Goal: Task Accomplishment & Management: Complete application form

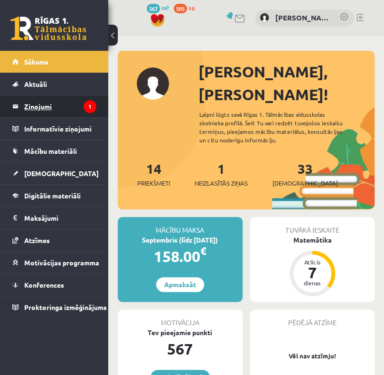
click at [82, 108] on legend "Ziņojumi 1" at bounding box center [60, 106] width 72 height 22
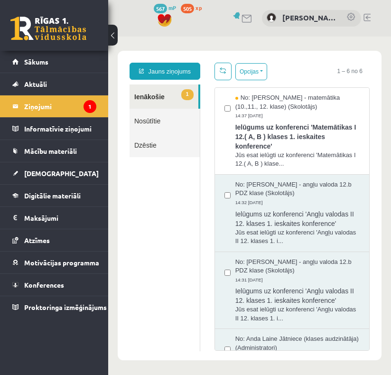
click at [141, 95] on link "1 Ienākošie" at bounding box center [164, 97] width 69 height 24
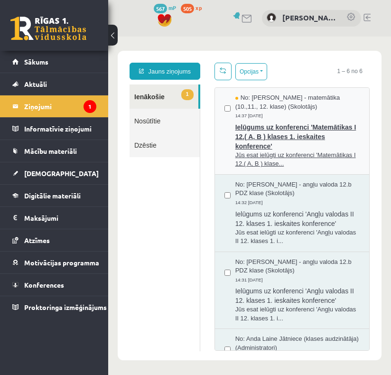
click at [325, 103] on span "No: Laima Tukāne - Grosa - matemātika (10.,11., 12. klase) (Skolotājs)" at bounding box center [298, 103] width 124 height 18
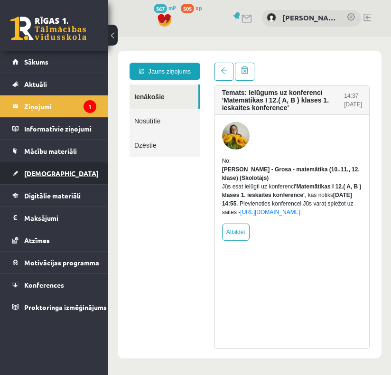
click at [51, 177] on link "[DEMOGRAPHIC_DATA]" at bounding box center [54, 173] width 84 height 22
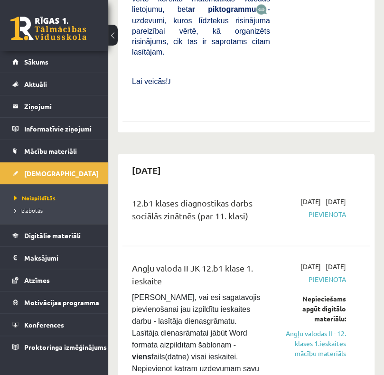
scroll to position [760, 0]
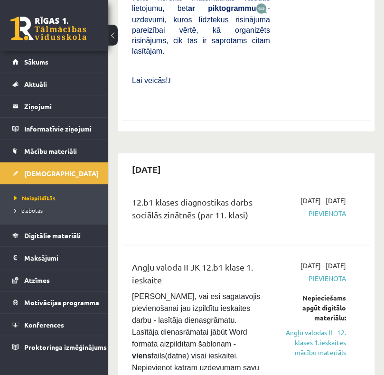
click at [269, 196] on div "12.b1 klases diagnostikas darbs sociālās zinātnēs (par 11. klasi)" at bounding box center [201, 213] width 153 height 34
click at [332, 196] on span "2025-09-16 - 2025-09-30" at bounding box center [324, 201] width 46 height 10
click at [195, 196] on div "12.b1 klases diagnostikas darbs sociālās zinātnēs (par 11. klasi)" at bounding box center [201, 211] width 138 height 30
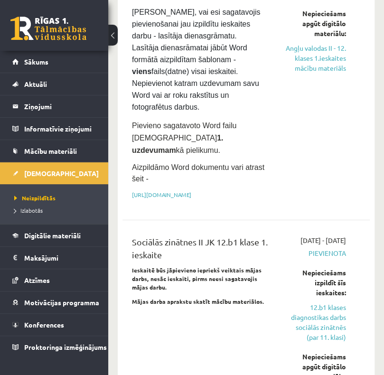
scroll to position [1045, 0]
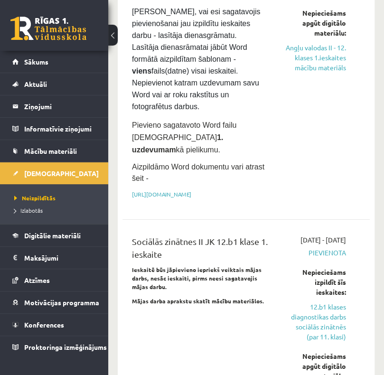
click at [27, 218] on ul "Neizpildītās Izlabotās" at bounding box center [54, 204] width 108 height 40
click at [27, 215] on li "Izlabotās" at bounding box center [56, 210] width 85 height 12
click at [25, 211] on span "Izlabotās" at bounding box center [30, 211] width 33 height 8
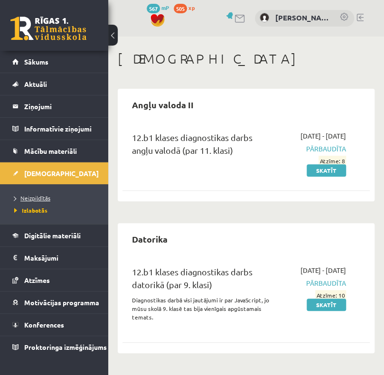
click at [27, 200] on span "Neizpildītās" at bounding box center [32, 198] width 36 height 8
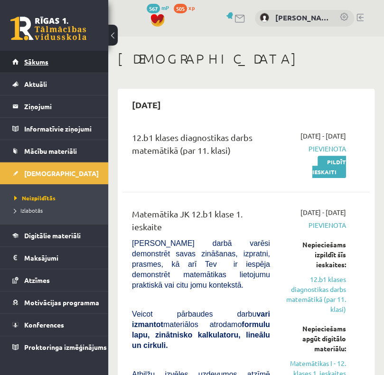
click at [43, 63] on span "Sākums" at bounding box center [36, 61] width 24 height 9
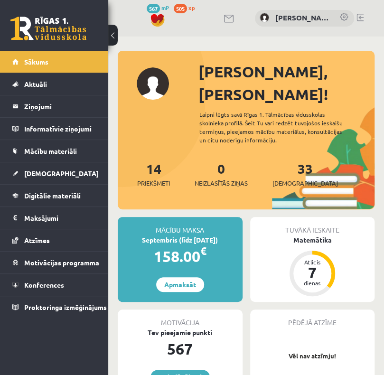
click at [181, 252] on div "Mācību maksa Septembris (līdz [DATE]) 158.00 € Apmaksāt" at bounding box center [180, 259] width 125 height 85
click at [187, 277] on link "Apmaksāt" at bounding box center [180, 284] width 48 height 15
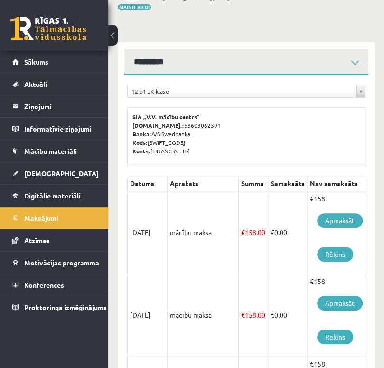
scroll to position [95, 0]
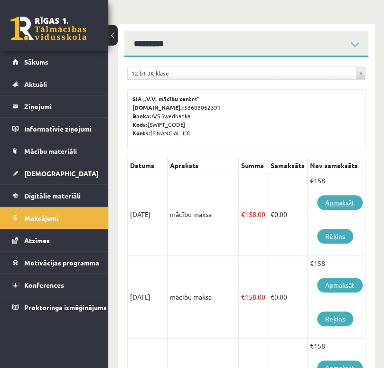
click at [337, 201] on link "Apmaksāt" at bounding box center [340, 202] width 46 height 15
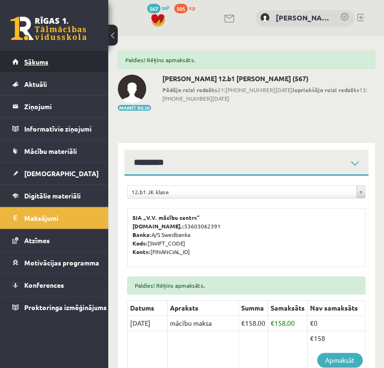
click at [33, 64] on span "Sākums" at bounding box center [36, 61] width 24 height 9
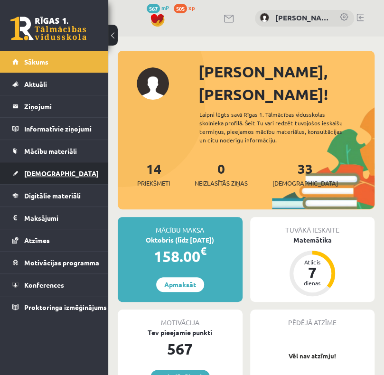
click at [44, 170] on span "[DEMOGRAPHIC_DATA]" at bounding box center [61, 173] width 75 height 9
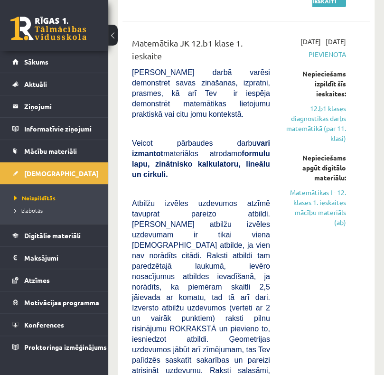
scroll to position [190, 0]
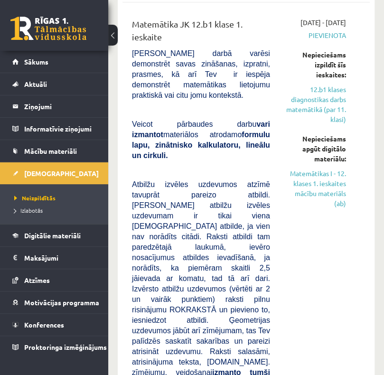
click at [330, 124] on link "12.b1 klases diagnostikas darbs matemātikā (par 11. klasi)" at bounding box center [316, 105] width 62 height 40
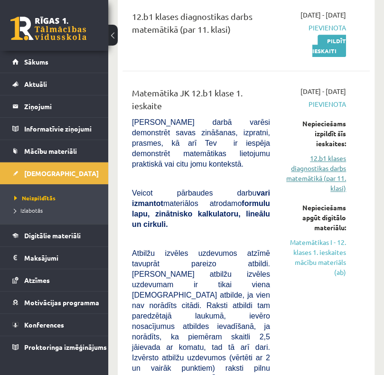
click at [307, 193] on link "12.b1 klases diagnostikas darbs matemātikā (par 11. klasi)" at bounding box center [316, 173] width 62 height 40
click at [304, 193] on link "12.b1 klases diagnostikas darbs matemātikā (par 11. klasi)" at bounding box center [316, 173] width 62 height 40
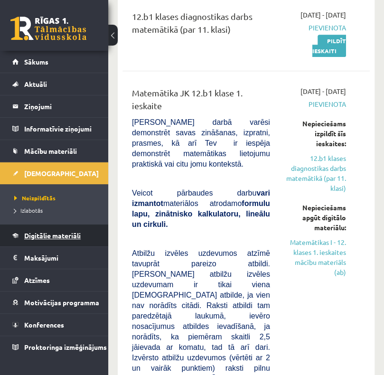
click at [63, 231] on span "Digitālie materiāli" at bounding box center [52, 235] width 57 height 9
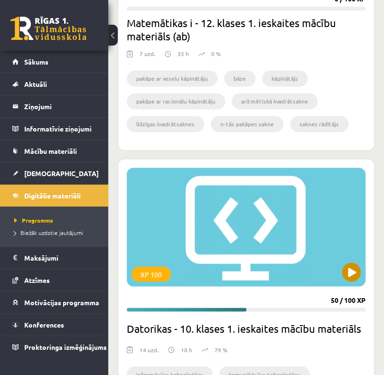
scroll to position [406, 0]
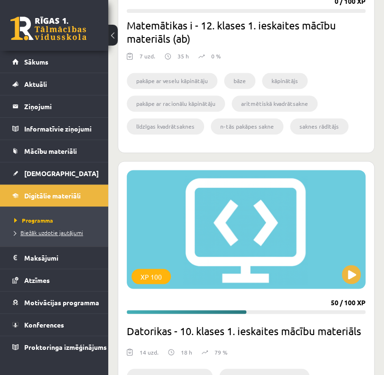
click at [52, 233] on span "Biežāk uzdotie jautājumi" at bounding box center [48, 233] width 69 height 8
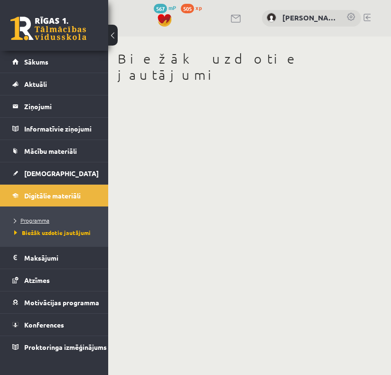
click at [31, 218] on span "Programma" at bounding box center [31, 221] width 35 height 8
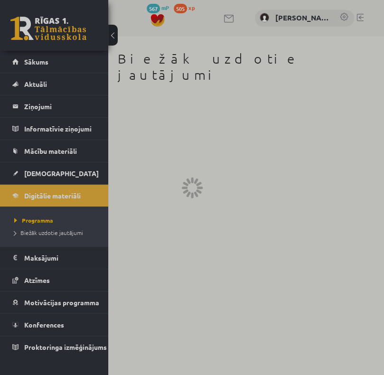
click at [37, 178] on link "[DEMOGRAPHIC_DATA]" at bounding box center [54, 173] width 84 height 22
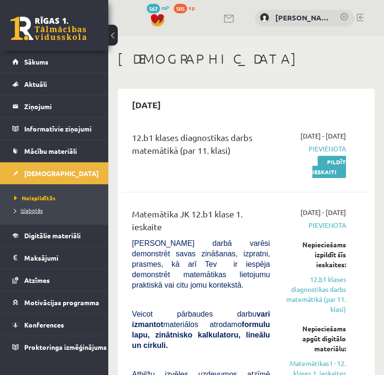
click at [24, 209] on span "Izlabotās" at bounding box center [28, 211] width 29 height 8
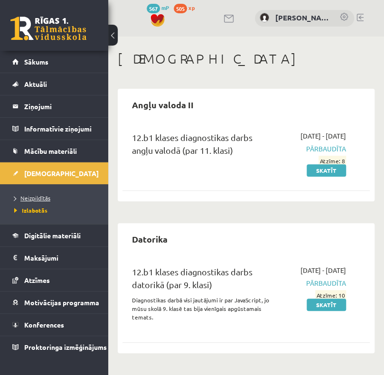
click at [31, 197] on span "Neizpildītās" at bounding box center [32, 198] width 36 height 8
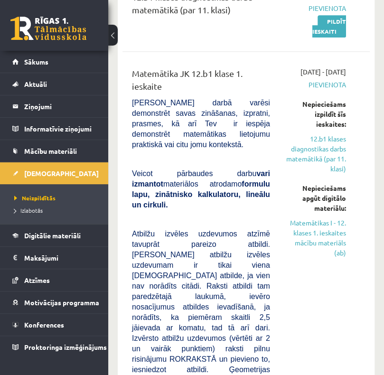
scroll to position [143, 0]
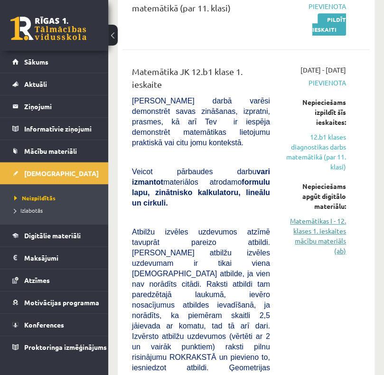
click at [321, 256] on link "Matemātikas I - 12. klases 1. ieskaites mācību materiāls (ab)" at bounding box center [316, 236] width 62 height 40
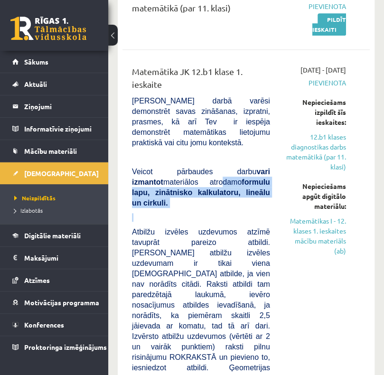
drag, startPoint x: 185, startPoint y: 181, endPoint x: 264, endPoint y: 199, distance: 80.4
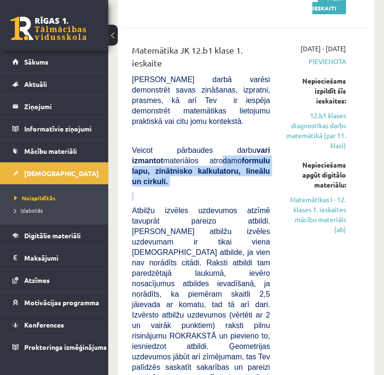
scroll to position [238, 0]
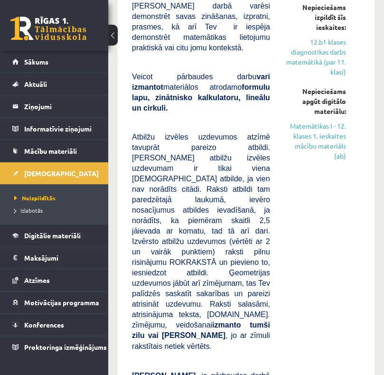
click at [267, 208] on span "Atbilžu izvēles uzdevumos atzīmē tavuprāt pareizo atbildi. Katram atbilžu izvēl…" at bounding box center [201, 241] width 138 height 217
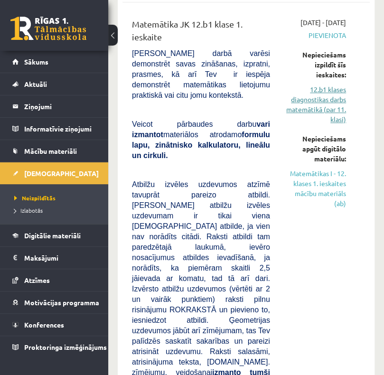
click at [321, 124] on link "12.b1 klases diagnostikas darbs matemātikā (par 11. klasi)" at bounding box center [316, 105] width 62 height 40
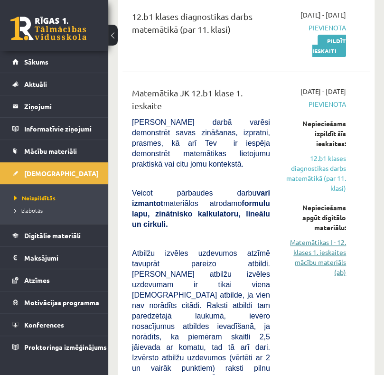
click at [330, 273] on link "Matemātikas I - 12. klases 1. ieskaites mācību materiāls (ab)" at bounding box center [316, 258] width 62 height 40
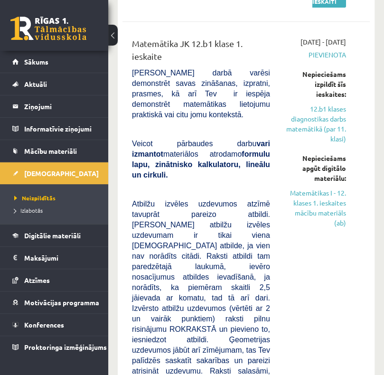
scroll to position [169, 0]
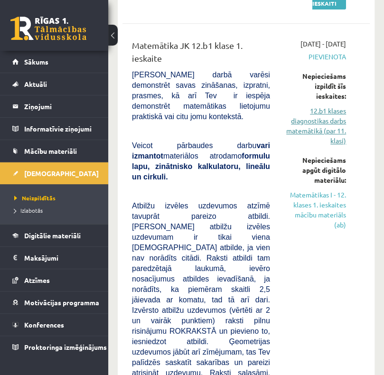
click at [326, 137] on link "12.b1 klases diagnostikas darbs matemātikā (par 11. klasi)" at bounding box center [316, 126] width 62 height 40
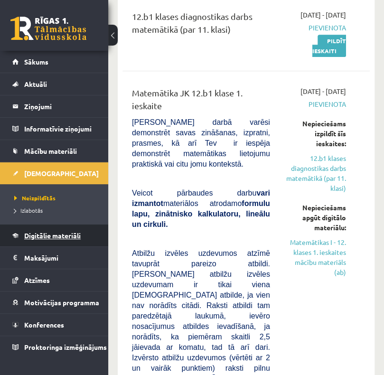
click at [54, 237] on span "Digitālie materiāli" at bounding box center [52, 235] width 57 height 9
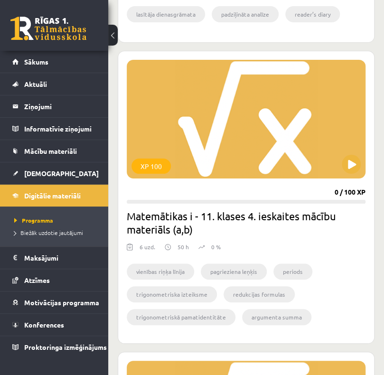
scroll to position [1071, 0]
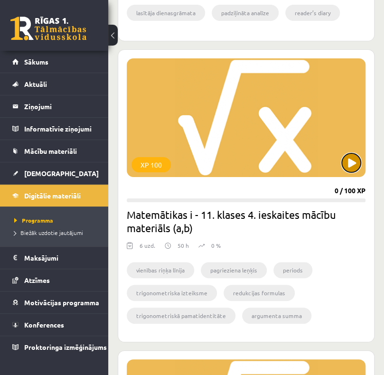
click at [347, 161] on button at bounding box center [351, 162] width 19 height 19
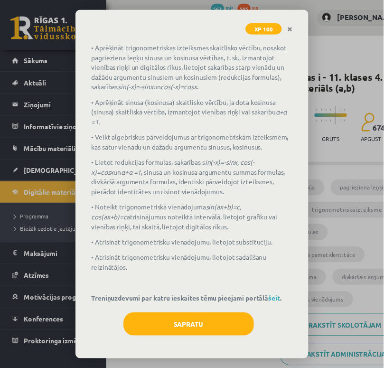
scroll to position [75, 0]
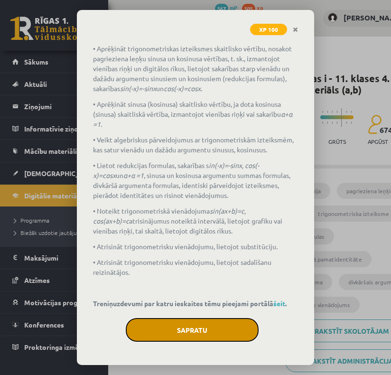
click at [200, 323] on button "Sapratu" at bounding box center [192, 330] width 133 height 24
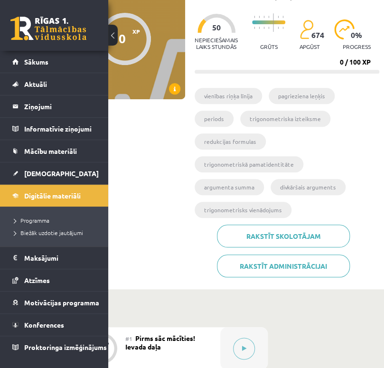
scroll to position [95, 70]
click at [111, 37] on button at bounding box center [113, 35] width 10 height 21
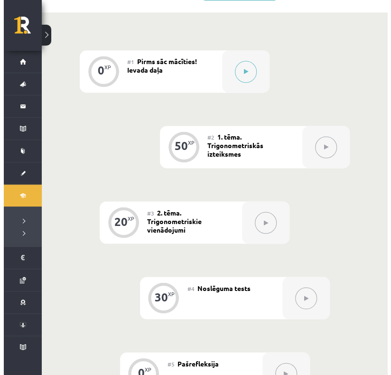
scroll to position [289, 0]
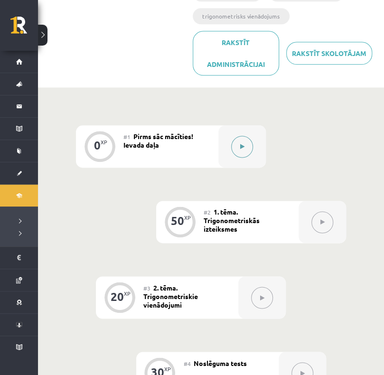
click at [241, 144] on icon at bounding box center [242, 147] width 4 height 6
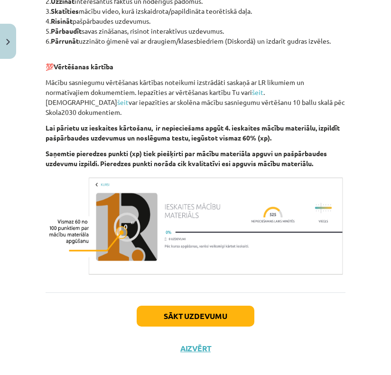
scroll to position [322, 0]
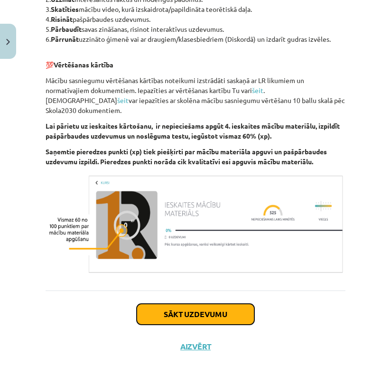
click at [193, 309] on button "Sākt uzdevumu" at bounding box center [196, 314] width 118 height 21
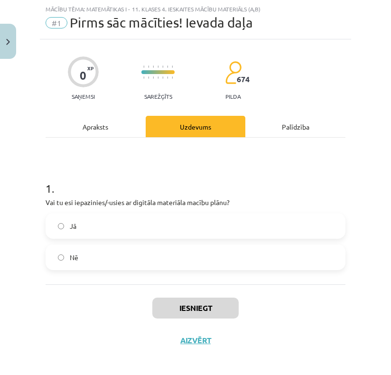
click at [124, 226] on label "Jā" at bounding box center [196, 226] width 298 height 24
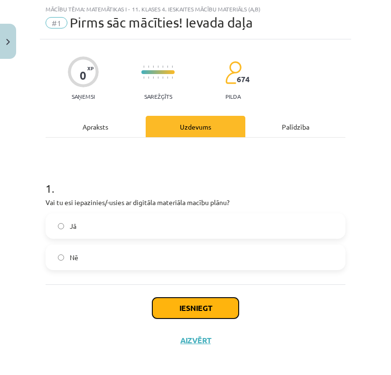
click at [200, 310] on button "Iesniegt" at bounding box center [196, 308] width 86 height 21
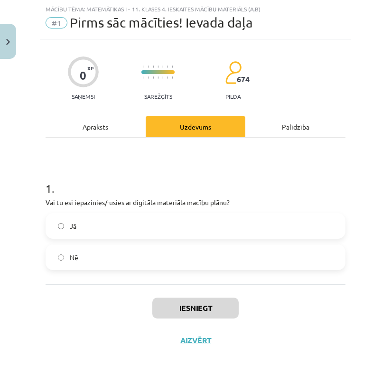
scroll to position [289, 0]
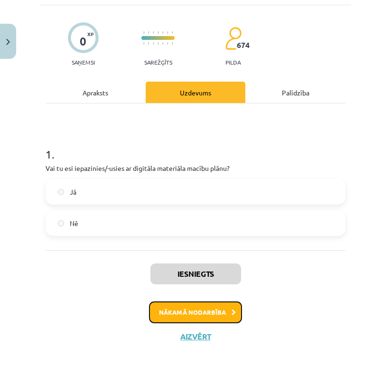
click at [213, 307] on button "Nākamā nodarbība" at bounding box center [195, 313] width 93 height 22
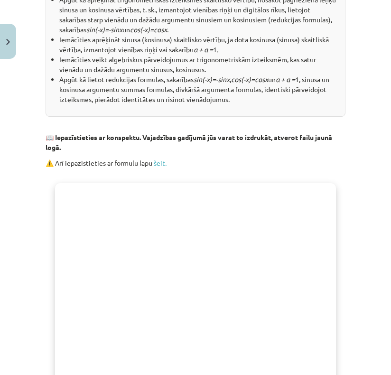
scroll to position [78, 0]
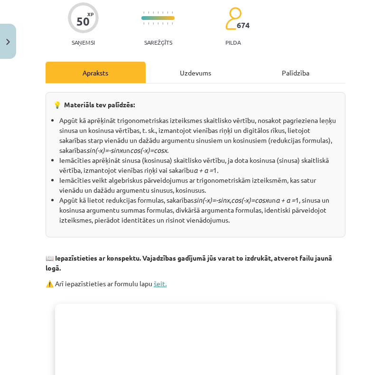
click at [160, 282] on link "šeit." at bounding box center [160, 283] width 13 height 9
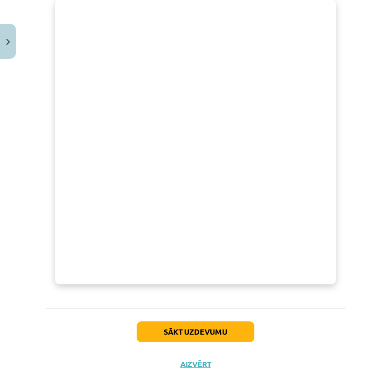
scroll to position [410, 0]
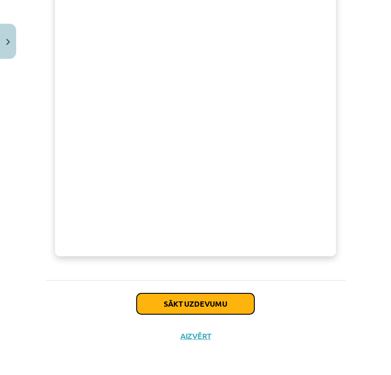
click at [203, 303] on button "Sākt uzdevumu" at bounding box center [196, 304] width 118 height 21
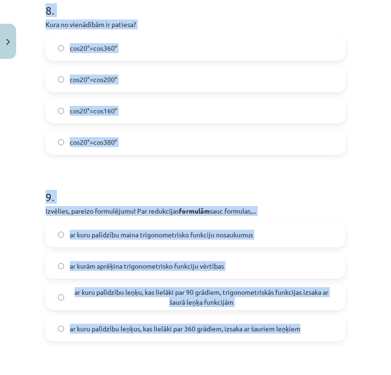
scroll to position [1782, 0]
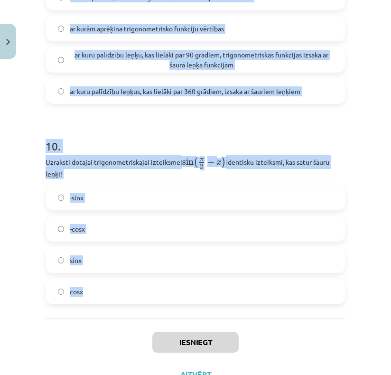
drag, startPoint x: 45, startPoint y: 186, endPoint x: 100, endPoint y: 289, distance: 116.9
copy form "1 . Aprēķini izteiksmes cos 2 15 ∘ − sin 2 15 ∘ cos 2 ⁡ 15 ∘ − sin 2 ⁡ 15 ∘ vēr…"
click at [349, 132] on div "Mācību tēma: Matemātikas i - 11. klases 4. ieskaites mācību materiāls (a,b) #2 …" at bounding box center [195, 187] width 391 height 375
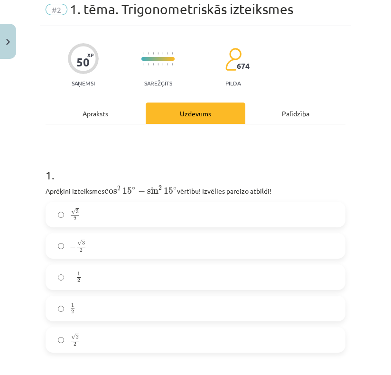
scroll to position [95, 0]
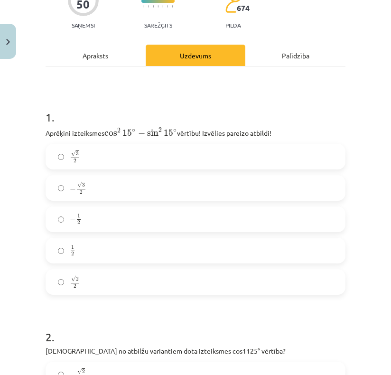
click at [112, 158] on label "√ 3 2 3 2" at bounding box center [196, 157] width 298 height 24
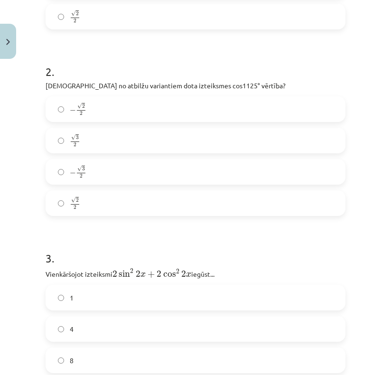
scroll to position [333, 0]
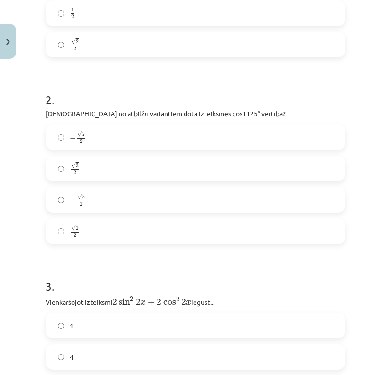
click at [95, 237] on label "√ 2 2 2 2" at bounding box center [196, 231] width 298 height 24
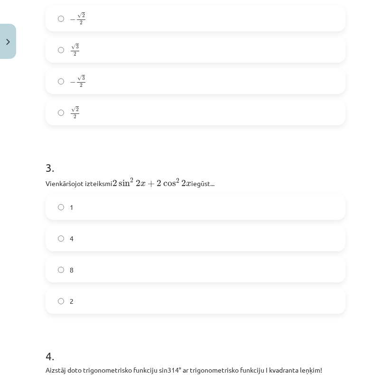
scroll to position [475, 0]
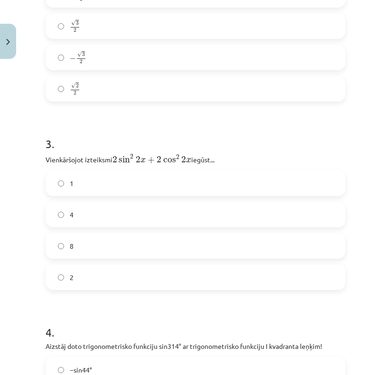
click at [80, 278] on label "2" at bounding box center [196, 278] width 298 height 24
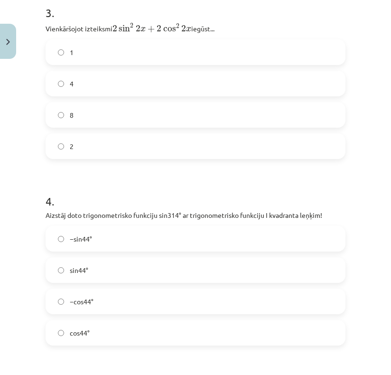
scroll to position [665, 0]
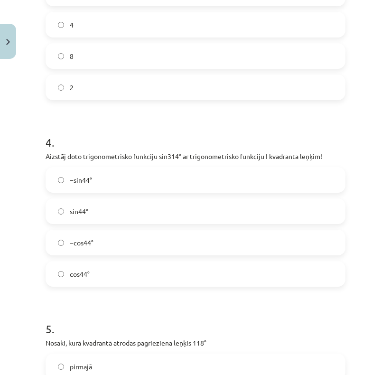
click at [97, 242] on label "−cos44°" at bounding box center [196, 243] width 298 height 24
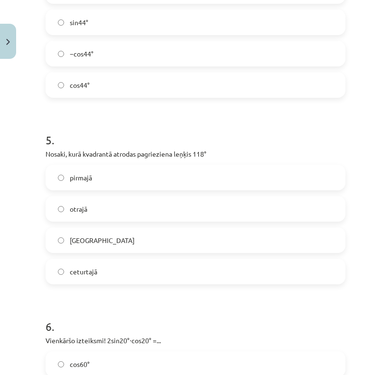
scroll to position [855, 0]
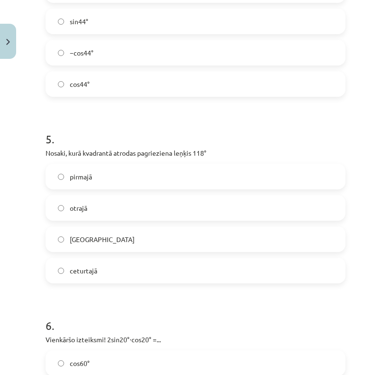
click at [86, 207] on span "otrajā" at bounding box center [79, 208] width 18 height 10
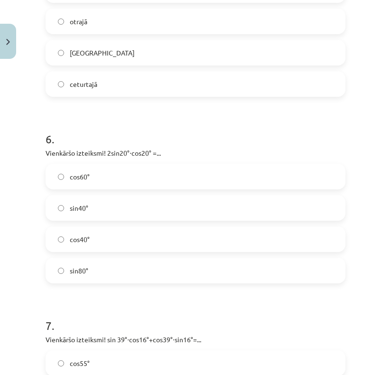
scroll to position [1045, 0]
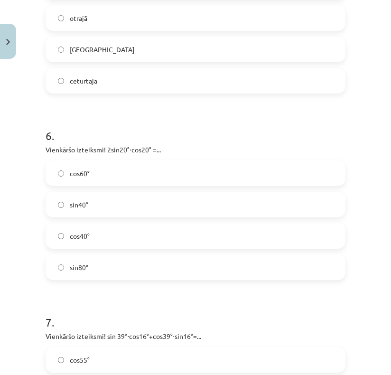
click at [81, 208] on span "sin40°" at bounding box center [79, 205] width 19 height 10
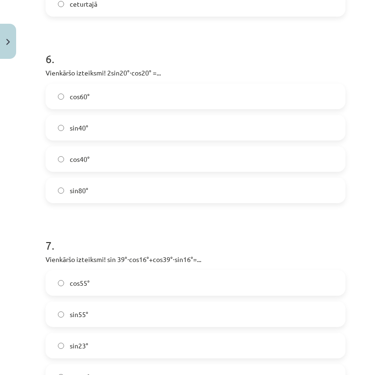
scroll to position [1188, 0]
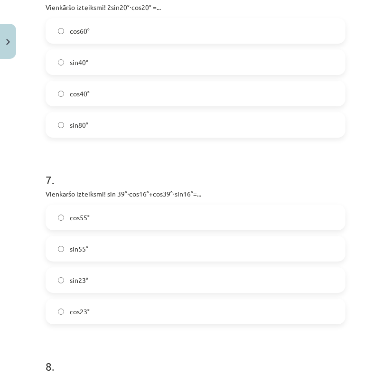
click at [168, 255] on label "sin55°" at bounding box center [196, 249] width 298 height 24
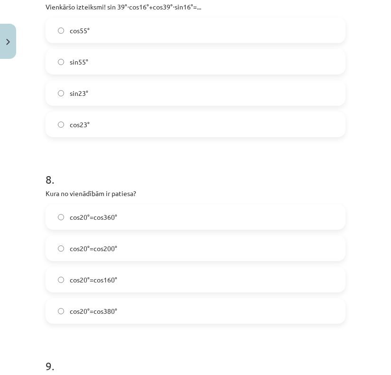
scroll to position [1378, 0]
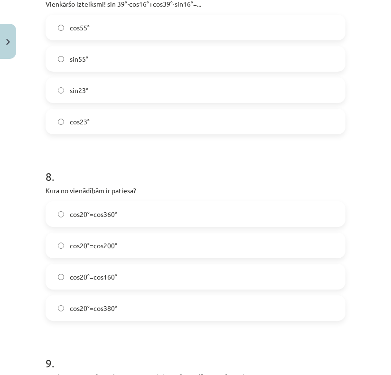
click at [143, 307] on label "cos20°=cos380°" at bounding box center [196, 308] width 298 height 24
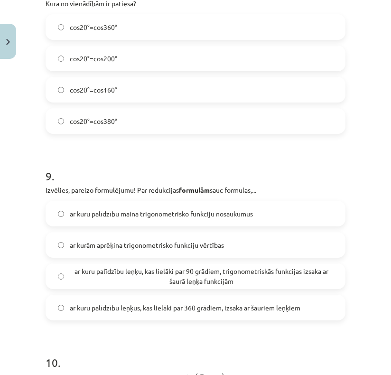
scroll to position [1568, 0]
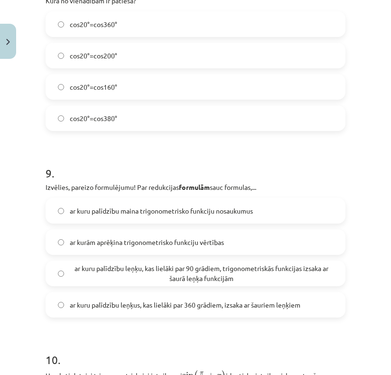
click at [133, 275] on span "ar kuru palīdzību leņķu, kas lielāki par 90 grādiem, trigonometriskās funkcijas…" at bounding box center [202, 274] width 264 height 20
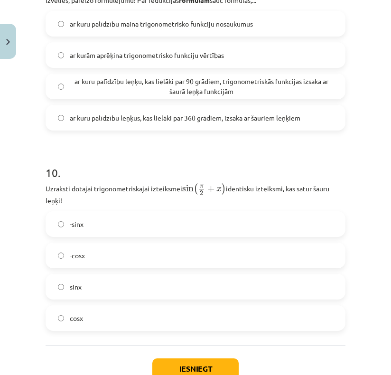
scroll to position [1758, 0]
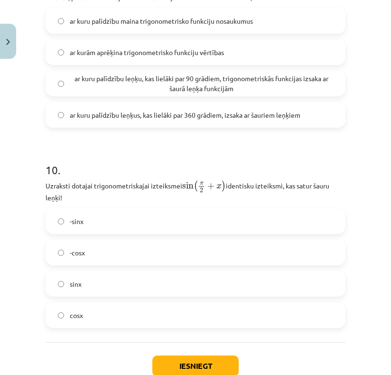
click at [104, 312] on label "cosx" at bounding box center [196, 316] width 298 height 24
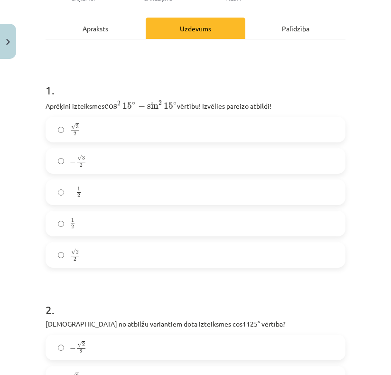
scroll to position [0, 0]
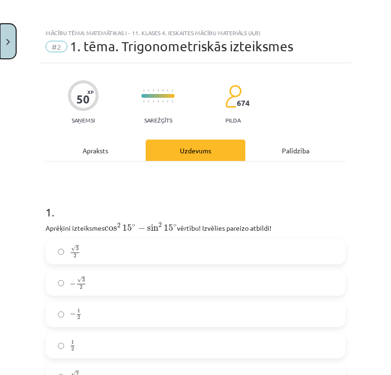
click at [1, 43] on button "Close" at bounding box center [8, 41] width 16 height 35
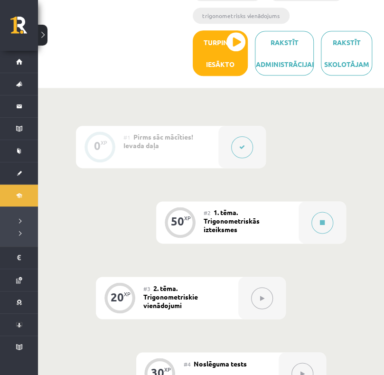
click at [256, 208] on span "1. tēma. Trigonometriskās izteiksmes" at bounding box center [232, 221] width 56 height 26
click at [272, 201] on div "#2 1. tēma. Trigonometriskās izteiksmes" at bounding box center [251, 222] width 95 height 42
click at [334, 201] on div at bounding box center [323, 222] width 48 height 42
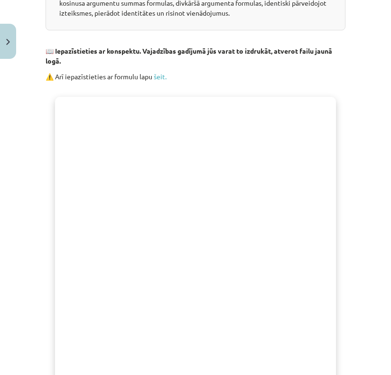
scroll to position [410, 0]
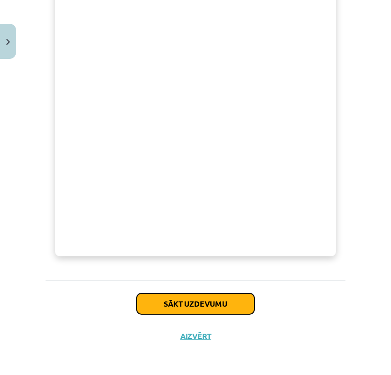
click at [194, 305] on button "Sākt uzdevumu" at bounding box center [196, 304] width 118 height 21
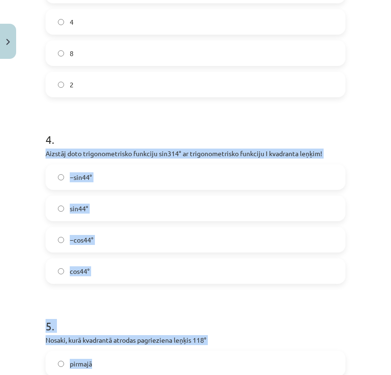
scroll to position [689, 0]
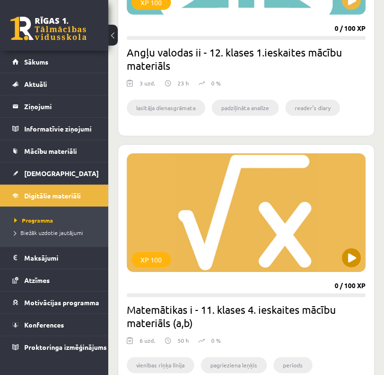
scroll to position [1071, 0]
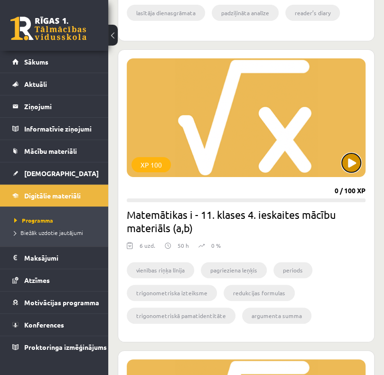
click at [353, 163] on button at bounding box center [351, 162] width 19 height 19
click at [311, 158] on div "XP 100" at bounding box center [246, 117] width 239 height 119
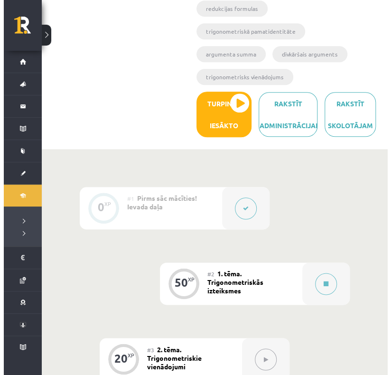
scroll to position [238, 0]
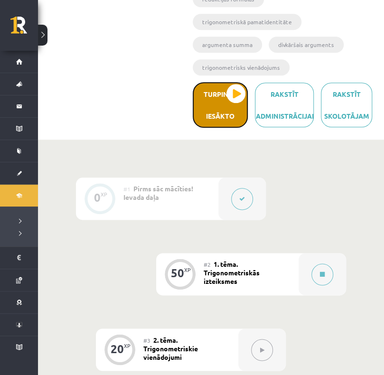
click at [220, 95] on button "Turpināt iesākto" at bounding box center [220, 105] width 55 height 46
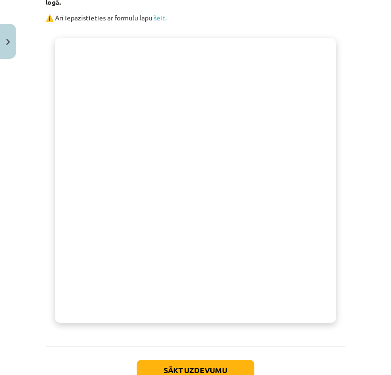
scroll to position [410, 0]
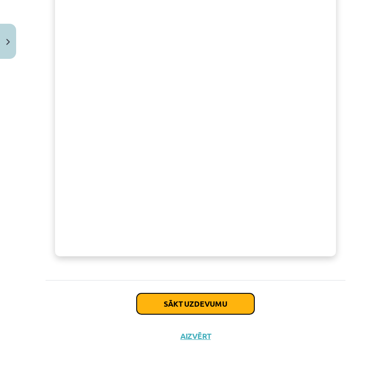
click at [219, 303] on button "Sākt uzdevumu" at bounding box center [196, 304] width 118 height 21
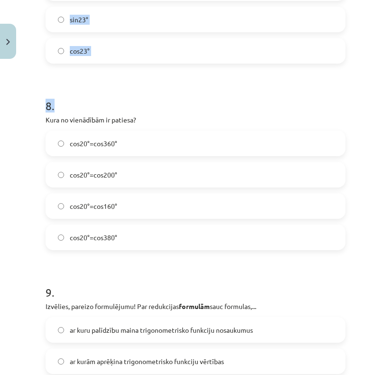
scroll to position [1449, 0]
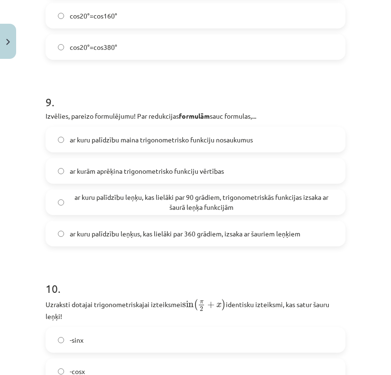
scroll to position [1820, 0]
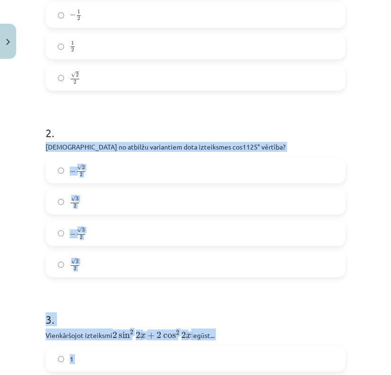
drag, startPoint x: 114, startPoint y: 257, endPoint x: 63, endPoint y: 93, distance: 171.2
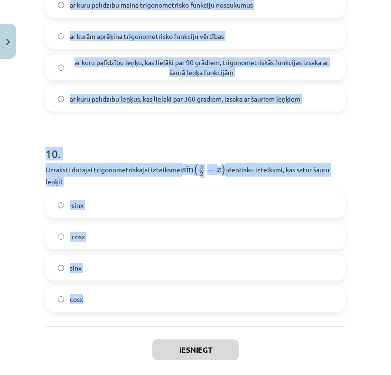
scroll to position [1805, 0]
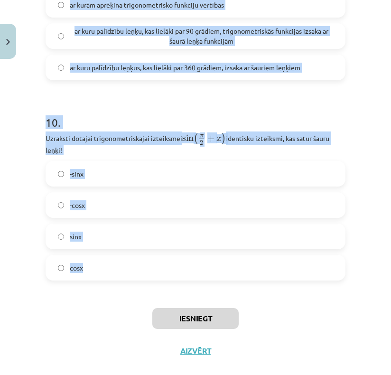
drag, startPoint x: 46, startPoint y: 223, endPoint x: 152, endPoint y: 262, distance: 113.3
copy form "Aprēķini izteiksmes cos 2 15 ∘ − sin 2 15 ∘ cos 2 ⁡ 15 ∘ − sin 2 ⁡ 15 ∘ vērtību…"
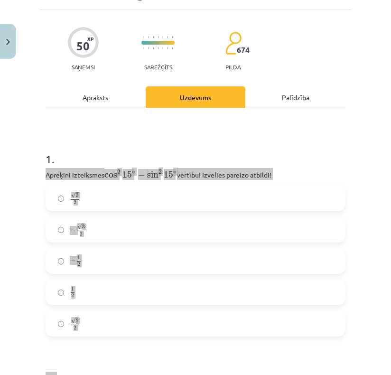
scroll to position [95, 0]
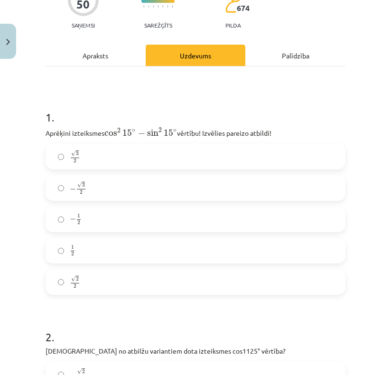
click at [125, 153] on label "√ 3 2 3 2" at bounding box center [196, 157] width 298 height 24
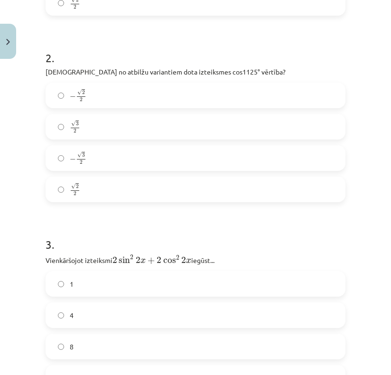
scroll to position [380, 0]
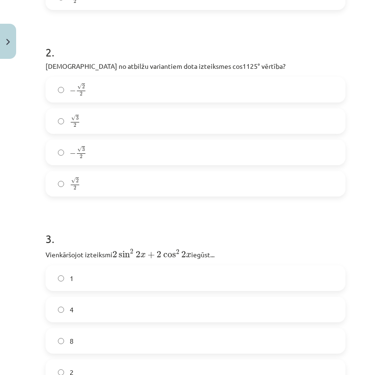
click at [98, 124] on label "√ 3 2 3 2" at bounding box center [196, 121] width 298 height 24
click at [106, 180] on label "√ 2 2 2 2" at bounding box center [196, 184] width 298 height 24
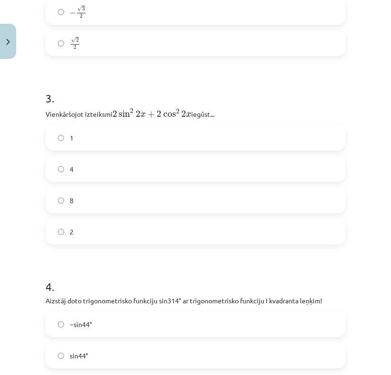
scroll to position [523, 0]
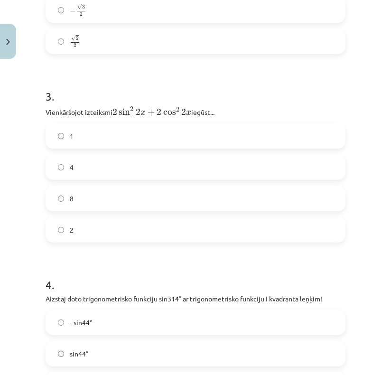
click at [89, 226] on label "2" at bounding box center [196, 230] width 298 height 24
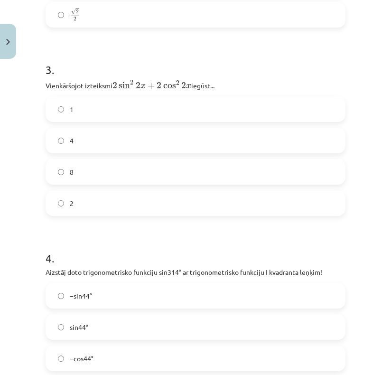
scroll to position [760, 0]
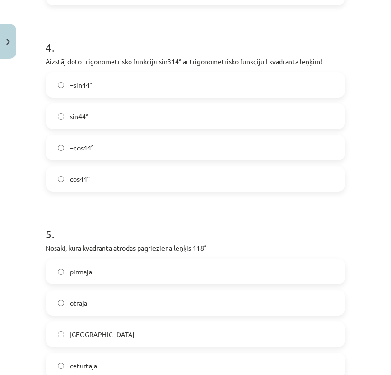
click at [105, 150] on label "−cos44°" at bounding box center [196, 148] width 298 height 24
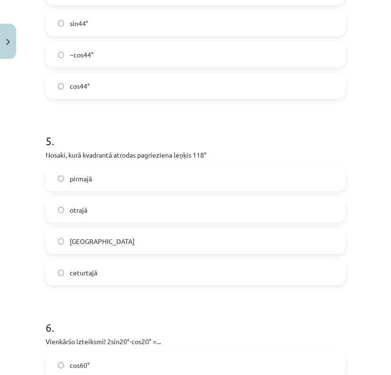
scroll to position [855, 0]
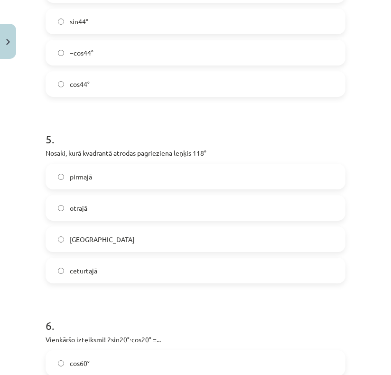
click at [77, 206] on span "otrajā" at bounding box center [79, 208] width 18 height 10
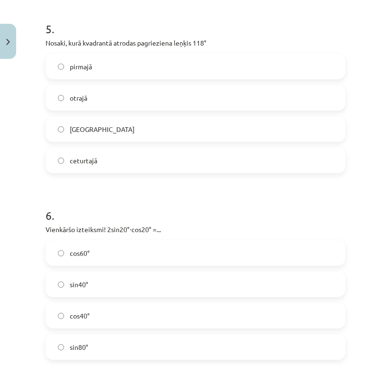
scroll to position [998, 0]
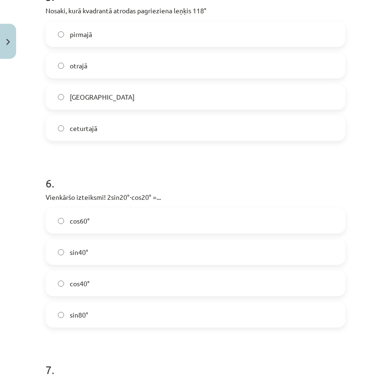
click at [74, 245] on label "sin40°" at bounding box center [196, 252] width 298 height 24
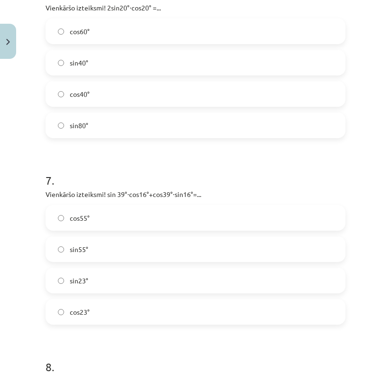
scroll to position [1188, 0]
click at [71, 255] on label "sin55°" at bounding box center [196, 249] width 298 height 24
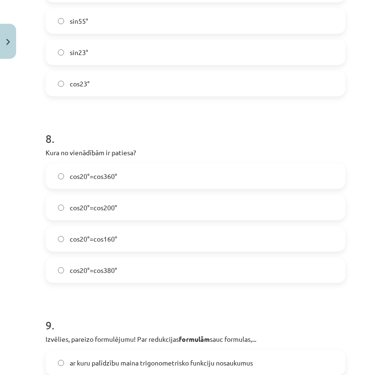
scroll to position [1425, 0]
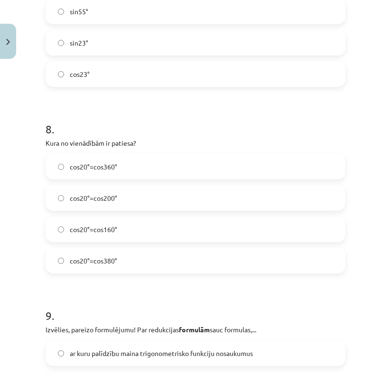
click at [137, 261] on label "cos20°=cos380°" at bounding box center [196, 261] width 298 height 24
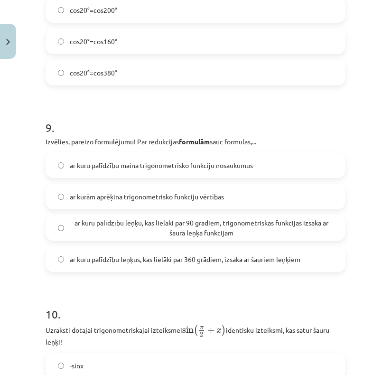
scroll to position [1615, 0]
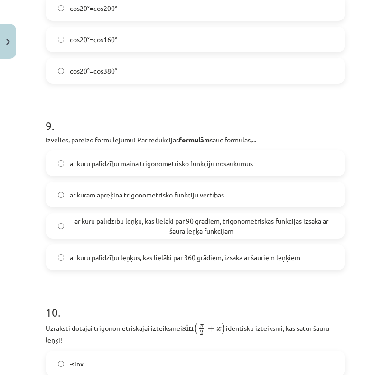
click at [229, 227] on span "ar kuru palīdzību leņķu, kas lielāki par 90 grādiem, trigonometriskās funkcijas…" at bounding box center [202, 226] width 264 height 20
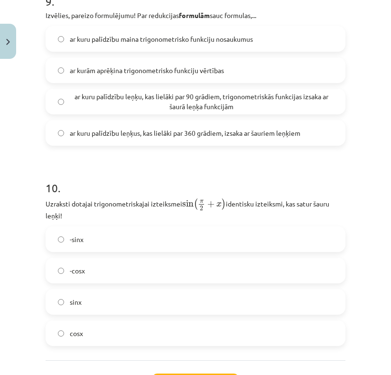
scroll to position [1758, 0]
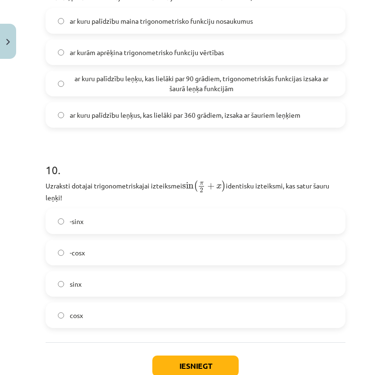
click at [107, 311] on label "cosx" at bounding box center [196, 316] width 298 height 24
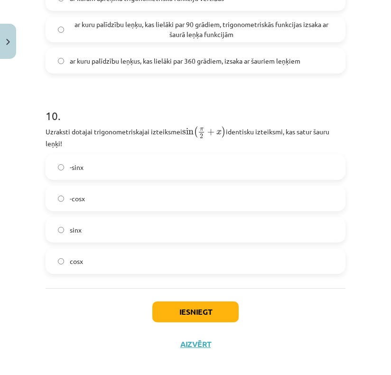
scroll to position [1820, 0]
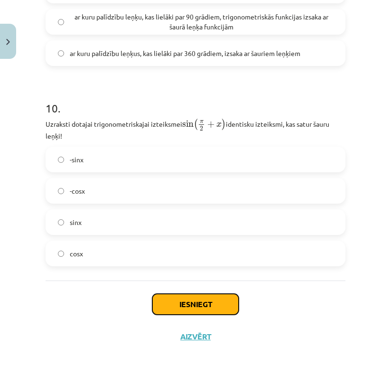
click at [202, 303] on button "Iesniegt" at bounding box center [196, 304] width 86 height 21
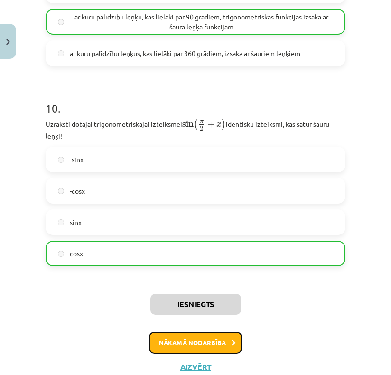
click at [227, 343] on button "Nākamā nodarbība" at bounding box center [195, 343] width 93 height 22
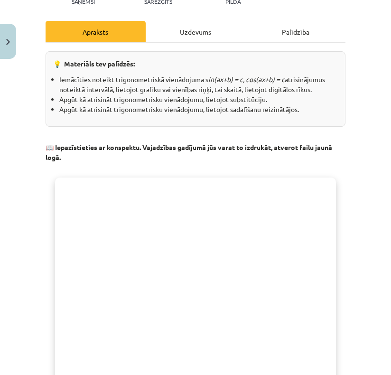
scroll to position [119, 0]
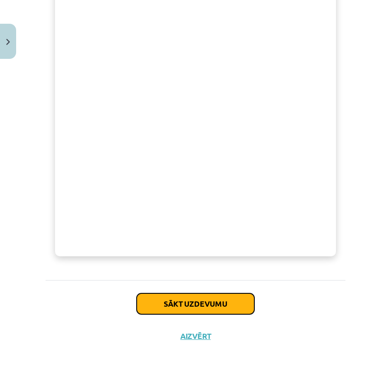
click at [210, 308] on button "Sākt uzdevumu" at bounding box center [196, 304] width 118 height 21
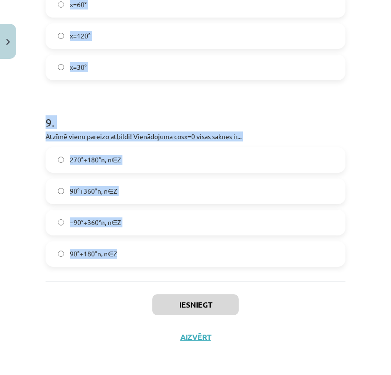
scroll to position [1628, 0]
drag, startPoint x: 46, startPoint y: 185, endPoint x: 117, endPoint y: 260, distance: 103.2
copy form "1 . Viena no vienādojuma s i n x = 1 2 s i n x = 1 2 saknēm ir ... x=300° x=30°…"
click at [23, 255] on div "Mācību tēma: Matemātikas i - 11. klases 4. ieskaites mācību materiāls (a,b) #3 …" at bounding box center [195, 187] width 391 height 375
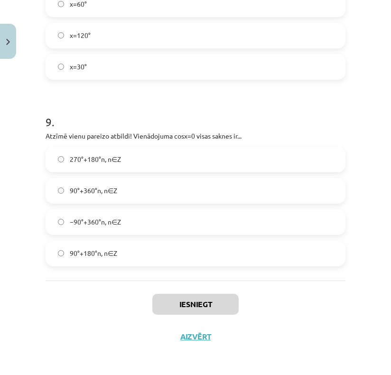
click at [365, 132] on div "Mācību tēma: Matemātikas i - 11. klases 4. ieskaites mācību materiāls (a,b) #3 …" at bounding box center [195, 187] width 391 height 375
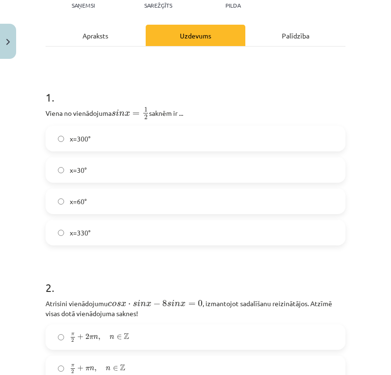
scroll to position [107, 0]
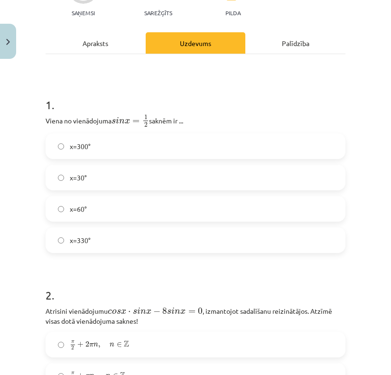
click at [134, 181] on label "x=30°" at bounding box center [196, 178] width 298 height 24
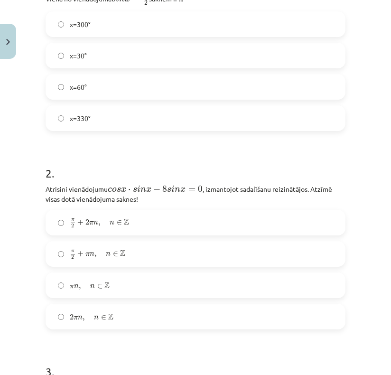
scroll to position [345, 0]
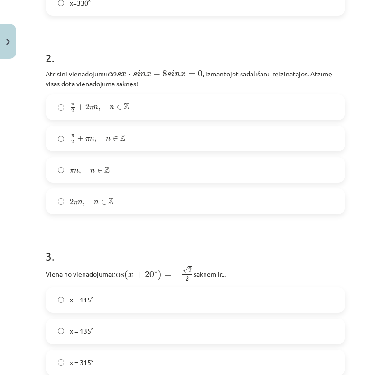
click at [107, 175] on label "π n , n ∈ Z π n , n ∈ Z" at bounding box center [196, 170] width 298 height 24
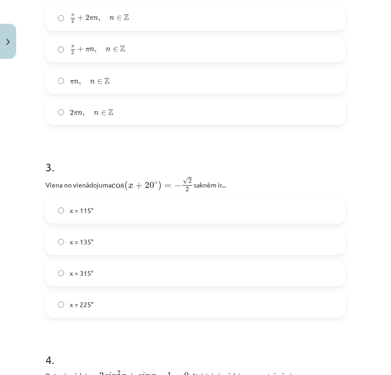
scroll to position [440, 0]
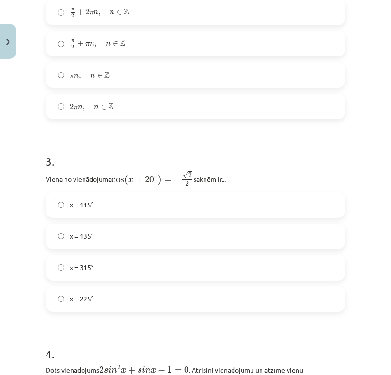
click at [118, 207] on label "x = 115°" at bounding box center [196, 205] width 298 height 24
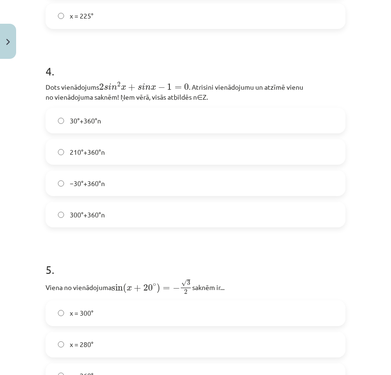
scroll to position [725, 0]
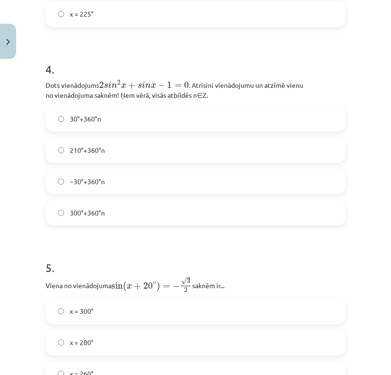
click at [119, 116] on label "30°+360°n" at bounding box center [196, 119] width 298 height 24
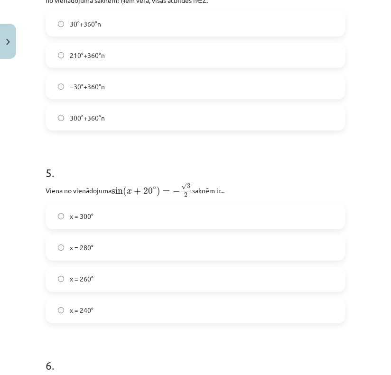
scroll to position [868, 0]
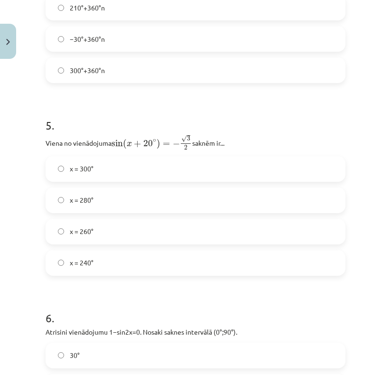
click at [117, 203] on label "x = 280°" at bounding box center [196, 201] width 298 height 24
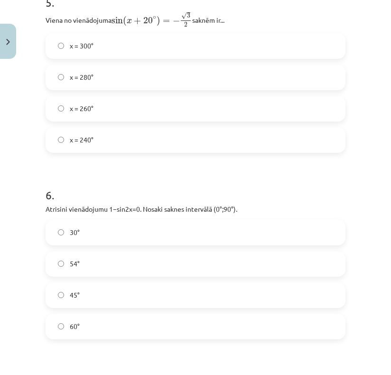
scroll to position [1058, 0]
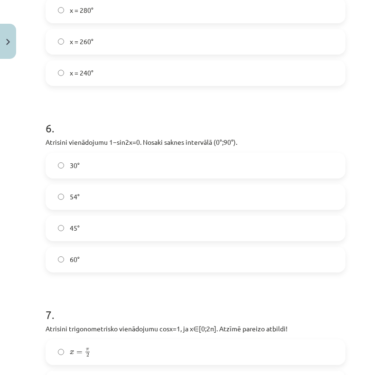
click at [80, 228] on label "45°" at bounding box center [196, 229] width 298 height 24
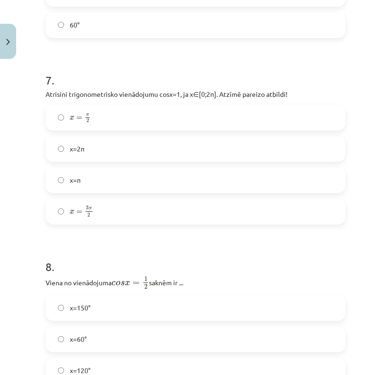
scroll to position [1295, 0]
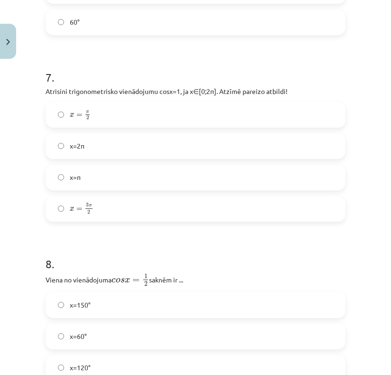
click at [98, 115] on label "x = π 2 x = π 2" at bounding box center [196, 115] width 298 height 24
click at [97, 145] on label "x=2π" at bounding box center [196, 146] width 298 height 24
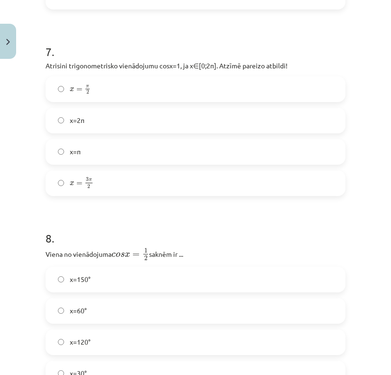
scroll to position [1438, 0]
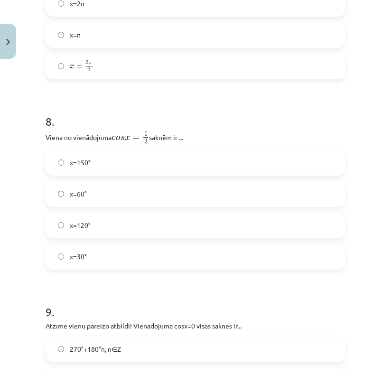
click at [76, 194] on span "x=60°" at bounding box center [78, 194] width 17 height 10
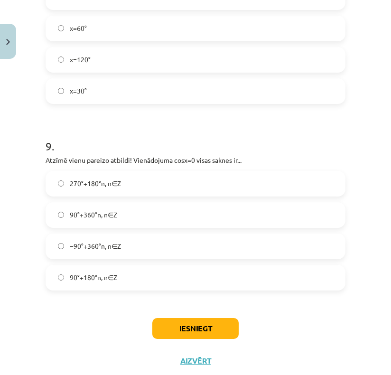
scroll to position [1628, 0]
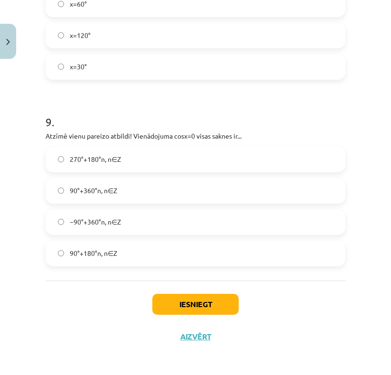
click at [149, 193] on label "90°+360°n, n∈Z" at bounding box center [196, 191] width 298 height 24
click at [151, 248] on label "90°+180°n, n∈Z" at bounding box center [196, 254] width 298 height 24
drag, startPoint x: 286, startPoint y: 122, endPoint x: 292, endPoint y: 124, distance: 6.0
click at [292, 124] on h1 "9 ." at bounding box center [196, 113] width 300 height 29
click at [218, 303] on button "Iesniegt" at bounding box center [196, 304] width 86 height 21
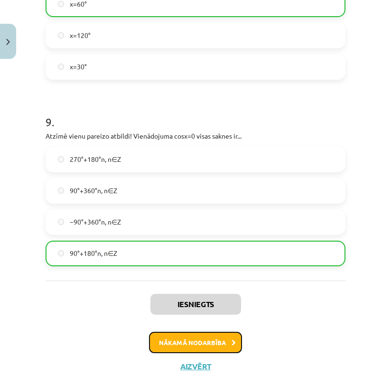
click at [216, 337] on button "Nākamā nodarbība" at bounding box center [195, 343] width 93 height 22
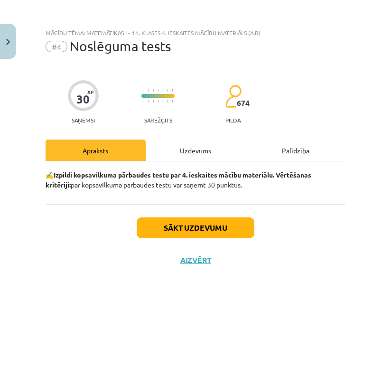
scroll to position [0, 0]
click at [219, 230] on button "Sākt uzdevumu" at bounding box center [196, 228] width 118 height 21
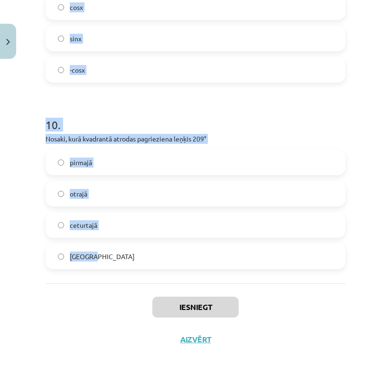
scroll to position [1838, 0]
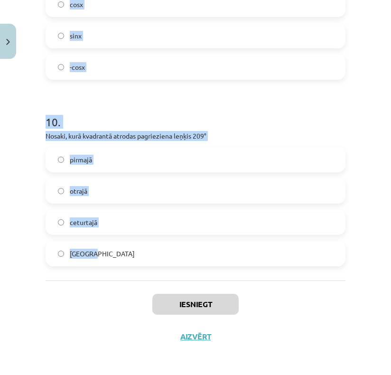
drag, startPoint x: 46, startPoint y: 223, endPoint x: 107, endPoint y: 274, distance: 80.0
copy form "Vienkāršojot izteiksmi 3 sin 2 2 x + 3 cos 2 2 x 3 sin 2 ⁡ 2 x + 3 cos 2 ⁡ 2 x …"
click at [302, 124] on h1 "10 ." at bounding box center [196, 113] width 300 height 29
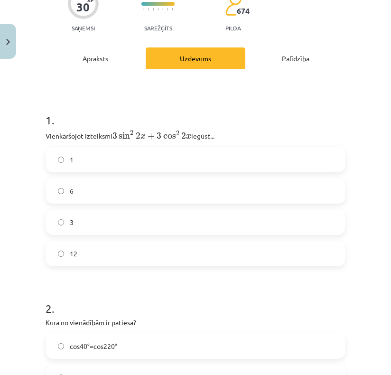
scroll to position [95, 0]
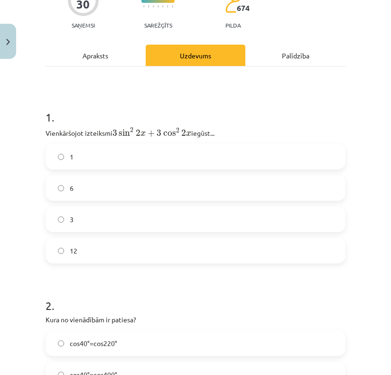
click at [106, 222] on label "3" at bounding box center [196, 220] width 298 height 24
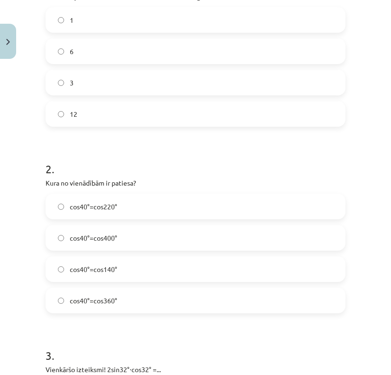
scroll to position [238, 0]
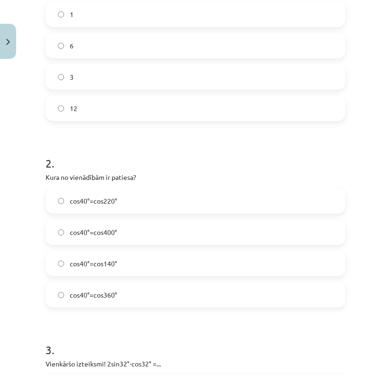
click at [129, 229] on label "cos40°=cos400°" at bounding box center [196, 232] width 298 height 24
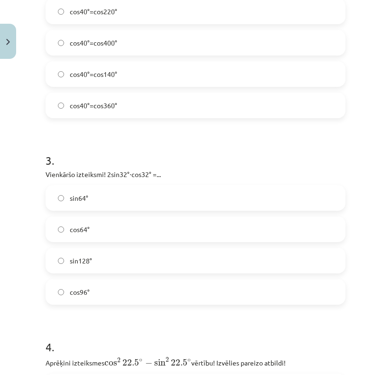
scroll to position [428, 0]
click at [94, 236] on label "cos64°" at bounding box center [196, 229] width 298 height 24
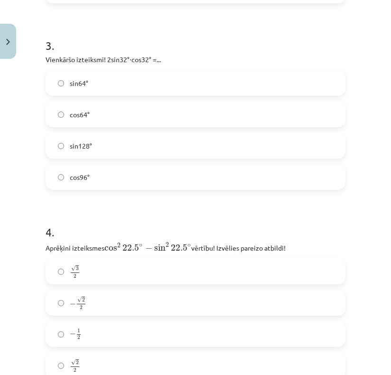
scroll to position [618, 0]
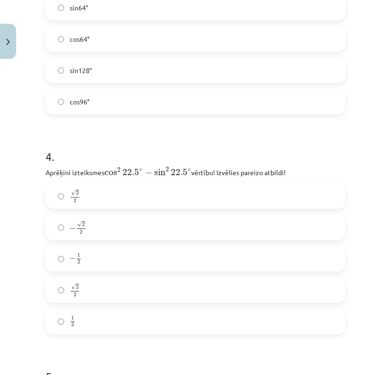
click at [117, 292] on label "√ 2 2 2 2" at bounding box center [196, 290] width 298 height 24
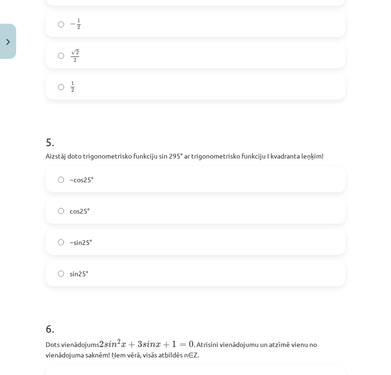
scroll to position [855, 0]
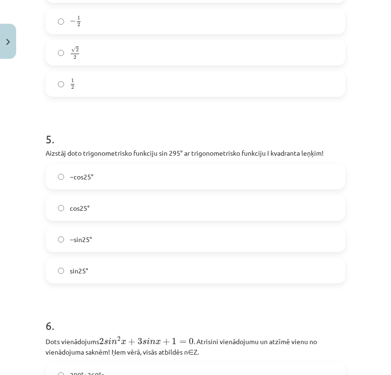
click at [93, 244] on label "−sin25°" at bounding box center [196, 240] width 298 height 24
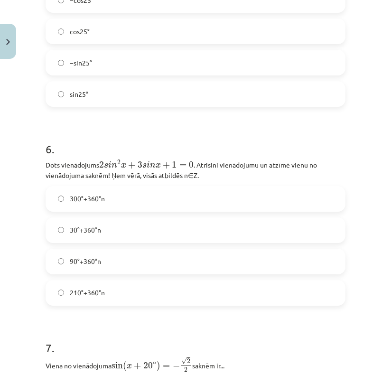
scroll to position [1045, 0]
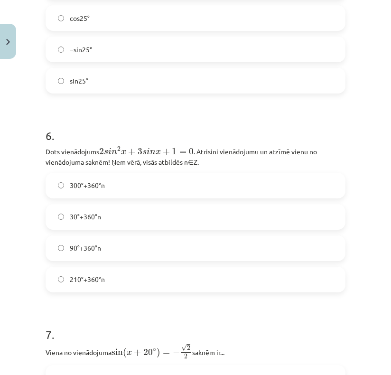
click at [112, 284] on label "210°+360°n" at bounding box center [196, 280] width 298 height 24
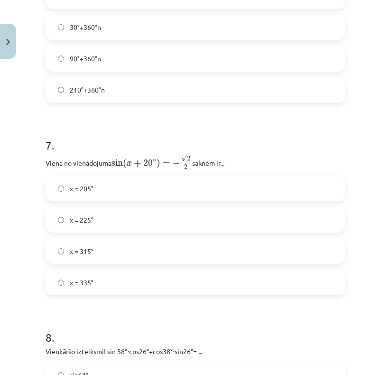
scroll to position [1235, 0]
click at [80, 226] on label "x = 225°" at bounding box center [196, 220] width 298 height 24
click at [86, 199] on label "x = 205°" at bounding box center [196, 188] width 298 height 24
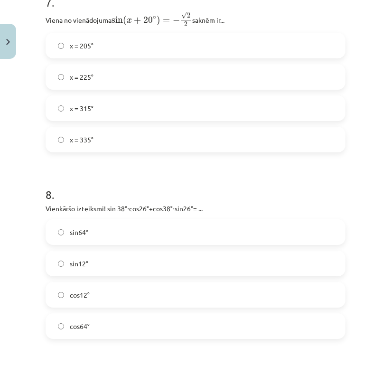
click at [100, 241] on label "sin64°" at bounding box center [196, 232] width 298 height 24
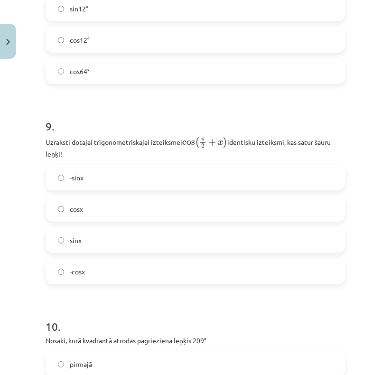
scroll to position [1710, 0]
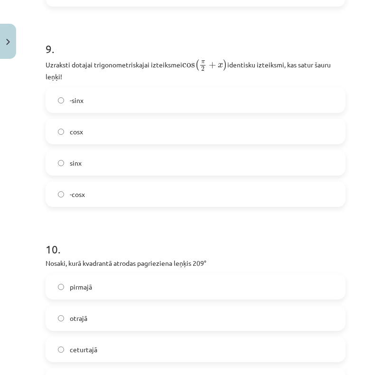
click at [105, 96] on label "-sinx" at bounding box center [196, 100] width 298 height 24
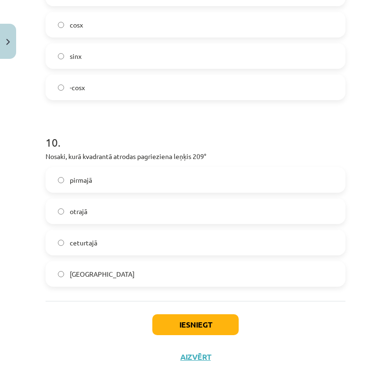
scroll to position [1838, 0]
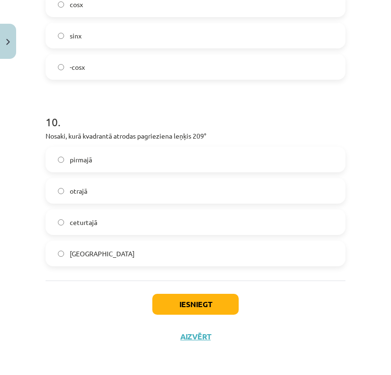
click at [115, 252] on label "[GEOGRAPHIC_DATA]" at bounding box center [196, 254] width 298 height 24
click at [203, 299] on button "Iesniegt" at bounding box center [196, 304] width 86 height 21
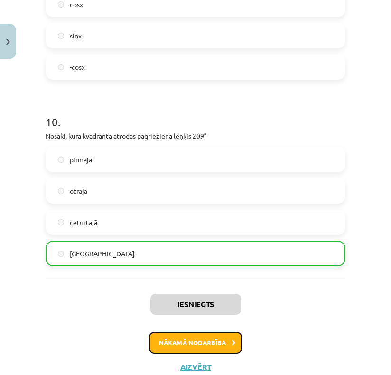
click at [202, 344] on button "Nākamā nodarbība" at bounding box center [195, 343] width 93 height 22
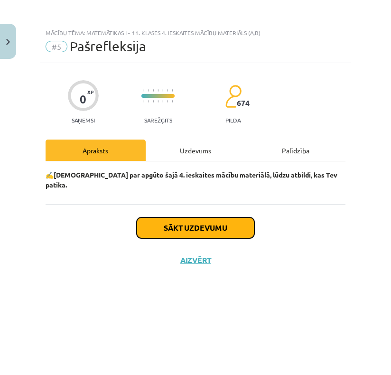
click at [224, 223] on button "Sākt uzdevumu" at bounding box center [196, 228] width 118 height 21
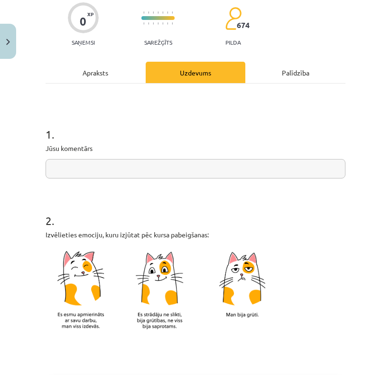
scroll to position [95, 0]
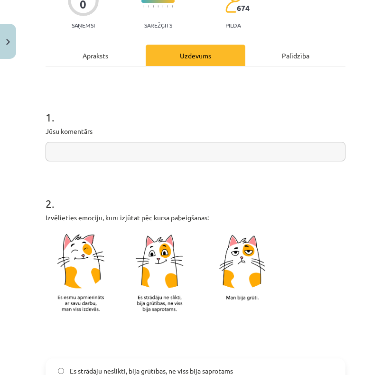
click at [124, 155] on input "text" at bounding box center [196, 151] width 300 height 19
type input "*"
click at [165, 152] on input "text" at bounding box center [196, 151] width 300 height 19
paste input "**********"
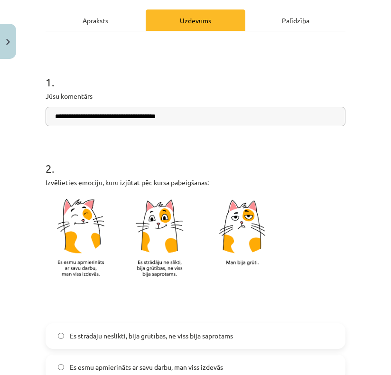
scroll to position [238, 0]
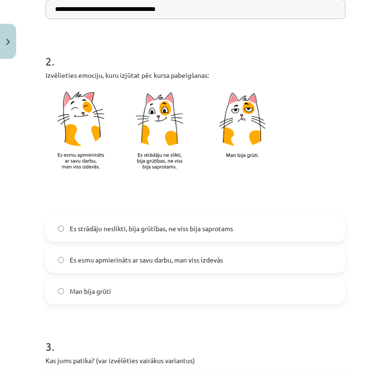
type input "**********"
click at [168, 232] on span "Es strādāju neslikti, bija grūtības, ne viss bija saprotams" at bounding box center [151, 229] width 163 height 10
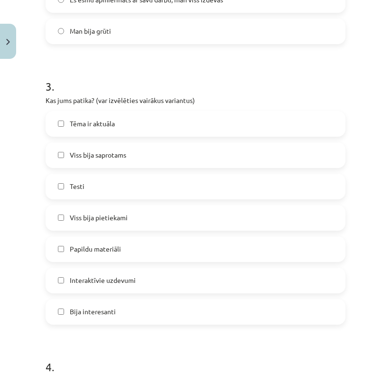
scroll to position [523, 0]
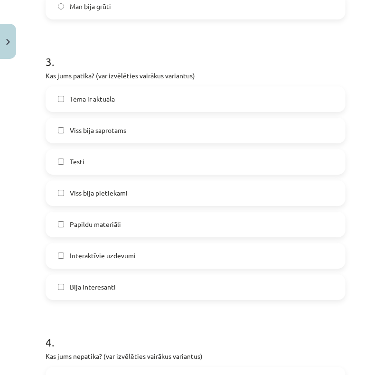
click at [118, 107] on label "Tēma ir aktuāla" at bounding box center [196, 99] width 298 height 24
click at [140, 133] on label "Viss bija saprotams" at bounding box center [196, 131] width 298 height 24
click at [95, 160] on label "Testi" at bounding box center [196, 162] width 298 height 24
drag, startPoint x: 129, startPoint y: 132, endPoint x: 124, endPoint y: 135, distance: 5.8
click at [128, 132] on label "Viss bija saprotams" at bounding box center [196, 131] width 298 height 24
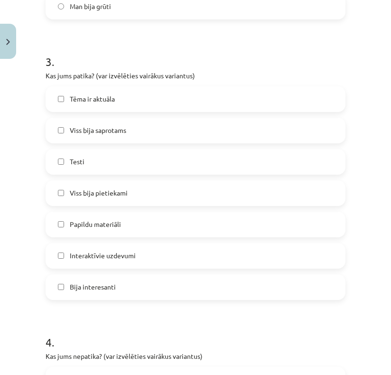
click at [147, 230] on label "Papildu materiāli" at bounding box center [196, 225] width 298 height 24
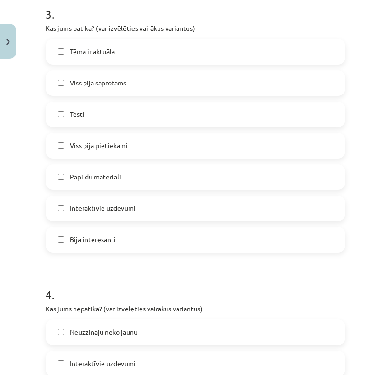
click at [138, 209] on label "Interaktīvie uzdevumi" at bounding box center [196, 209] width 298 height 24
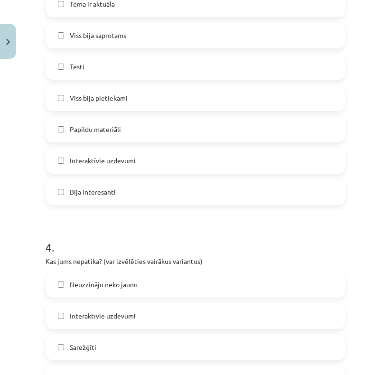
click at [131, 167] on label "Interaktīvie uzdevumi" at bounding box center [196, 161] width 298 height 24
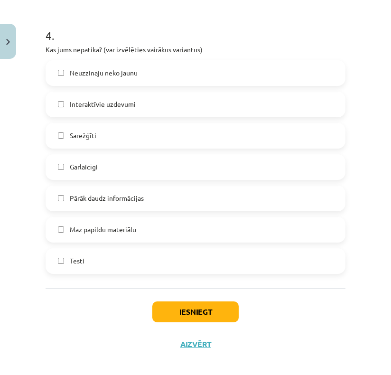
scroll to position [838, 0]
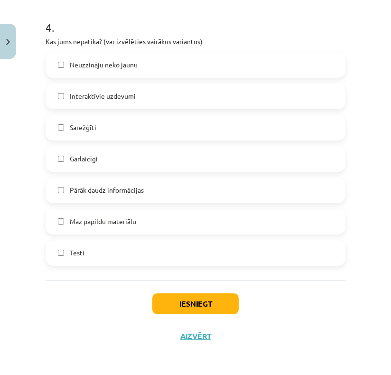
click at [126, 135] on label "Sarežģīti" at bounding box center [196, 128] width 298 height 24
click at [126, 133] on label "Sarežģīti" at bounding box center [196, 128] width 298 height 24
click at [140, 222] on label "Maz papildu materiālu" at bounding box center [196, 222] width 298 height 24
click at [215, 306] on button "Iesniegt" at bounding box center [196, 304] width 86 height 21
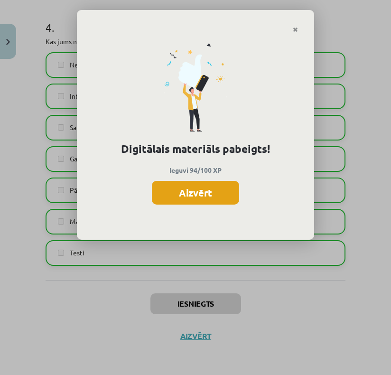
click at [195, 191] on button "Aizvērt" at bounding box center [195, 193] width 87 height 24
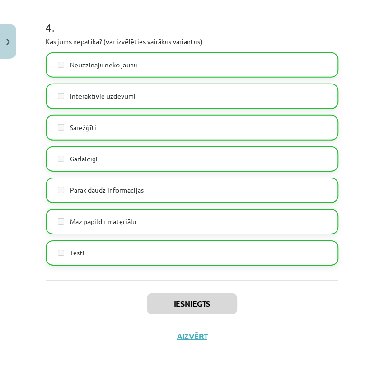
scroll to position [333, 0]
click at [185, 339] on button "Aizvērt" at bounding box center [192, 337] width 36 height 10
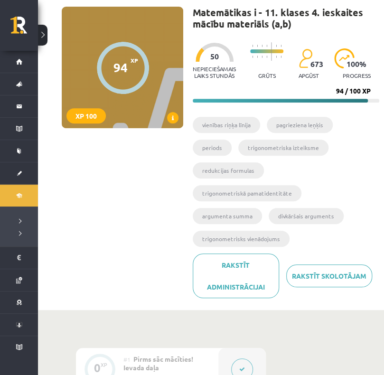
scroll to position [0, 0]
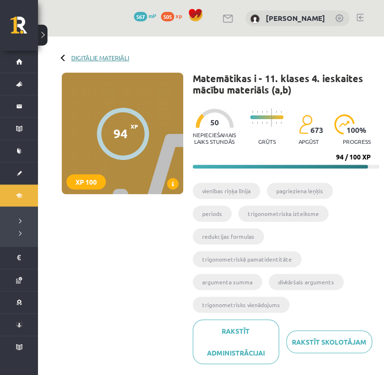
click at [89, 59] on link "Digitālie materiāli" at bounding box center [100, 57] width 58 height 7
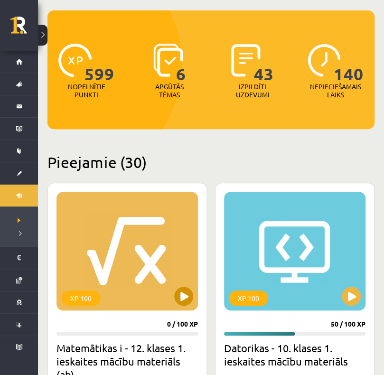
scroll to position [238, 0]
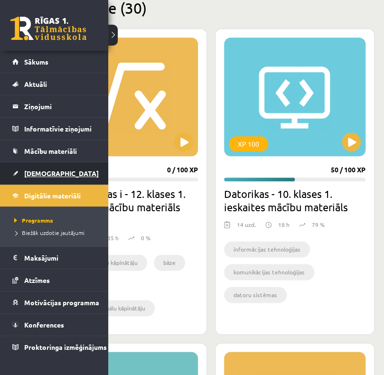
click at [50, 174] on span "[DEMOGRAPHIC_DATA]" at bounding box center [61, 173] width 75 height 9
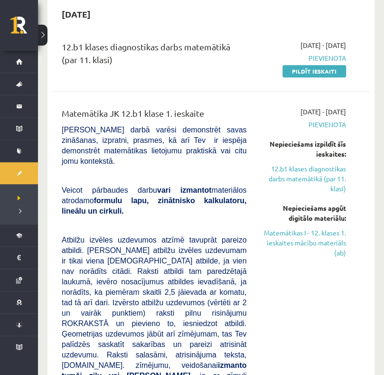
scroll to position [95, 0]
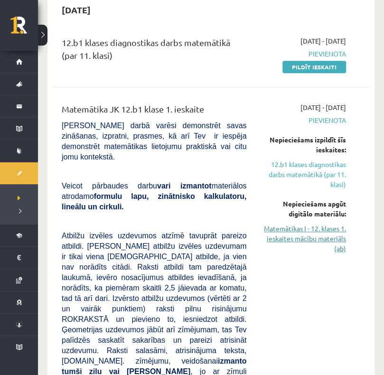
click at [291, 231] on link "Matemātikas I - 12. klases 1. ieskaites mācību materiāls (ab)" at bounding box center [304, 239] width 86 height 30
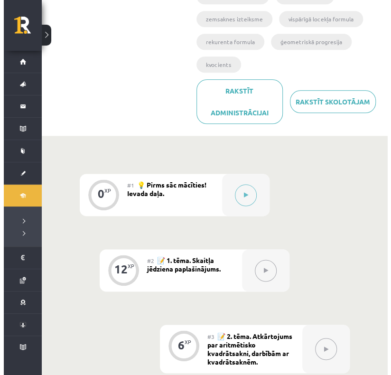
scroll to position [285, 0]
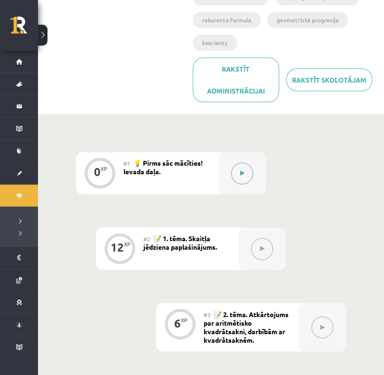
click at [244, 181] on button at bounding box center [242, 173] width 22 height 22
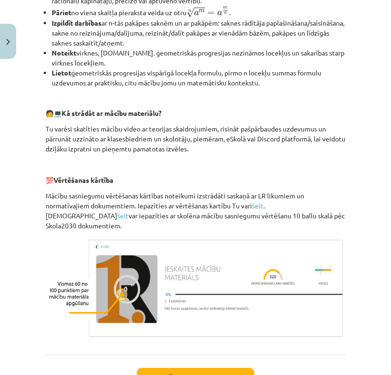
scroll to position [380, 0]
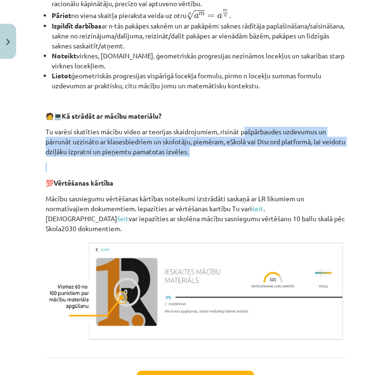
drag, startPoint x: 248, startPoint y: 126, endPoint x: 216, endPoint y: 169, distance: 53.6
click at [216, 169] on div "👋 Esi sveicināts priekšmeta Matemātika I 1. ieskaites mācību materiāla apguvē. …" at bounding box center [196, 66] width 300 height 553
click at [217, 169] on p at bounding box center [196, 167] width 300 height 10
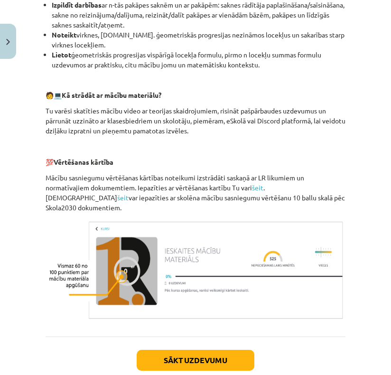
scroll to position [448, 0]
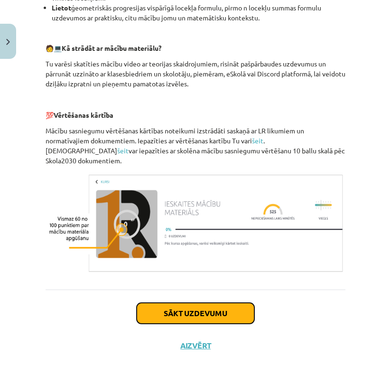
click at [200, 303] on button "Sākt uzdevumu" at bounding box center [196, 313] width 118 height 21
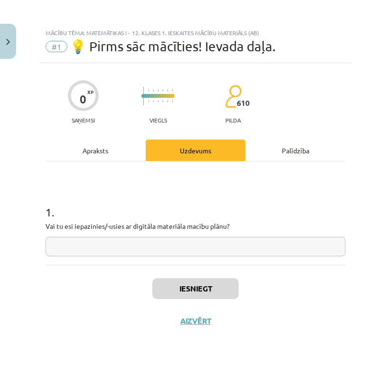
click at [76, 244] on input "text" at bounding box center [196, 246] width 300 height 19
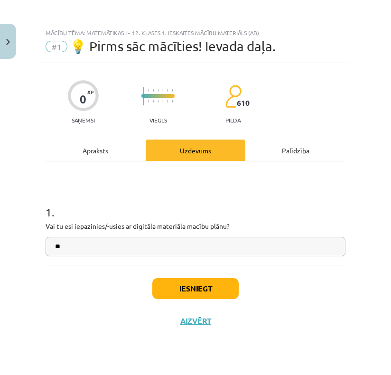
type input "*"
type input "***"
click at [207, 288] on button "Iesniegt" at bounding box center [196, 288] width 86 height 21
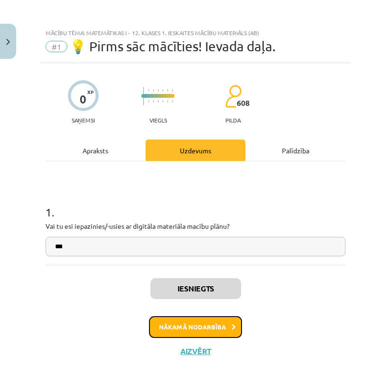
click at [220, 324] on button "Nākamā nodarbība" at bounding box center [195, 327] width 93 height 22
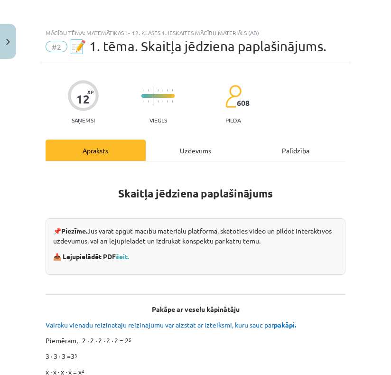
scroll to position [15, 0]
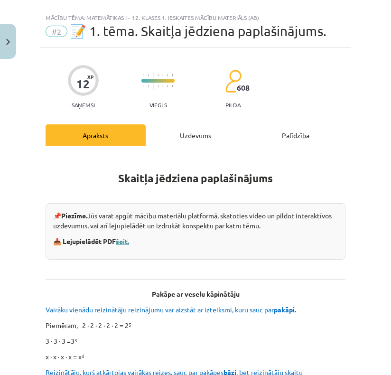
click at [129, 241] on link "šeit." at bounding box center [122, 241] width 13 height 9
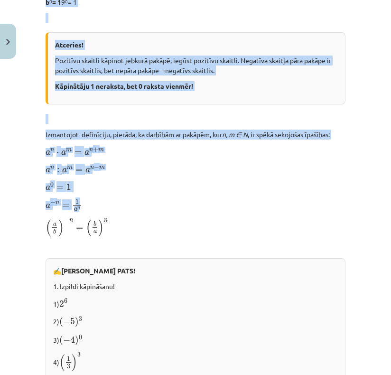
scroll to position [585, 0]
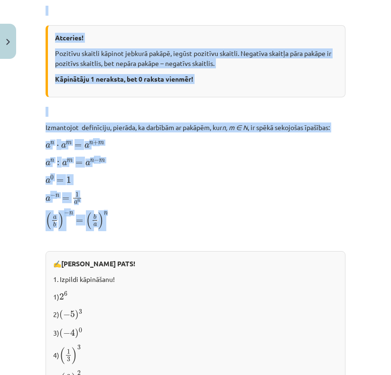
drag, startPoint x: 146, startPoint y: 100, endPoint x: 141, endPoint y: 219, distance: 118.9
click at [141, 219] on div "Skaitļa jēdziena paplašinājums 📌 Piezīme. Jūs varat apgūt mācību materiālu plat…" at bounding box center [196, 121] width 300 height 1073
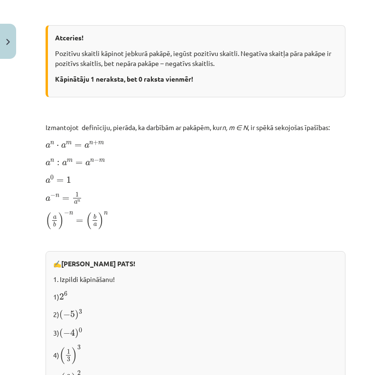
click at [187, 204] on div "Skaitļa jēdziena paplašinājums 📌 Piezīme. Jūs varat apgūt mācību materiālu plat…" at bounding box center [196, 121] width 300 height 1073
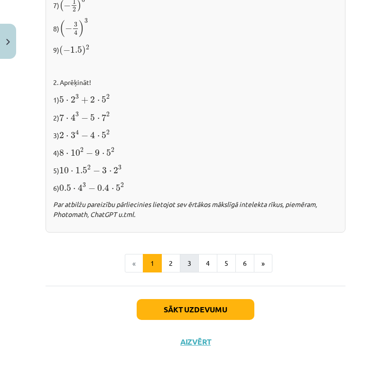
scroll to position [1013, 0]
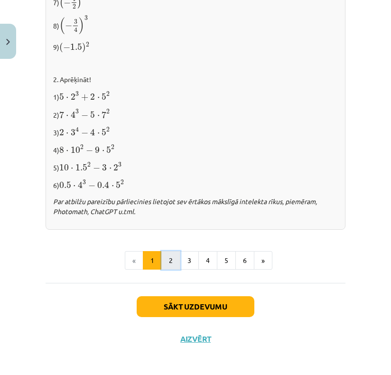
click at [164, 260] on button "2" at bounding box center [171, 260] width 19 height 19
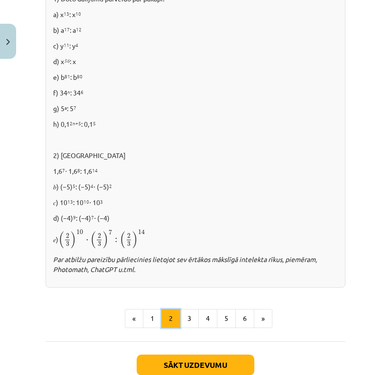
scroll to position [663, 0]
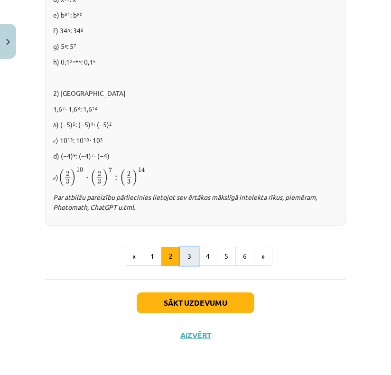
click at [193, 259] on button "3" at bounding box center [189, 256] width 19 height 19
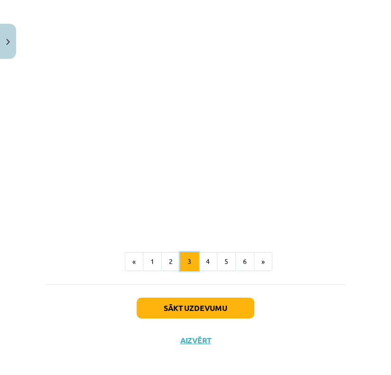
scroll to position [833, 0]
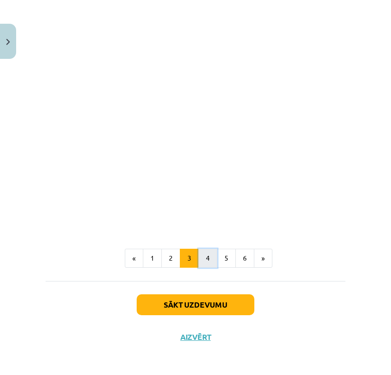
click at [206, 256] on button "4" at bounding box center [208, 258] width 19 height 19
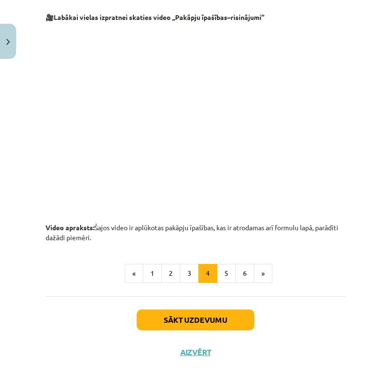
scroll to position [1000, 0]
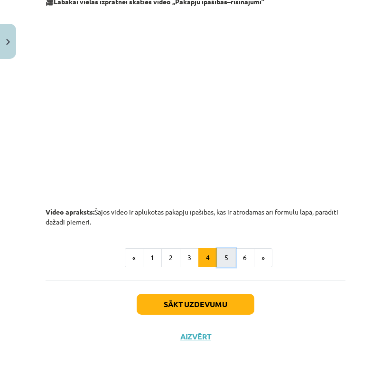
click at [220, 258] on button "5" at bounding box center [226, 257] width 19 height 19
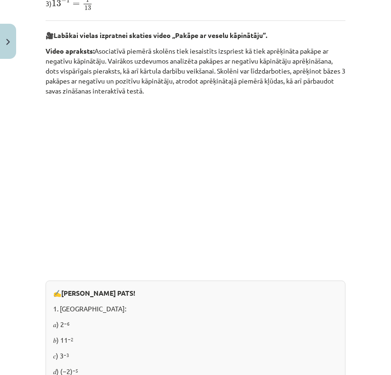
scroll to position [367, 0]
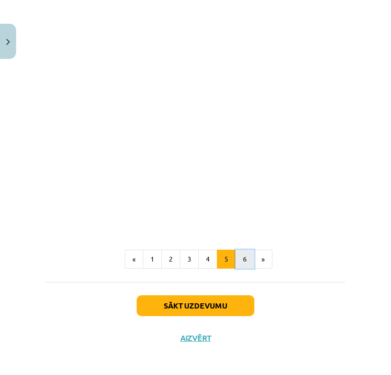
click at [236, 256] on button "6" at bounding box center [245, 259] width 19 height 19
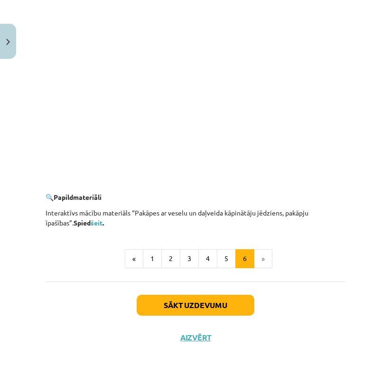
scroll to position [930, 0]
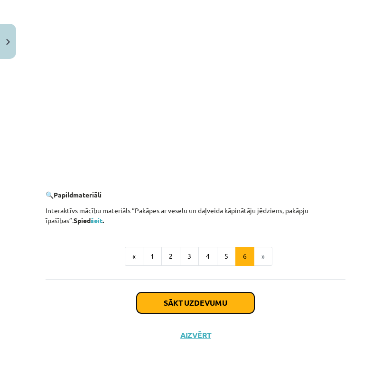
click at [194, 298] on button "Sākt uzdevumu" at bounding box center [196, 303] width 118 height 21
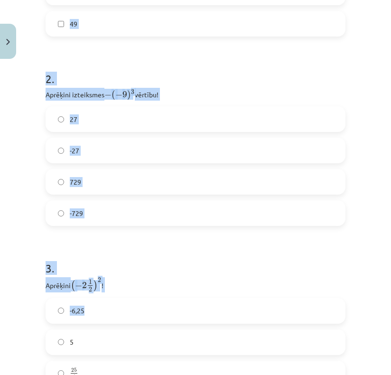
scroll to position [534, 0]
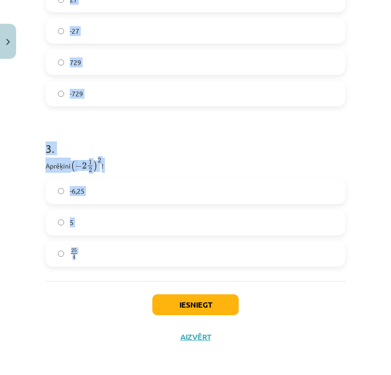
drag, startPoint x: 47, startPoint y: 185, endPoint x: 109, endPoint y: 261, distance: 98.2
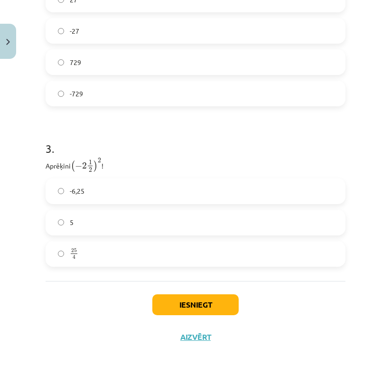
drag, startPoint x: 106, startPoint y: 253, endPoint x: 30, endPoint y: 240, distance: 76.6
click at [30, 240] on div "Mācību tēma: Matemātikas i - 12. klases 1. ieskaites mācību materiāls (ab) #2 📝…" at bounding box center [195, 187] width 391 height 375
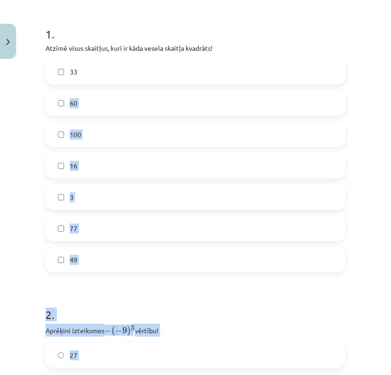
scroll to position [11, 0]
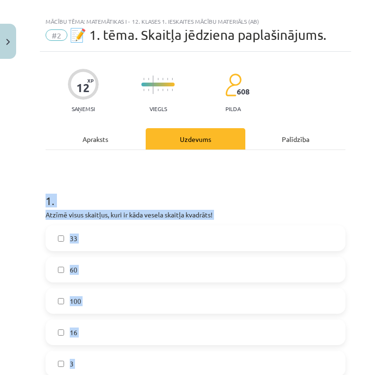
drag, startPoint x: 86, startPoint y: 252, endPoint x: 41, endPoint y: 190, distance: 77.2
copy form "1 . Atzīmē visus skaitļus, kuri ir kāda vesela skaitļa kvadrāts! 33 60 100 16 3…"
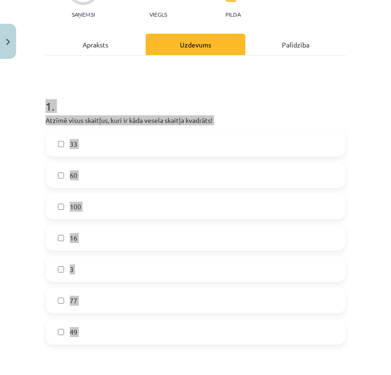
scroll to position [106, 0]
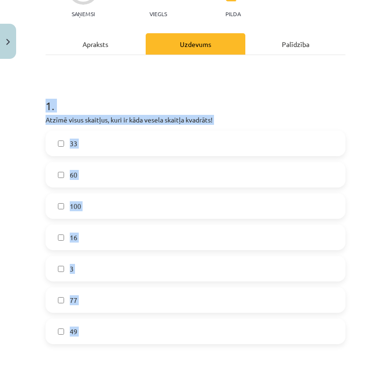
click at [275, 83] on h1 "1 ." at bounding box center [196, 97] width 300 height 29
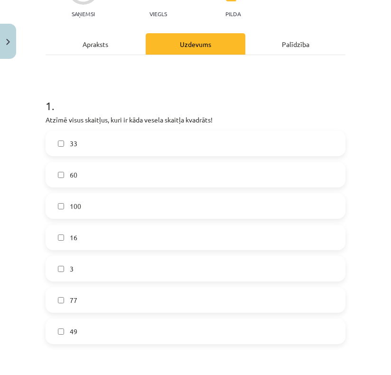
click at [127, 203] on label "100" at bounding box center [196, 206] width 298 height 24
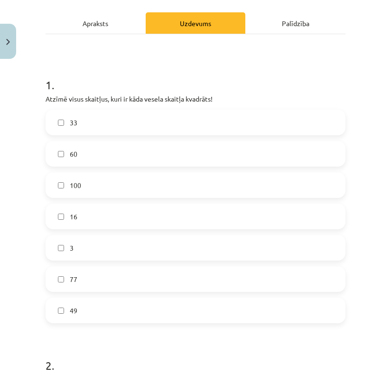
scroll to position [201, 0]
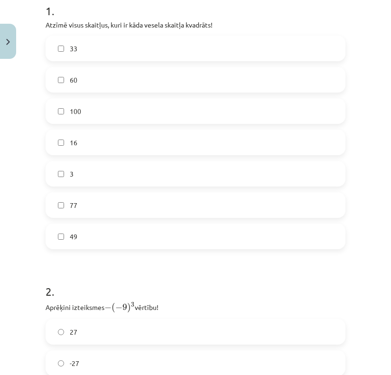
click at [103, 142] on label "16" at bounding box center [196, 143] width 298 height 24
click at [84, 245] on label "49" at bounding box center [196, 237] width 298 height 24
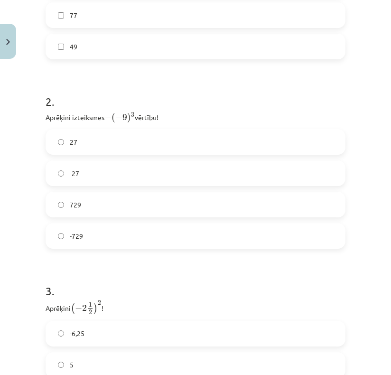
scroll to position [391, 0]
click at [113, 200] on label "729" at bounding box center [196, 205] width 298 height 24
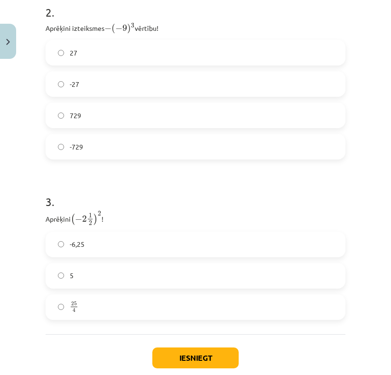
scroll to position [486, 0]
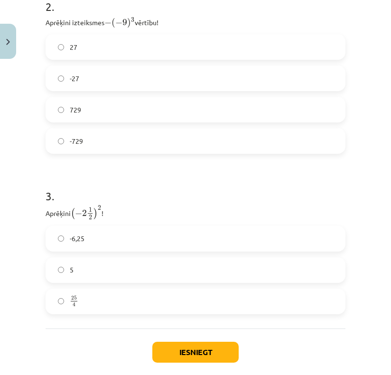
click at [91, 239] on label "-6,25" at bounding box center [196, 239] width 298 height 24
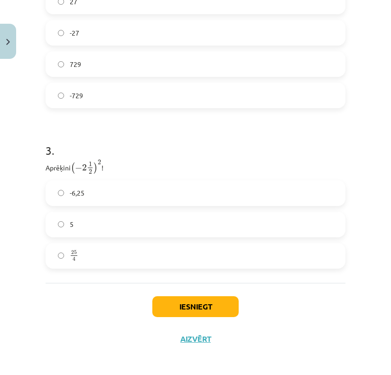
scroll to position [534, 0]
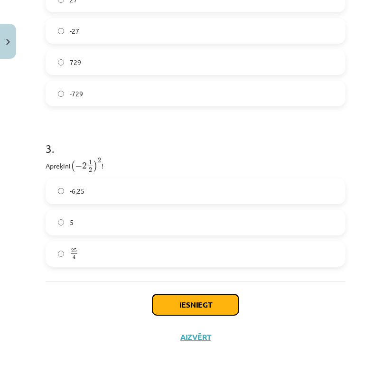
click at [220, 303] on button "Iesniegt" at bounding box center [196, 305] width 86 height 21
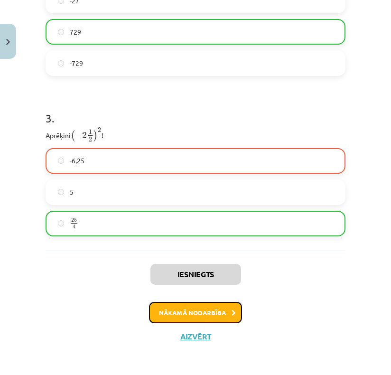
click at [217, 311] on button "Nākamā nodarbība" at bounding box center [195, 313] width 93 height 22
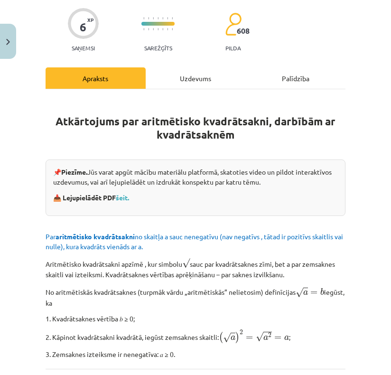
scroll to position [119, 0]
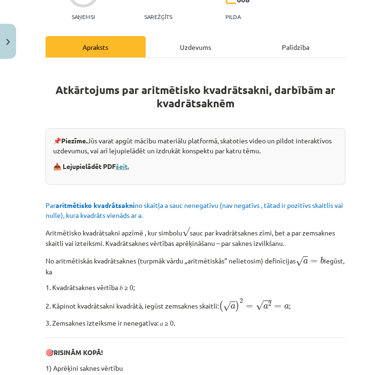
click at [125, 165] on link "šeit." at bounding box center [122, 166] width 13 height 9
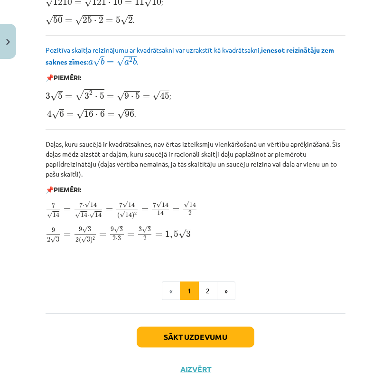
scroll to position [1171, 0]
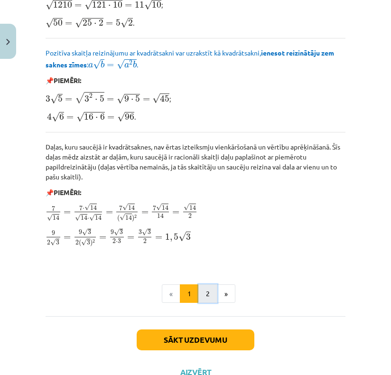
click at [210, 304] on button "2" at bounding box center [208, 294] width 19 height 19
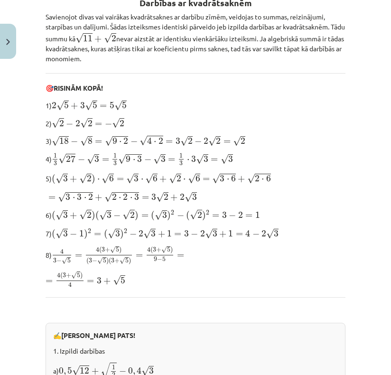
scroll to position [185, 0]
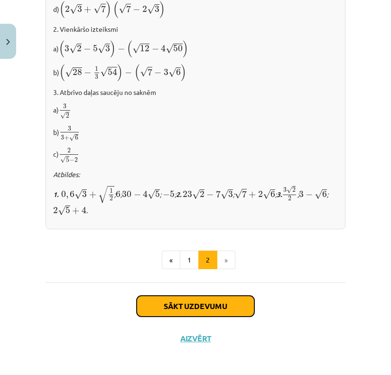
click at [217, 300] on button "Sākt uzdevumu" at bounding box center [196, 306] width 118 height 21
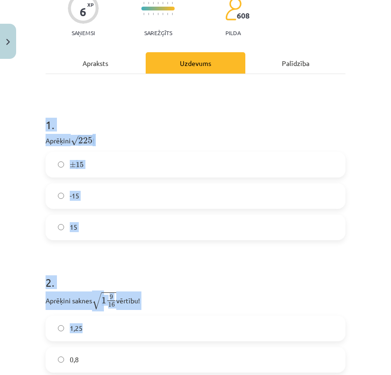
scroll to position [210, 0]
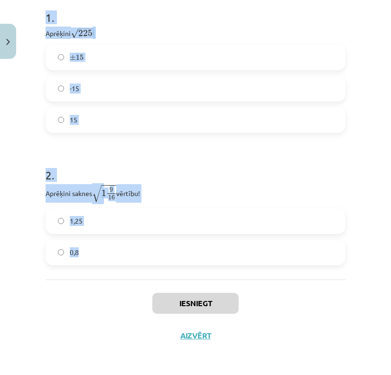
drag, startPoint x: 41, startPoint y: 201, endPoint x: 123, endPoint y: 260, distance: 101.0
click at [123, 260] on div "6 XP Saņemsi Sarežģīts 608 pilda Apraksts Uzdevums Palīdzība 1 . Aprēķini √ 225…" at bounding box center [196, 110] width 312 height 484
copy form "1 . Aprēķini √ 225 225 ! ± 15 ± 15 -15 15 2 . Aprēķini saknes √ 1 9 16 1 9 16 v…"
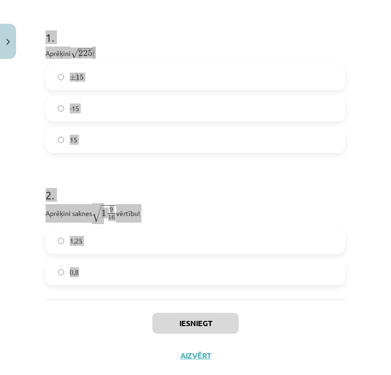
scroll to position [115, 0]
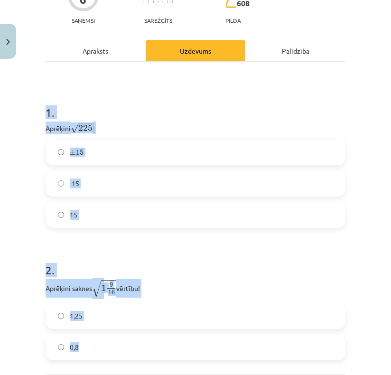
click at [133, 212] on label "15" at bounding box center [196, 215] width 298 height 24
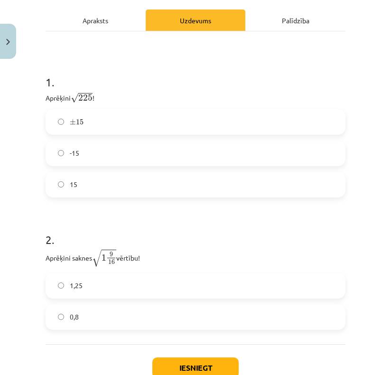
scroll to position [210, 0]
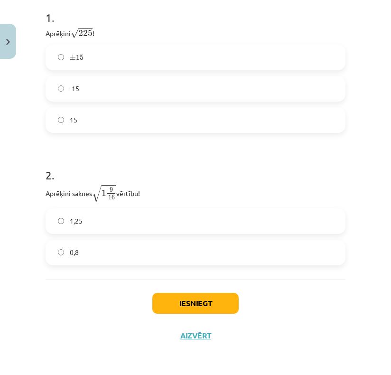
click at [140, 220] on label "1,25" at bounding box center [196, 222] width 298 height 24
click at [195, 303] on button "Iesniegt" at bounding box center [196, 303] width 86 height 21
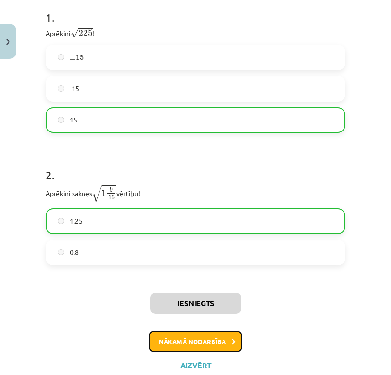
click at [203, 347] on button "Nākamā nodarbība" at bounding box center [195, 342] width 93 height 22
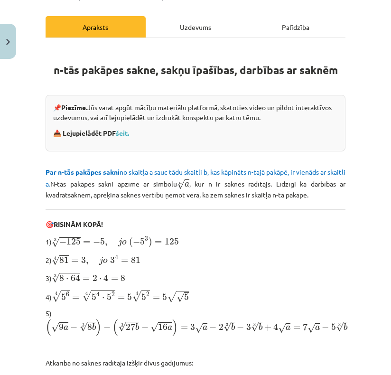
scroll to position [166, 0]
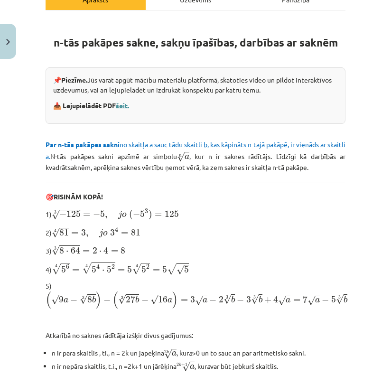
click at [127, 107] on link "šeit." at bounding box center [122, 105] width 13 height 9
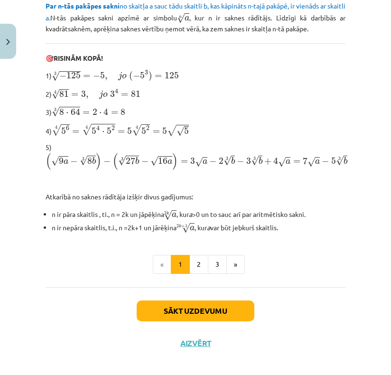
scroll to position [309, 0]
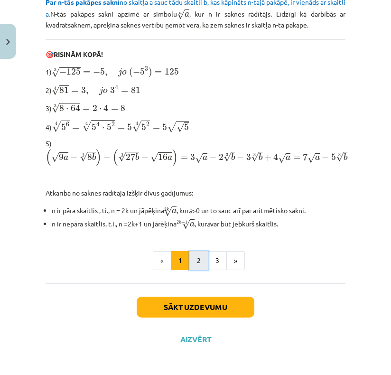
click at [196, 264] on button "2" at bounding box center [199, 260] width 19 height 19
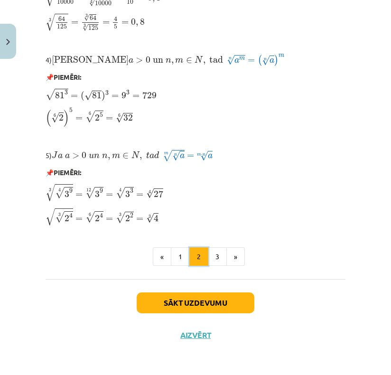
scroll to position [827, 0]
click at [216, 258] on button "3" at bounding box center [217, 257] width 19 height 19
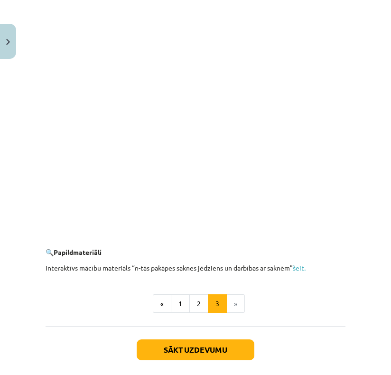
scroll to position [1727, 0]
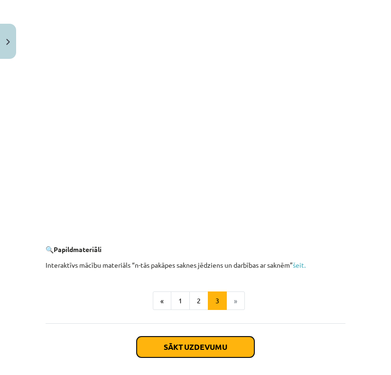
click at [162, 352] on button "Sākt uzdevumu" at bounding box center [196, 347] width 118 height 21
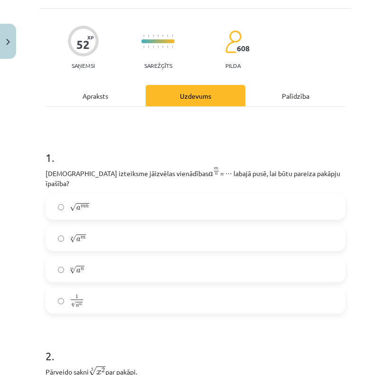
scroll to position [24, 0]
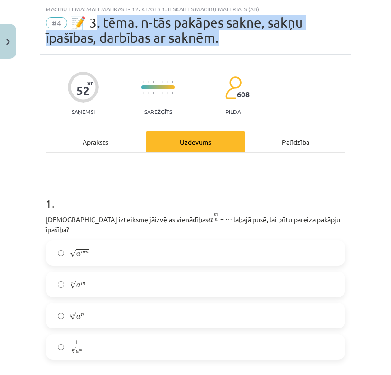
drag, startPoint x: 98, startPoint y: 25, endPoint x: 246, endPoint y: 52, distance: 149.7
click at [246, 52] on div "Mācību tēma: Matemātikas i - 12. klases 1. ieskaites mācību materiāls (ab) #4 📝…" at bounding box center [196, 27] width 312 height 55
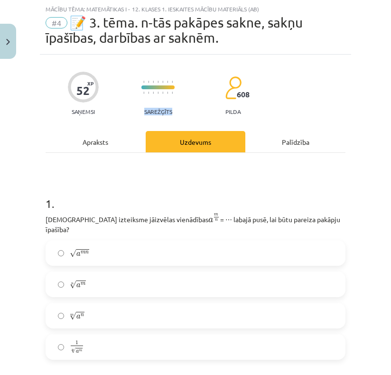
drag, startPoint x: 182, startPoint y: 113, endPoint x: 126, endPoint y: 113, distance: 56.5
click at [126, 113] on div "52 XP Saņemsi Sarežģīts 608 pilda" at bounding box center [196, 90] width 300 height 49
drag, startPoint x: 242, startPoint y: 110, endPoint x: 184, endPoint y: 110, distance: 58.4
click at [184, 110] on div "52 XP Saņemsi Sarežģīts 608 pilda" at bounding box center [196, 90] width 300 height 49
click at [84, 109] on p "Saņemsi" at bounding box center [83, 111] width 31 height 7
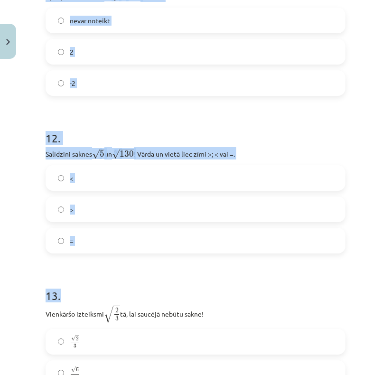
scroll to position [2114, 0]
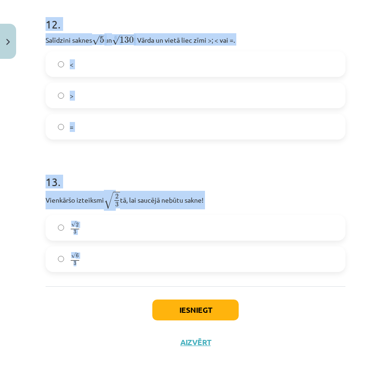
drag, startPoint x: 45, startPoint y: 172, endPoint x: 86, endPoint y: 272, distance: 108.9
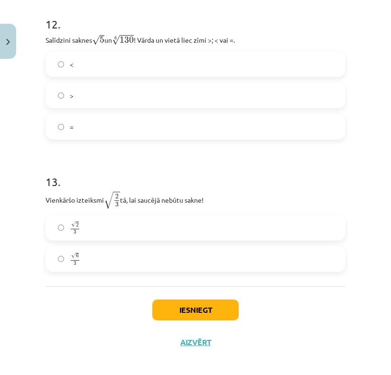
drag, startPoint x: 103, startPoint y: 254, endPoint x: 74, endPoint y: 275, distance: 35.3
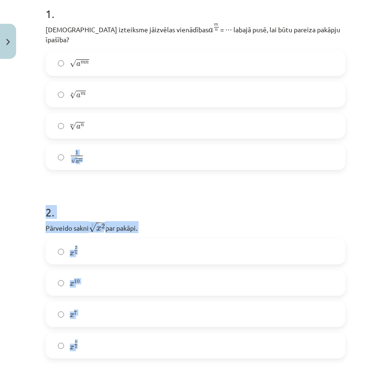
scroll to position [0, 0]
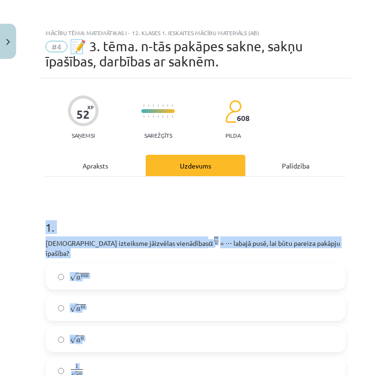
drag, startPoint x: 97, startPoint y: 254, endPoint x: 35, endPoint y: 229, distance: 66.5
click at [35, 229] on div "Mācību tēma: Matemātikas i - 12. klases 1. ieskaites mācību materiāls (ab) #4 📝…" at bounding box center [195, 187] width 391 height 375
copy form "1 . Kura izteiksme jāizvēlas vienādības a m n a m n = ⋯ labajā pusē, lai būtu p…"
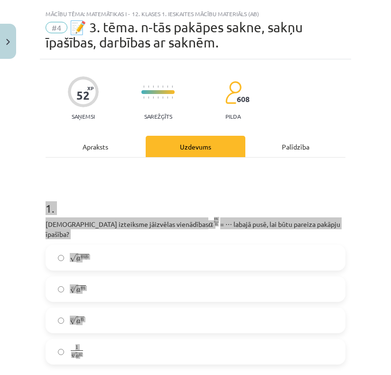
scroll to position [48, 0]
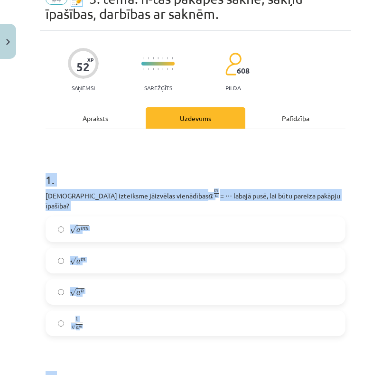
click at [353, 160] on div "Mācību tēma: Matemātikas i - 12. klases 1. ieskaites mācību materiāls (ab) #4 📝…" at bounding box center [195, 187] width 391 height 375
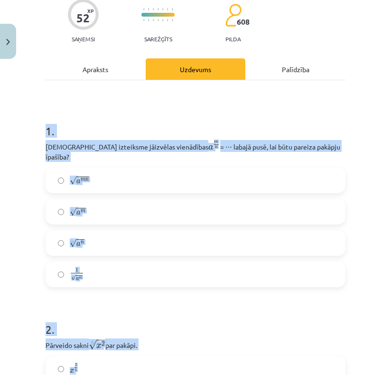
scroll to position [238, 0]
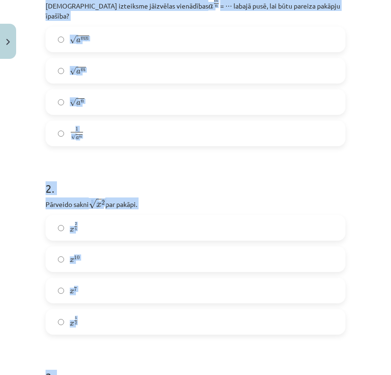
click at [353, 167] on div "Mācību tēma: Matemātikas i - 12. klases 1. ieskaites mācību materiāls (ab) #4 📝…" at bounding box center [195, 187] width 391 height 375
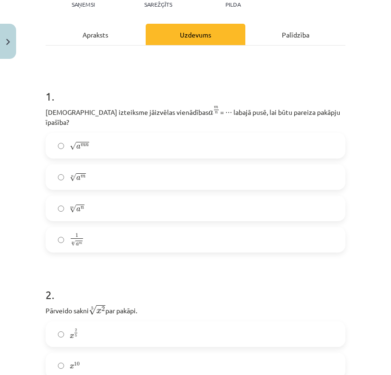
scroll to position [143, 0]
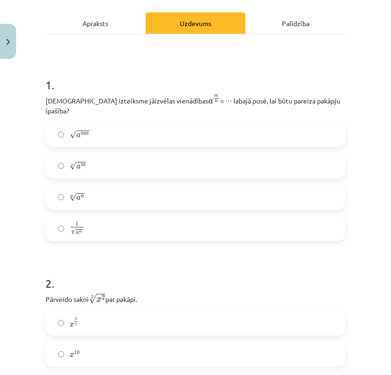
click at [121, 187] on label "m √ a n a n m" at bounding box center [196, 197] width 298 height 24
click at [105, 154] on label "n √ a m a m n" at bounding box center [196, 166] width 298 height 24
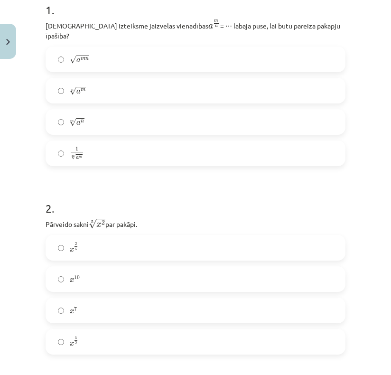
scroll to position [238, 0]
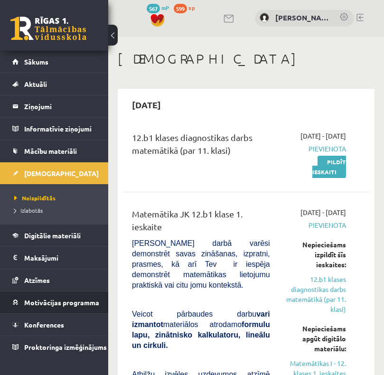
scroll to position [88, 0]
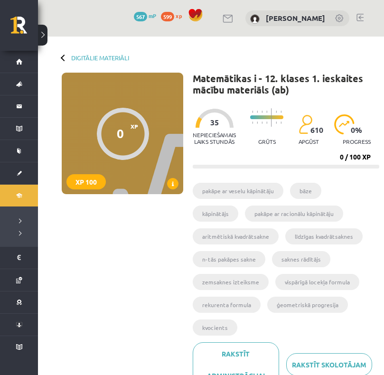
scroll to position [280, 0]
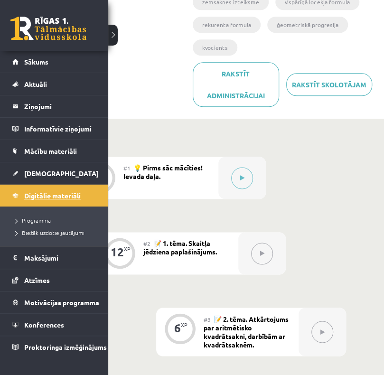
click at [58, 196] on span "Digitālie materiāli" at bounding box center [52, 195] width 57 height 9
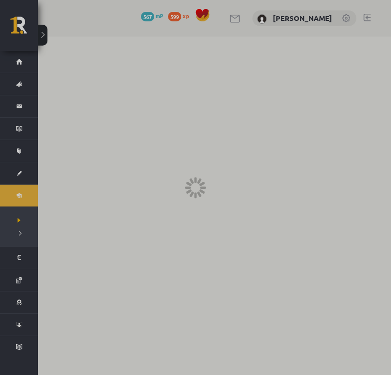
click at [52, 193] on div at bounding box center [195, 187] width 391 height 375
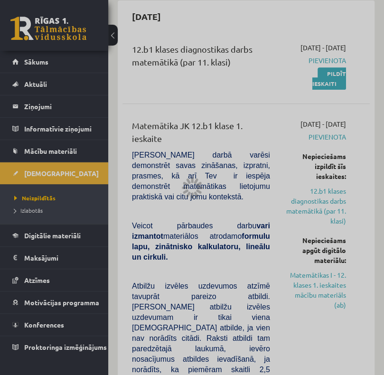
scroll to position [238, 0]
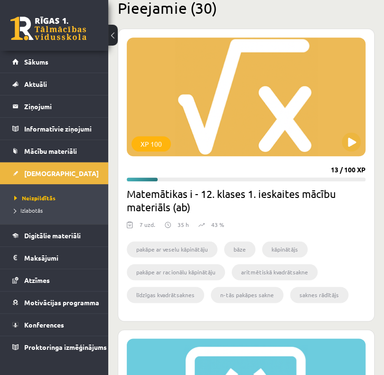
click at [222, 204] on h2 "Matemātikas i - 12. klases 1. ieskaites mācību materiāls (ab)" at bounding box center [246, 200] width 239 height 27
click at [351, 144] on button at bounding box center [351, 142] width 19 height 19
click at [238, 138] on div "XP 100" at bounding box center [246, 97] width 239 height 119
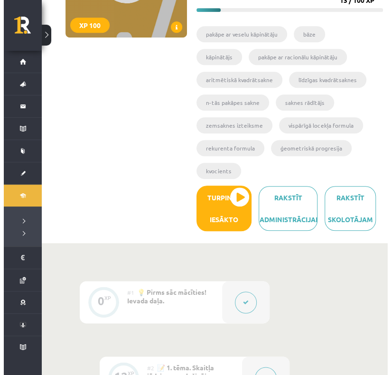
scroll to position [190, 0]
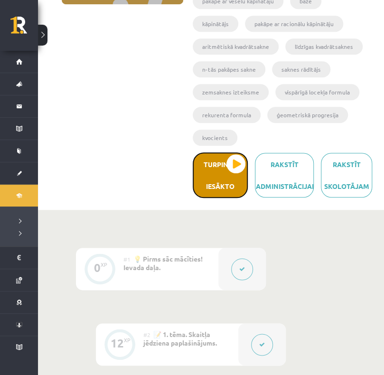
click at [224, 189] on button "Turpināt iesākto" at bounding box center [220, 176] width 55 height 46
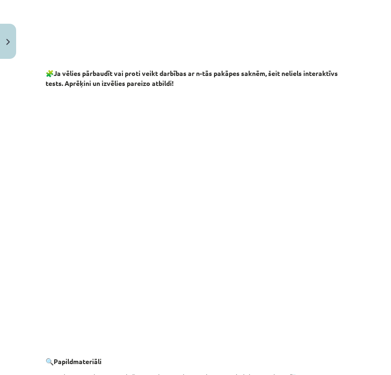
scroll to position [1775, 0]
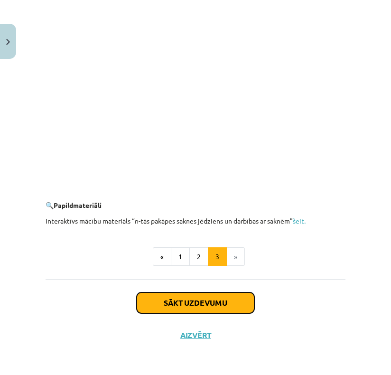
click at [191, 305] on button "Sākt uzdevumu" at bounding box center [196, 303] width 118 height 21
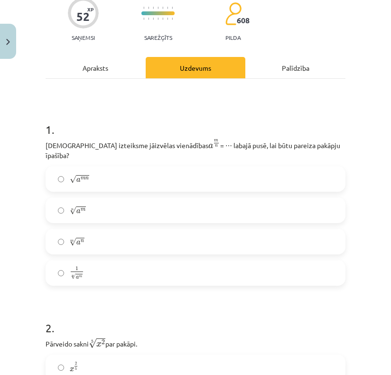
scroll to position [119, 0]
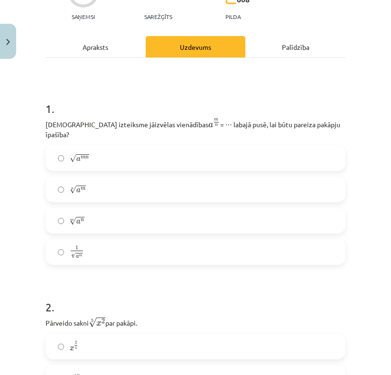
click at [102, 179] on label "n √ a m a m n" at bounding box center [196, 190] width 298 height 24
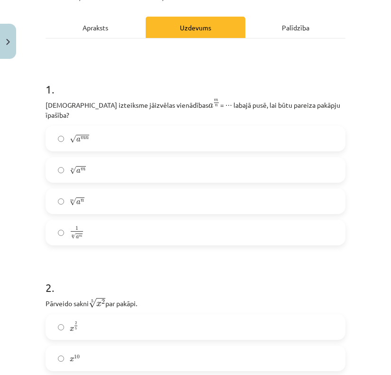
scroll to position [261, 0]
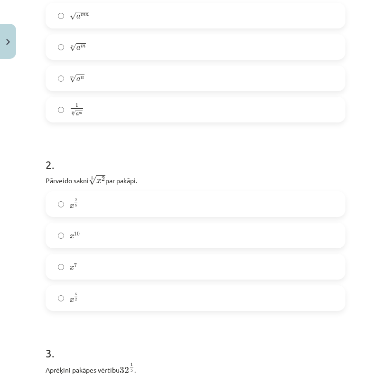
click at [113, 293] on label "x 5 2 x 5 2" at bounding box center [196, 298] width 298 height 24
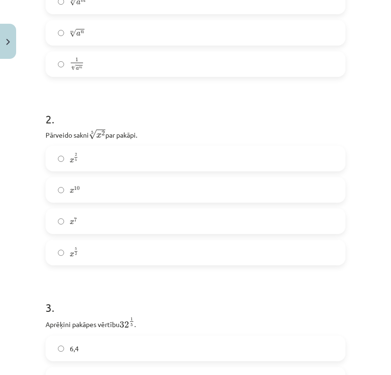
scroll to position [309, 0]
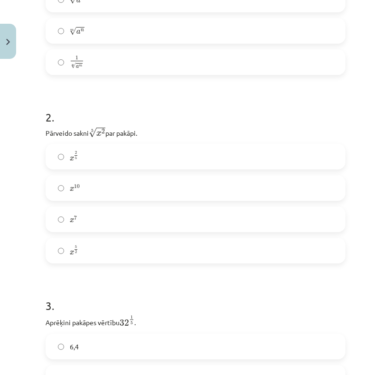
click at [76, 153] on span "x 2 5 x 2 5" at bounding box center [74, 156] width 9 height 11
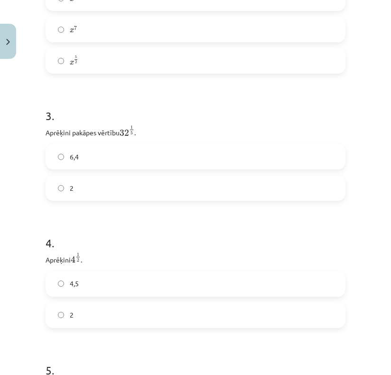
click at [87, 177] on label "2" at bounding box center [196, 188] width 298 height 24
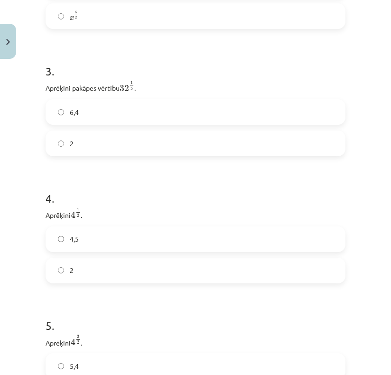
scroll to position [546, 0]
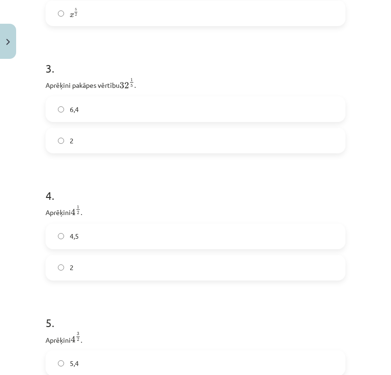
click at [97, 261] on label "2" at bounding box center [196, 268] width 298 height 24
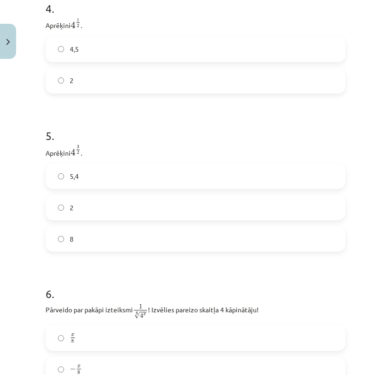
scroll to position [736, 0]
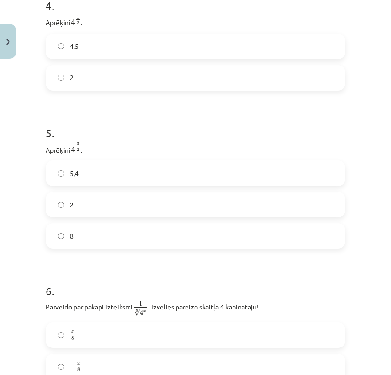
drag, startPoint x: 105, startPoint y: 229, endPoint x: 110, endPoint y: 227, distance: 5.0
click at [105, 229] on label "8" at bounding box center [196, 236] width 298 height 24
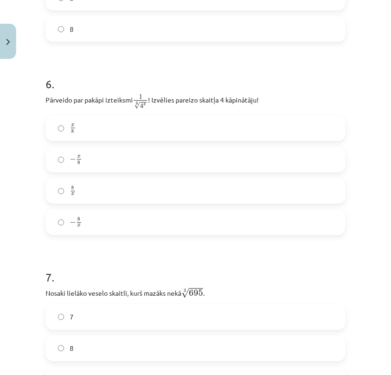
scroll to position [941, 0]
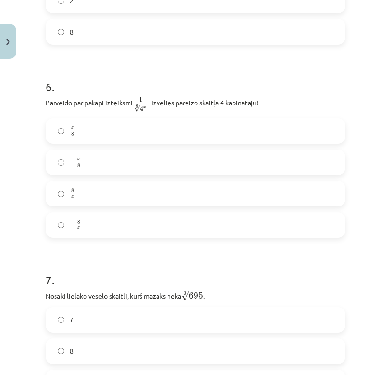
click at [87, 219] on label "− 8 x − 8 x" at bounding box center [196, 225] width 298 height 24
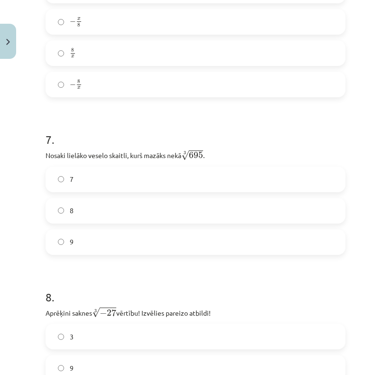
scroll to position [1083, 0]
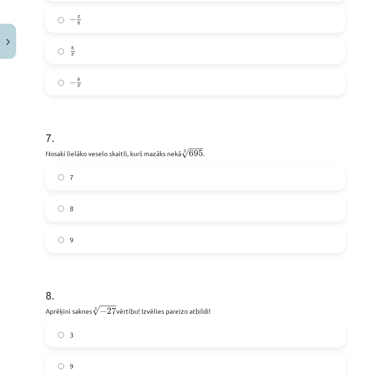
click at [91, 208] on label "8" at bounding box center [196, 209] width 298 height 24
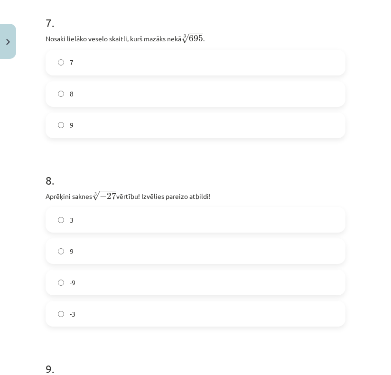
scroll to position [1226, 0]
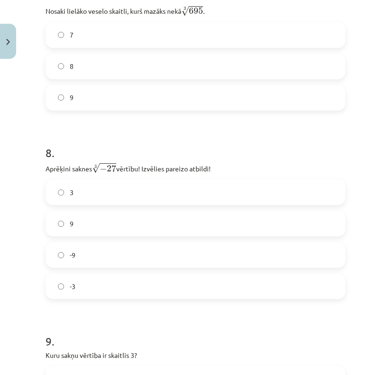
click at [97, 275] on label "-3" at bounding box center [196, 287] width 298 height 24
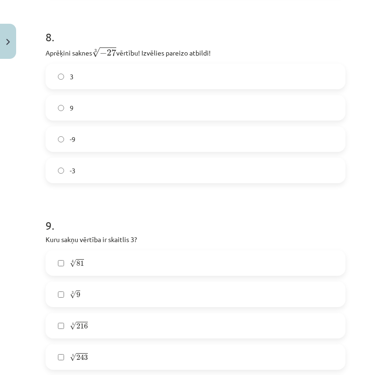
scroll to position [1416, 0]
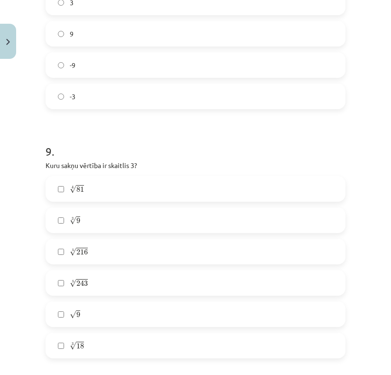
click at [113, 189] on label "4 √ 81 81 4" at bounding box center [196, 189] width 298 height 24
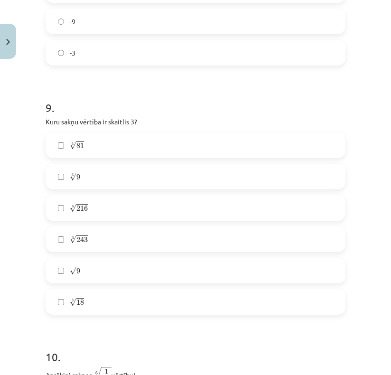
scroll to position [1463, 0]
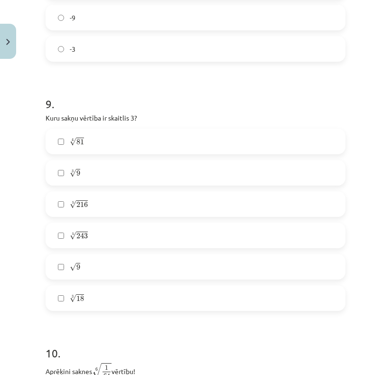
click at [96, 257] on label "√ 9 9" at bounding box center [196, 267] width 298 height 24
click at [137, 232] on label "5 √ 243 243 5" at bounding box center [196, 236] width 298 height 24
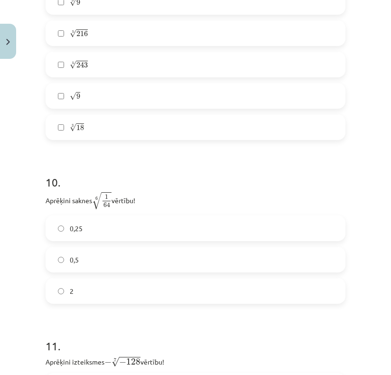
scroll to position [1701, 0]
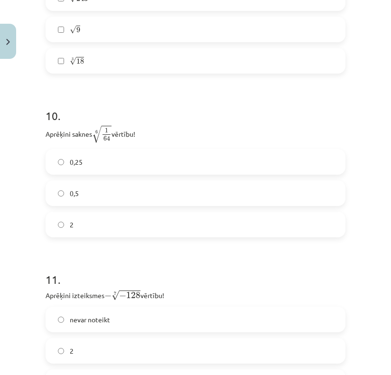
click at [107, 187] on label "0,5" at bounding box center [196, 193] width 298 height 24
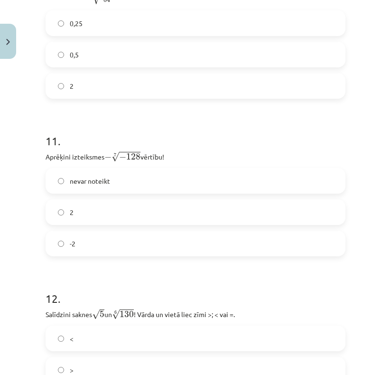
scroll to position [1843, 0]
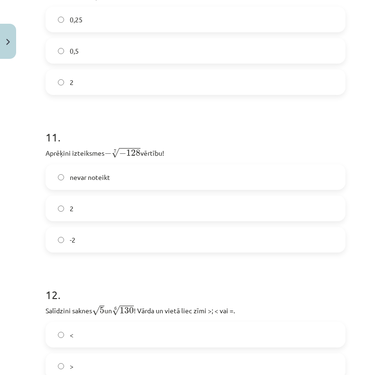
click at [150, 177] on label "nevar noteikt" at bounding box center [196, 177] width 298 height 24
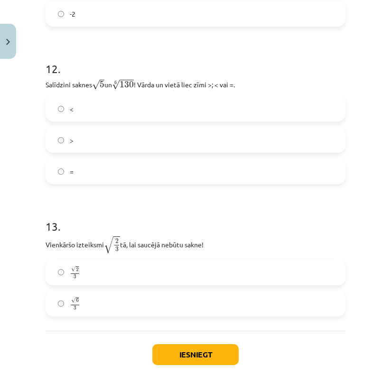
scroll to position [2067, 0]
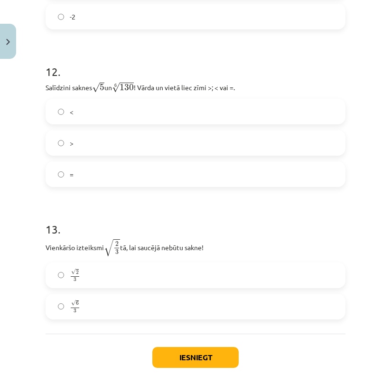
click at [120, 138] on label ">" at bounding box center [196, 143] width 298 height 24
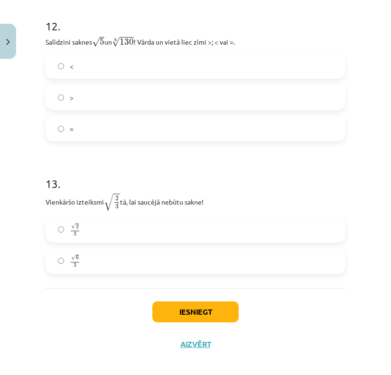
scroll to position [2114, 0]
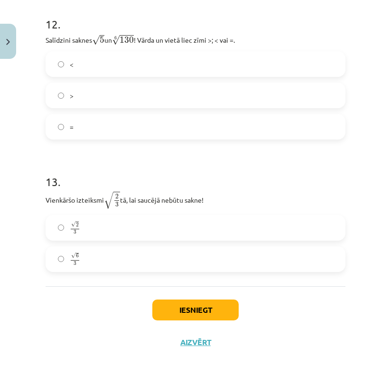
click at [86, 229] on label "√ 2 3 2 3" at bounding box center [196, 228] width 298 height 24
click at [183, 300] on button "Iesniegt" at bounding box center [196, 310] width 86 height 21
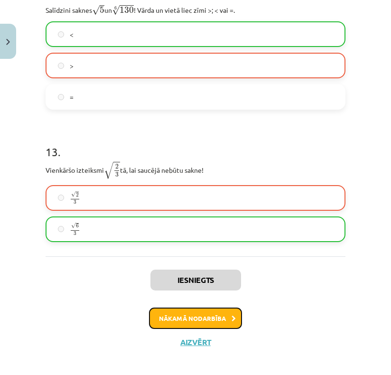
click at [208, 310] on button "Nākamā nodarbība" at bounding box center [195, 319] width 93 height 22
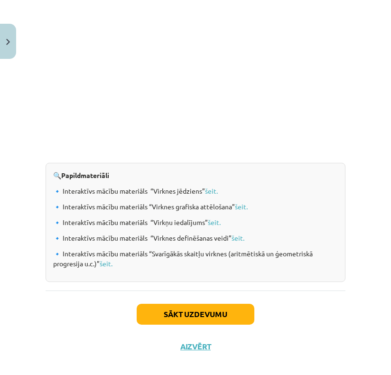
scroll to position [1084, 0]
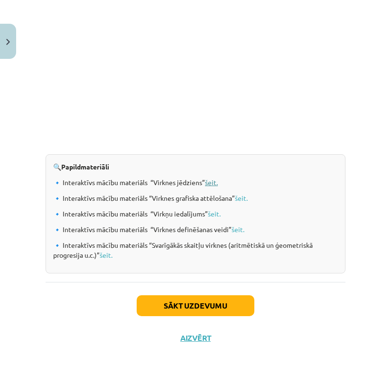
click at [214, 181] on link "šeit." at bounding box center [211, 182] width 13 height 9
click at [246, 198] on link "šeit." at bounding box center [241, 198] width 13 height 9
click at [211, 210] on link "šeit." at bounding box center [214, 214] width 13 height 9
click at [241, 228] on link "šeit." at bounding box center [238, 229] width 13 height 9
click at [195, 309] on button "Sākt uzdevumu" at bounding box center [196, 306] width 118 height 21
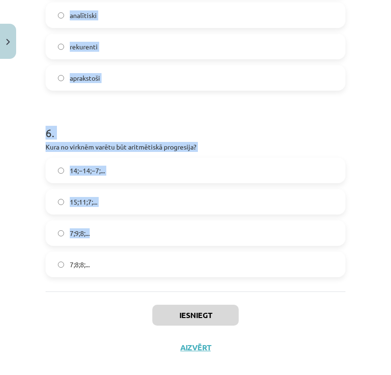
scroll to position [1048, 0]
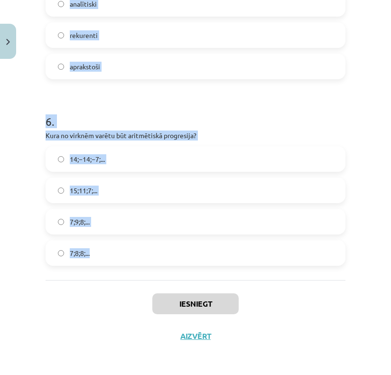
drag, startPoint x: 44, startPoint y: 203, endPoint x: 176, endPoint y: 278, distance: 152.1
copy form "Skaitļu virkne -7; -4; -1; 2; 5; ... ir Ne augoša, ne dilstoša Dilstoša Konstan…"
click at [269, 110] on h1 "6 ." at bounding box center [196, 112] width 300 height 29
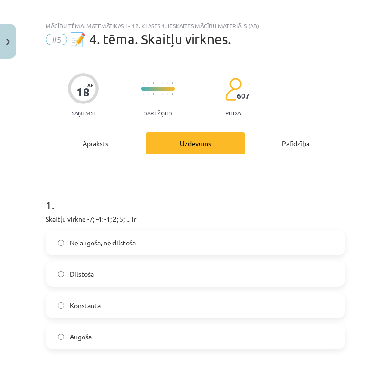
scroll to position [0, 0]
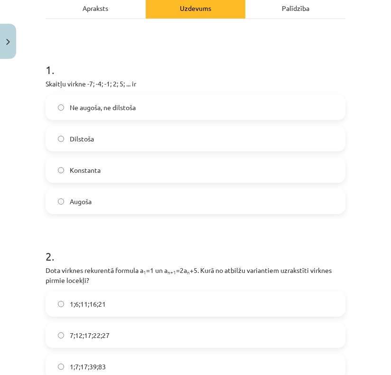
click at [124, 198] on label "Augoša" at bounding box center [196, 202] width 298 height 24
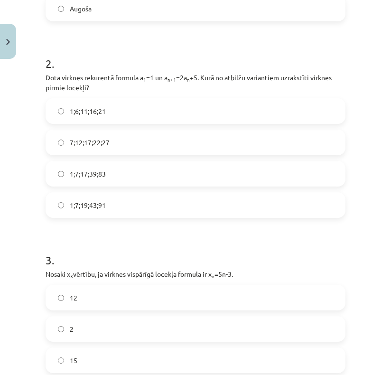
scroll to position [333, 0]
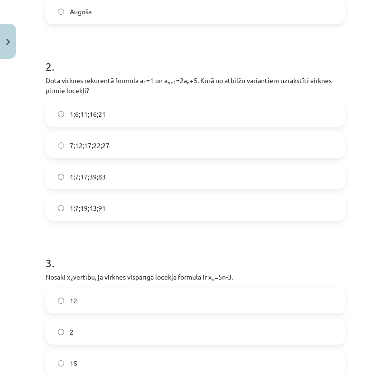
click at [116, 211] on label "1;7;19;43;91" at bounding box center [196, 208] width 298 height 24
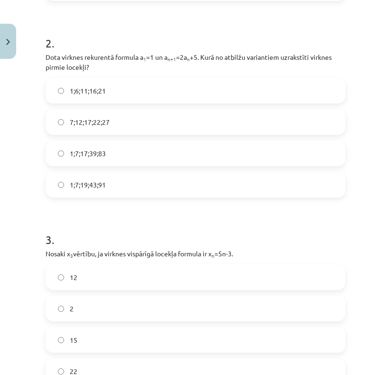
scroll to position [428, 0]
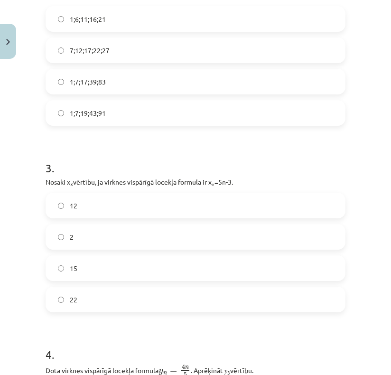
click at [112, 207] on label "12" at bounding box center [196, 206] width 298 height 24
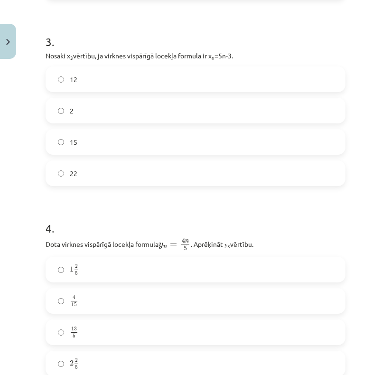
scroll to position [713, 0]
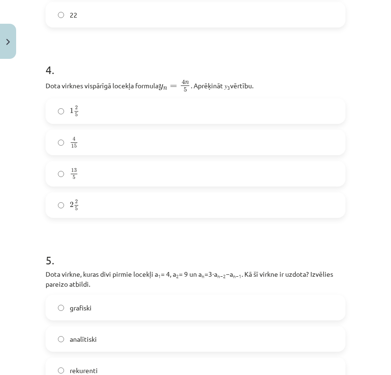
click at [123, 177] on label "13 5 13 5" at bounding box center [196, 174] width 298 height 24
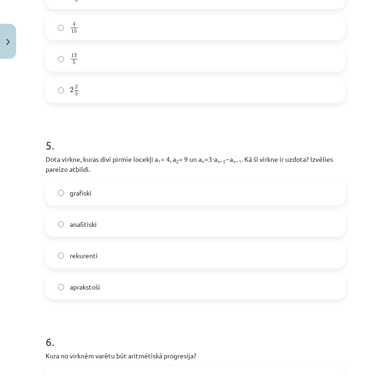
scroll to position [903, 0]
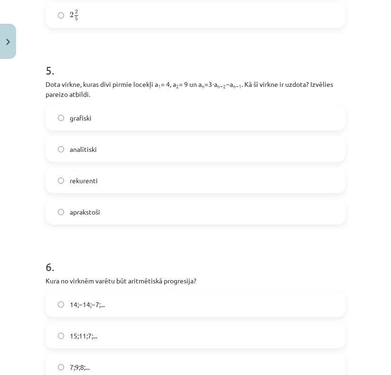
click at [107, 181] on label "rekurenti" at bounding box center [196, 181] width 298 height 24
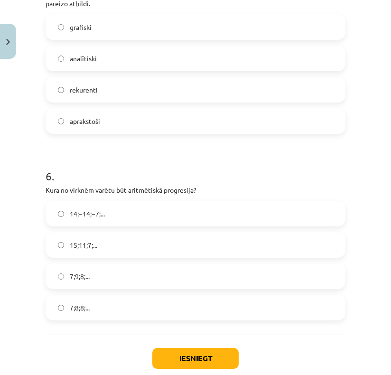
scroll to position [998, 0]
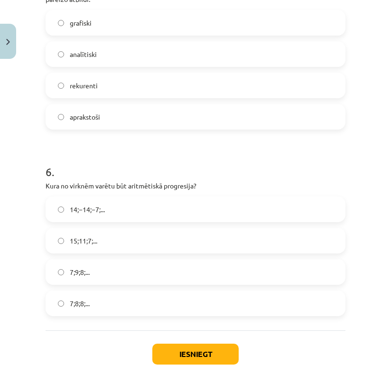
click at [131, 243] on label "15;11;7;..." at bounding box center [196, 241] width 298 height 24
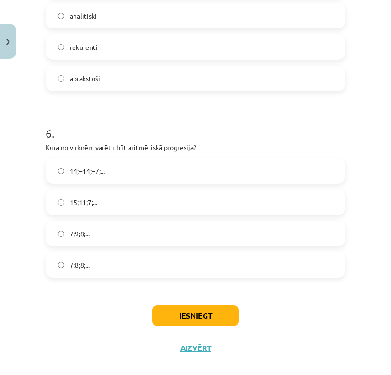
scroll to position [1048, 0]
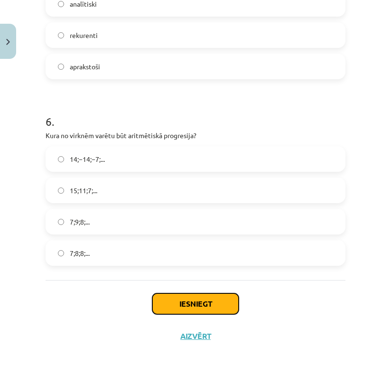
click at [180, 300] on button "Iesniegt" at bounding box center [196, 304] width 86 height 21
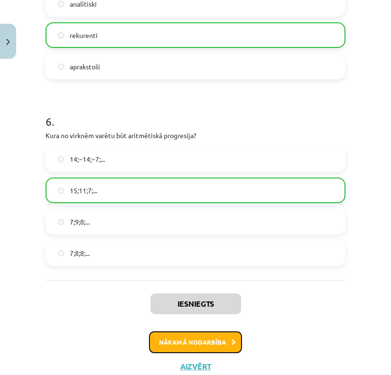
click at [187, 342] on button "Nākamā nodarbība" at bounding box center [195, 343] width 93 height 22
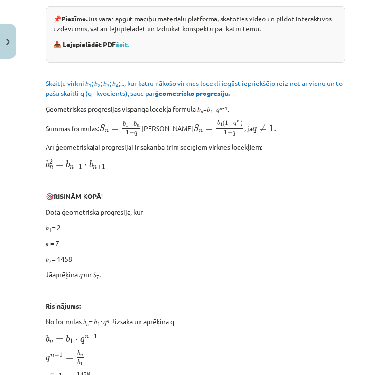
scroll to position [214, 0]
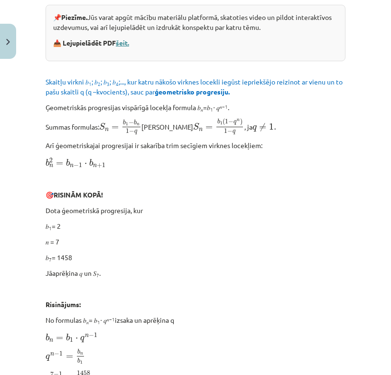
click at [128, 40] on link "šeit." at bounding box center [122, 42] width 13 height 9
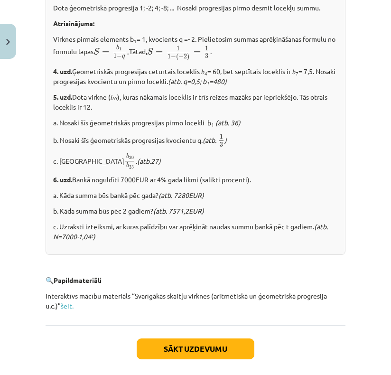
scroll to position [1239, 0]
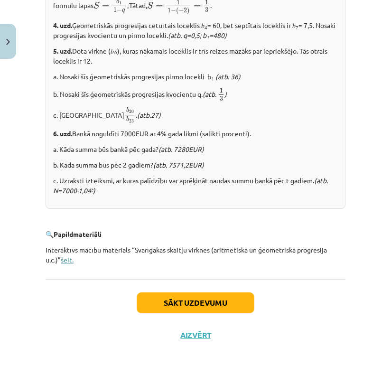
click at [66, 259] on link "šeit." at bounding box center [67, 260] width 13 height 9
click at [173, 306] on button "Sākt uzdevumu" at bounding box center [196, 303] width 118 height 21
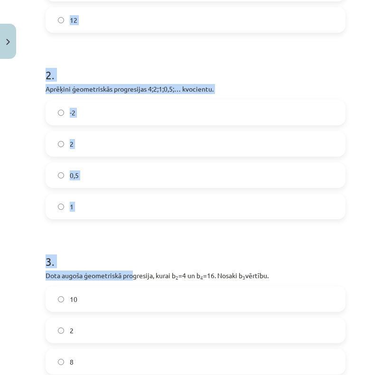
scroll to position [402, 0]
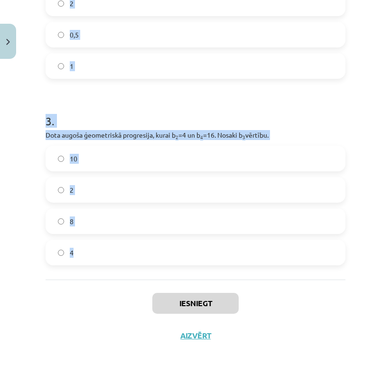
drag, startPoint x: 40, startPoint y: 185, endPoint x: 116, endPoint y: 259, distance: 106.2
click at [121, 262] on div "12 XP Saņemsi Sarežģīts 607 pilda Apraksts Uzdevums Palīdzība 1 . Aprēķini ģeom…" at bounding box center [196, 6] width 312 height 691
copy form "1 . Aprēķini ģeometriskās progresijas nākamo locekli, ja b 1 = 7 un q=5. 35 12 …"
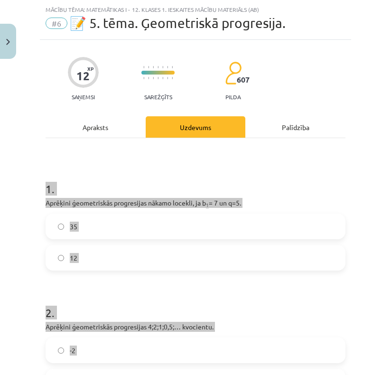
scroll to position [22, 0]
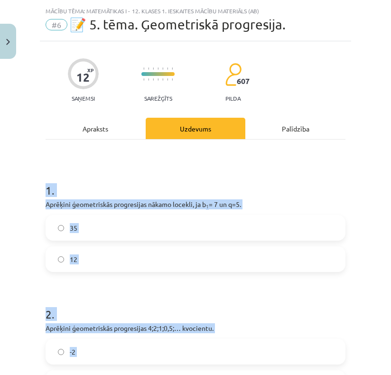
drag, startPoint x: 324, startPoint y: 161, endPoint x: 291, endPoint y: 169, distance: 33.4
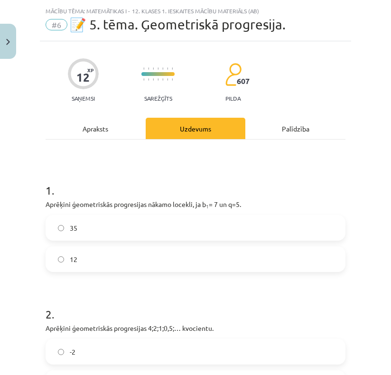
click at [183, 221] on label "35" at bounding box center [196, 228] width 298 height 24
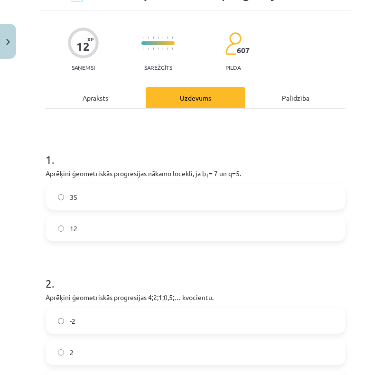
scroll to position [212, 0]
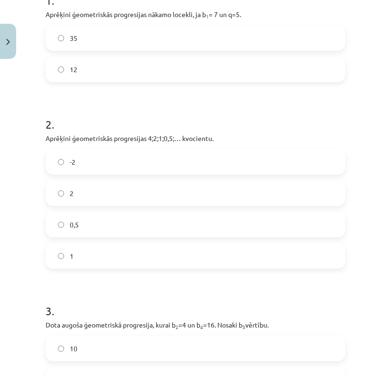
click at [115, 221] on label "0,5" at bounding box center [196, 225] width 298 height 24
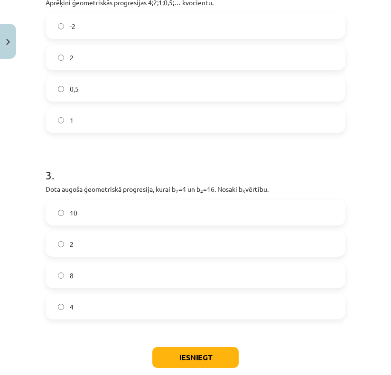
scroll to position [354, 0]
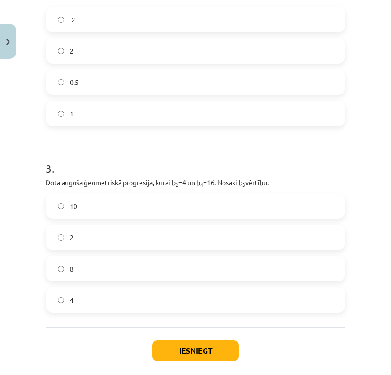
click at [102, 268] on label "8" at bounding box center [196, 269] width 298 height 24
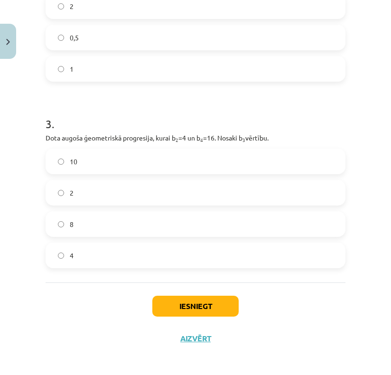
scroll to position [402, 0]
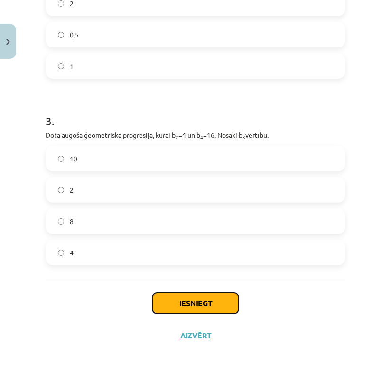
click at [171, 296] on button "Iesniegt" at bounding box center [196, 303] width 86 height 21
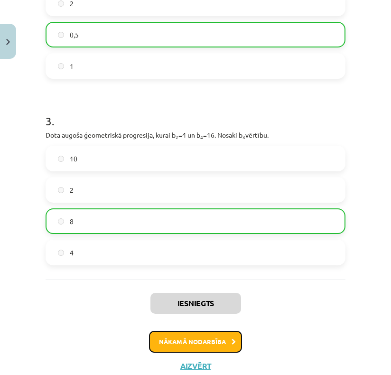
click at [167, 341] on button "Nākamā nodarbība" at bounding box center [195, 342] width 93 height 22
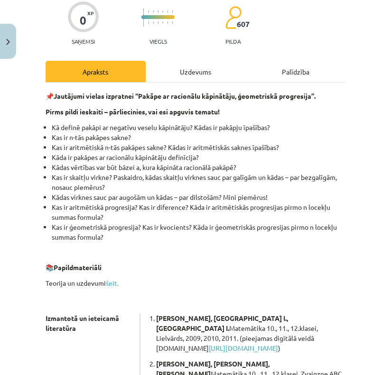
scroll to position [95, 0]
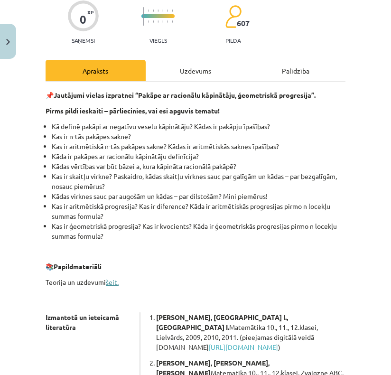
click at [113, 281] on link "šeit." at bounding box center [112, 282] width 13 height 9
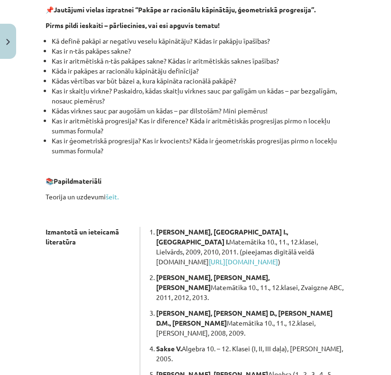
scroll to position [333, 0]
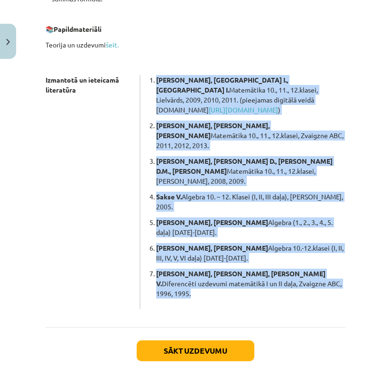
drag, startPoint x: 149, startPoint y: 76, endPoint x: 327, endPoint y: 257, distance: 253.6
click at [327, 257] on div "Izmantotā un ieteicamā literatūra Slokenberga E., France I., France I. Matemāti…" at bounding box center [196, 192] width 300 height 234
copy ol "Slokenberga E., France I., France I. Matemātika 10., 11., 12.klasei, Lielvārds,…"
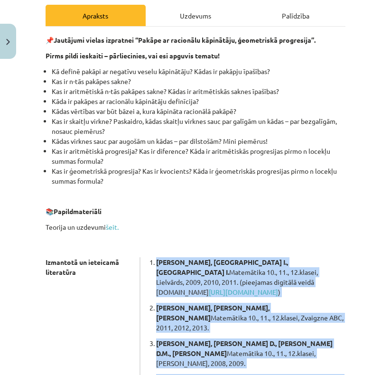
scroll to position [150, 0]
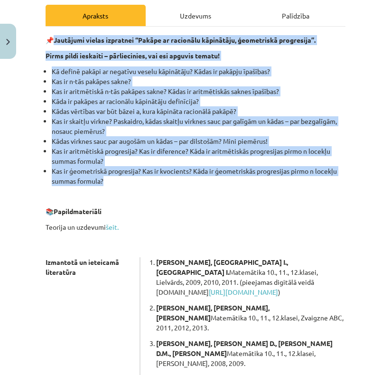
drag, startPoint x: 57, startPoint y: 38, endPoint x: 138, endPoint y: 185, distance: 167.7
click at [138, 185] on div "📌 Jautājumi vielas izpratnei “Pakāpe ar racionālu kāpinātāju, ģeometriskā progr…" at bounding box center [196, 263] width 300 height 457
copy div "Jautājumi vielas izpratnei “Pakāpe ar racionālu kāpinātāju, ģeometriskā progres…"
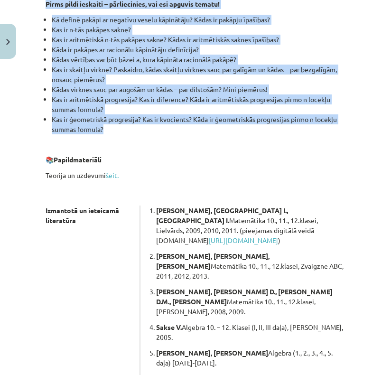
scroll to position [340, 0]
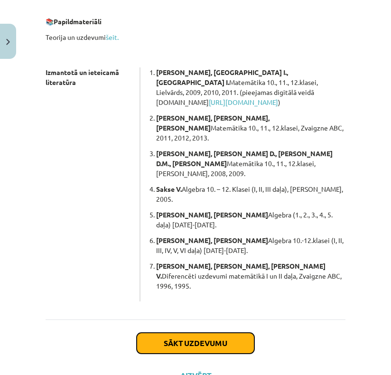
click at [185, 333] on button "Sākt uzdevumu" at bounding box center [196, 343] width 118 height 21
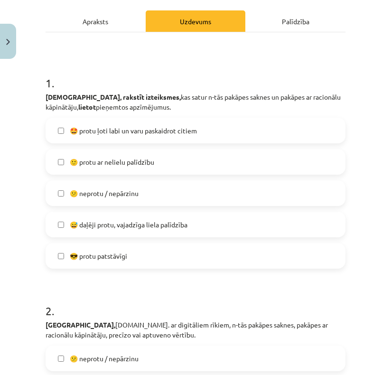
scroll to position [143, 0]
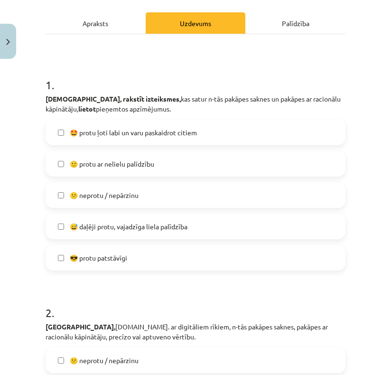
click at [101, 224] on span "😅 daļēji protu, vajadzīga liela palīdzība" at bounding box center [129, 227] width 118 height 10
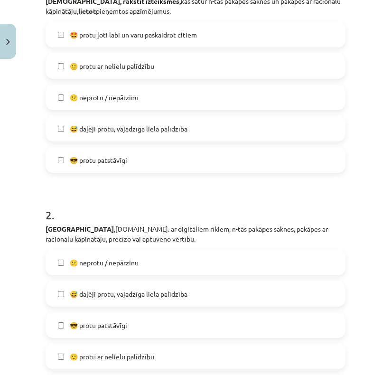
scroll to position [238, 0]
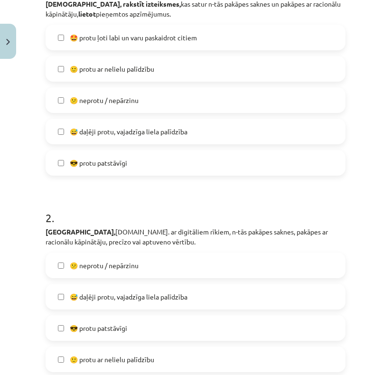
click at [133, 66] on span "🙂 protu ar nelielu palīdzību" at bounding box center [112, 69] width 85 height 10
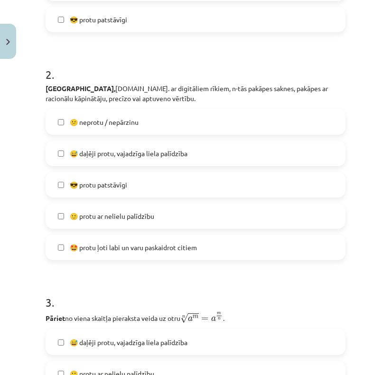
scroll to position [428, 0]
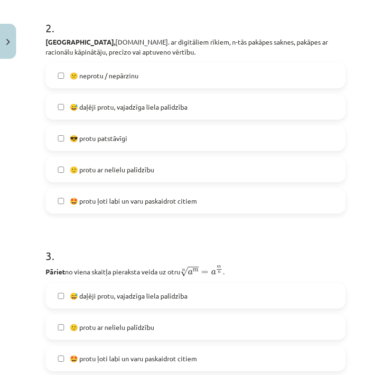
click at [116, 174] on label "🙂 protu ar nelielu palīdzību" at bounding box center [196, 170] width 298 height 24
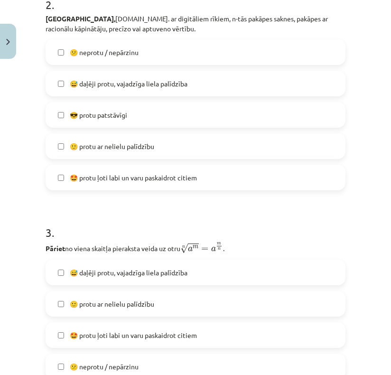
scroll to position [570, 0]
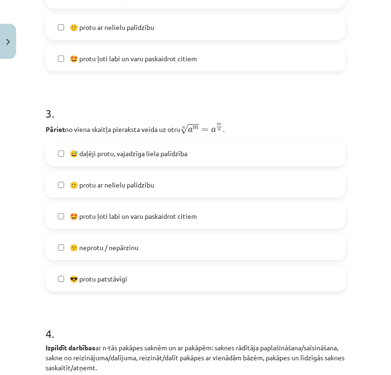
click at [108, 184] on span "🙂 protu ar nelielu palīdzību" at bounding box center [112, 185] width 85 height 10
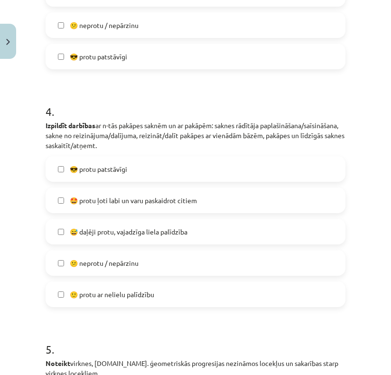
scroll to position [808, 0]
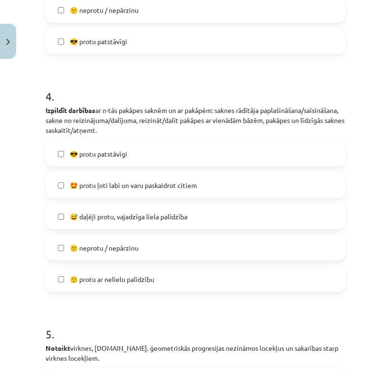
click at [91, 217] on span "😅 daļēji protu, vajadzīga liela palīdzība" at bounding box center [129, 217] width 118 height 10
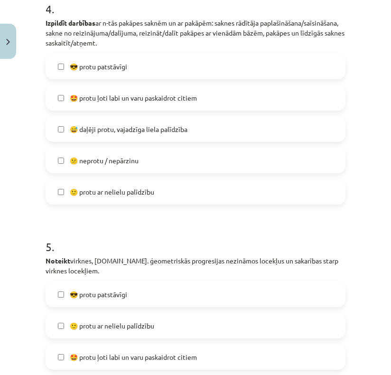
scroll to position [1045, 0]
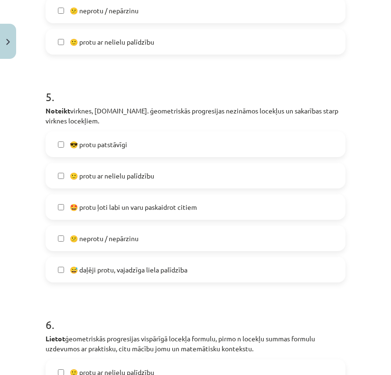
click at [123, 180] on span "🙂 protu ar nelielu palīdzību" at bounding box center [112, 176] width 85 height 10
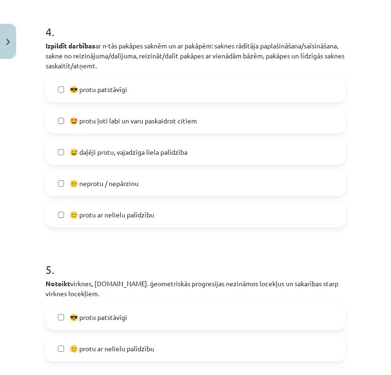
scroll to position [855, 0]
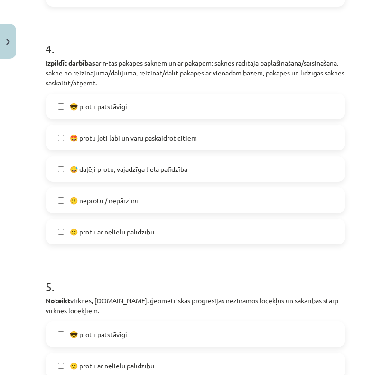
click at [124, 228] on span "🙂 protu ar nelielu palīdzību" at bounding box center [112, 232] width 85 height 10
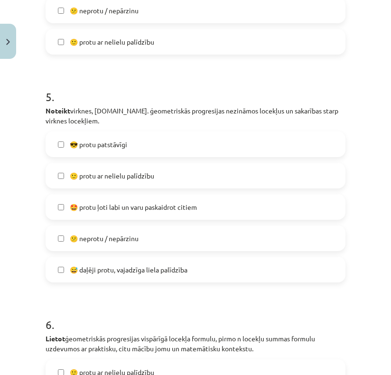
scroll to position [1235, 0]
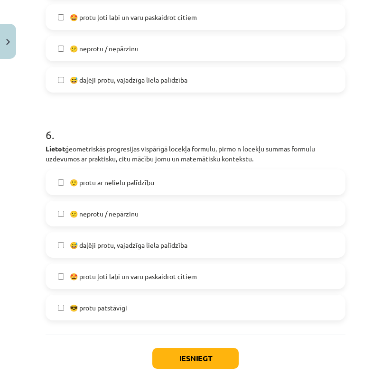
click at [126, 190] on label "🙂 protu ar nelielu palīdzību" at bounding box center [196, 183] width 298 height 24
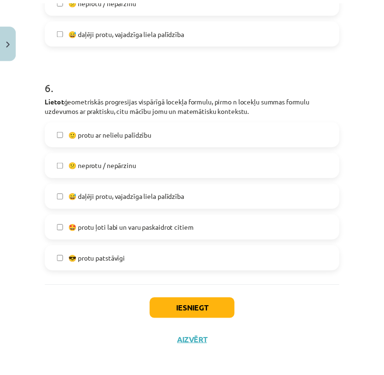
scroll to position [1290, 0]
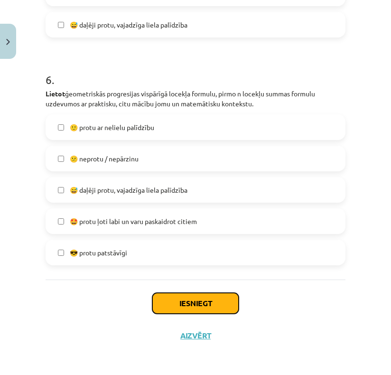
click at [214, 296] on button "Iesniegt" at bounding box center [196, 303] width 86 height 21
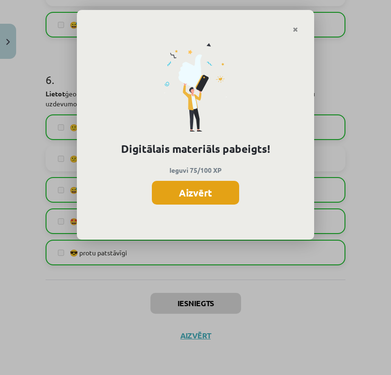
click at [214, 194] on button "Aizvērt" at bounding box center [195, 193] width 87 height 24
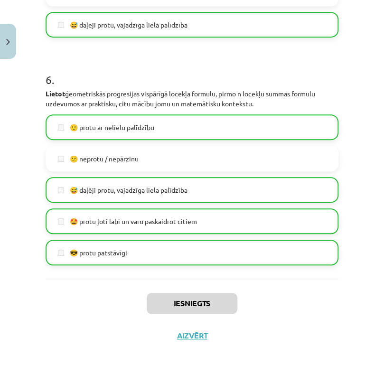
click at [189, 342] on div "Iesniegts Aizvērt" at bounding box center [192, 313] width 293 height 67
click at [190, 336] on button "Aizvērt" at bounding box center [192, 336] width 36 height 10
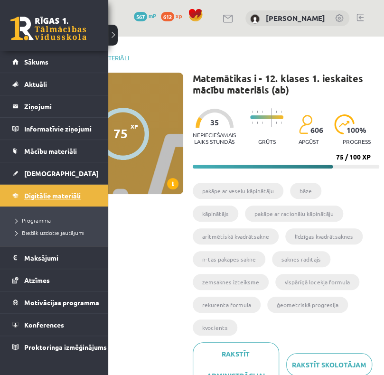
click at [34, 197] on span "Digitālie materiāli" at bounding box center [52, 195] width 57 height 9
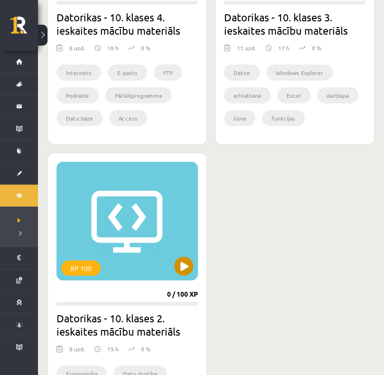
scroll to position [4128, 0]
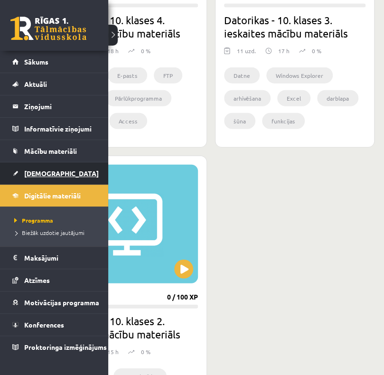
click at [31, 174] on span "[DEMOGRAPHIC_DATA]" at bounding box center [61, 173] width 75 height 9
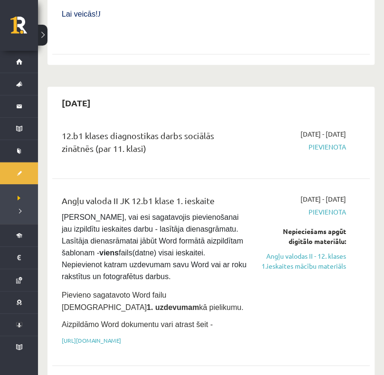
scroll to position [665, 0]
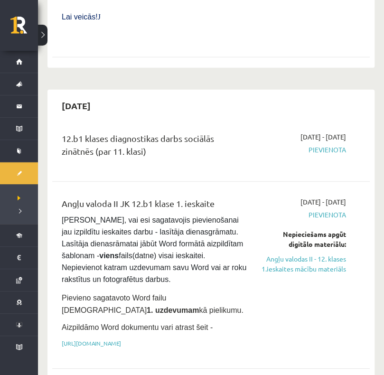
click at [148, 132] on div "12.b1 klases diagnostikas darbs sociālās zinātnēs (par 11. klasi)" at bounding box center [154, 147] width 185 height 30
click at [309, 132] on div "2025-09-16 - 2025-09-30 Pievienota" at bounding box center [304, 149] width 100 height 34
click at [338, 123] on div "12.b1 klases diagnostikas darbs sociālās zinātnēs (par 11. klasi) 2025-09-16 - …" at bounding box center [211, 149] width 318 height 53
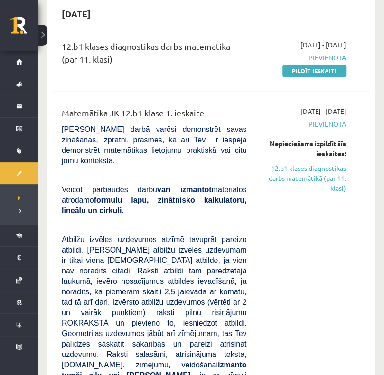
scroll to position [95, 0]
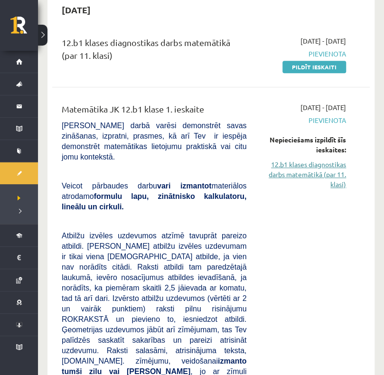
click at [300, 170] on link "12.b1 klases diagnostikas darbs matemātikā (par 11. klasi)" at bounding box center [304, 175] width 86 height 30
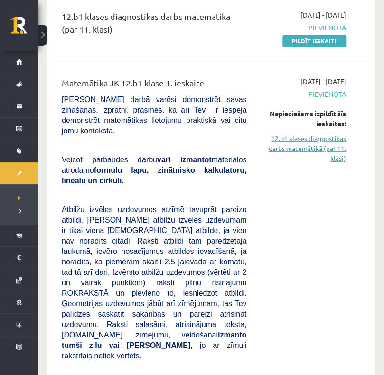
click at [286, 145] on link "12.b1 klases diagnostikas darbs matemātikā (par 11. klasi)" at bounding box center [304, 148] width 86 height 30
click at [288, 161] on link "12.b1 klases diagnostikas darbs matemātikā (par 11. klasi)" at bounding box center [304, 148] width 86 height 30
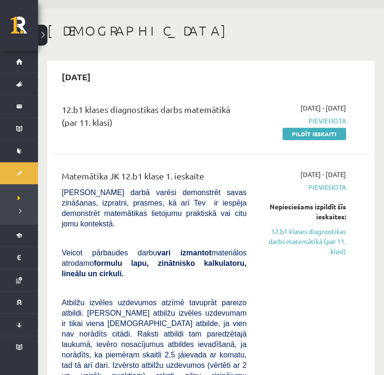
scroll to position [26, 0]
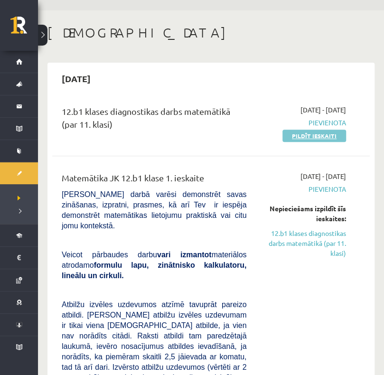
click at [312, 136] on link "Pildīt ieskaiti" at bounding box center [315, 136] width 64 height 12
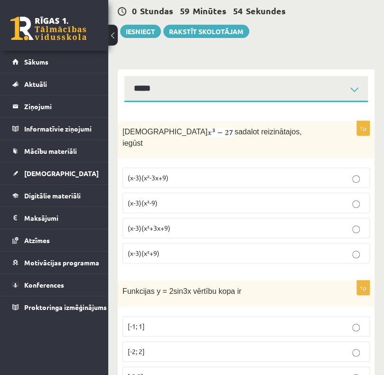
scroll to position [95, 0]
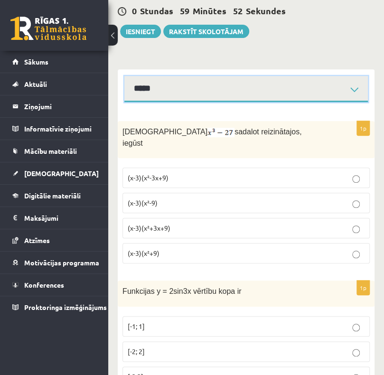
click at [291, 92] on select "**********" at bounding box center [246, 89] width 244 height 26
click at [124, 76] on select "**********" at bounding box center [246, 89] width 244 height 26
click at [257, 95] on select "**********" at bounding box center [246, 89] width 244 height 26
click at [124, 76] on select "**********" at bounding box center [246, 89] width 244 height 26
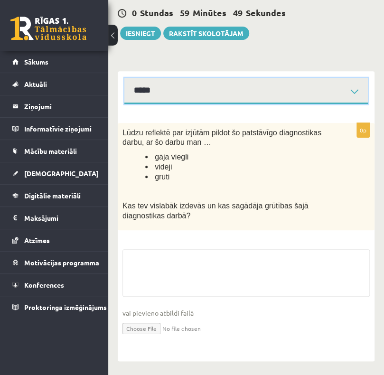
click at [260, 95] on select "**********" at bounding box center [246, 91] width 244 height 26
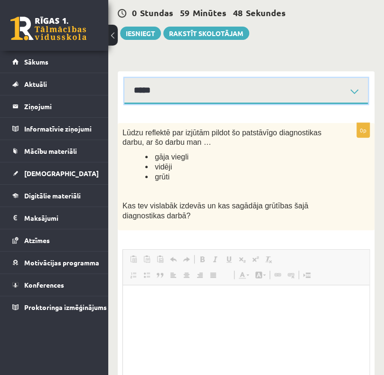
scroll to position [0, 0]
click at [124, 78] on select "**********" at bounding box center [246, 91] width 244 height 26
click at [223, 92] on select "**********" at bounding box center [246, 91] width 244 height 26
click at [124, 78] on select "**********" at bounding box center [246, 91] width 244 height 26
click at [170, 84] on select "**********" at bounding box center [246, 91] width 244 height 26
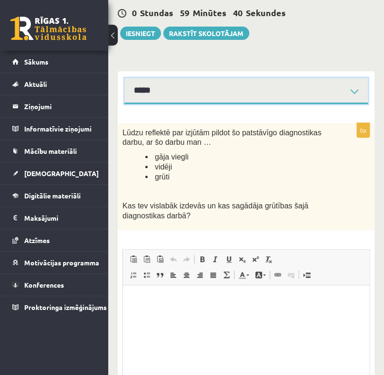
click at [124, 78] on select "**********" at bounding box center [246, 91] width 244 height 26
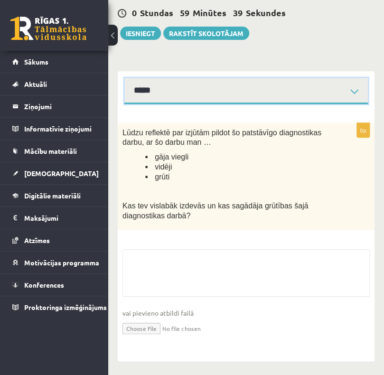
click at [179, 93] on select "**********" at bounding box center [246, 91] width 244 height 26
select select "**********"
click at [124, 78] on select "**********" at bounding box center [246, 91] width 244 height 26
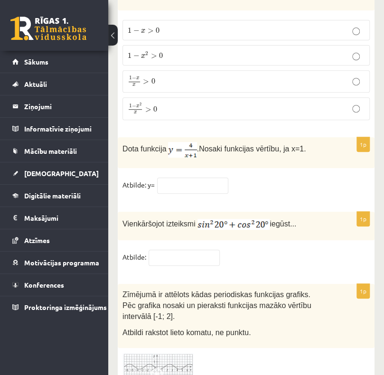
scroll to position [4693, 0]
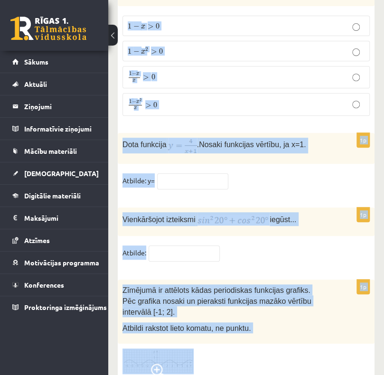
drag, startPoint x: 122, startPoint y: 132, endPoint x: 204, endPoint y: 327, distance: 211.6
copy form "Loremipsu dolorsi ametconsecte, adipis (e-6)(s²-3d+8) (e-7)(t²-2) (i-1)(u²+8l+6…"
click at [316, 246] on fieldset "Atbilde:" at bounding box center [247, 256] width 248 height 20
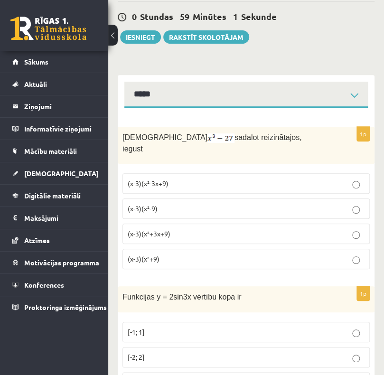
scroll to position [85, 0]
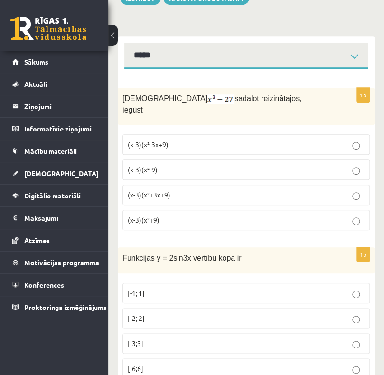
scroll to position [133, 0]
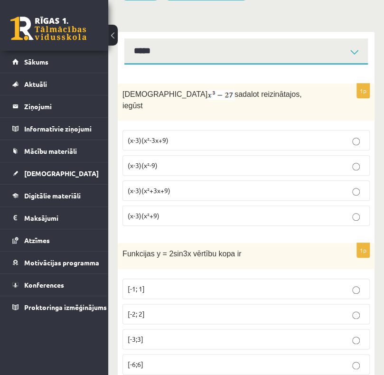
click at [184, 135] on p "(x-3)(x²-3x+9)" at bounding box center [246, 140] width 237 height 10
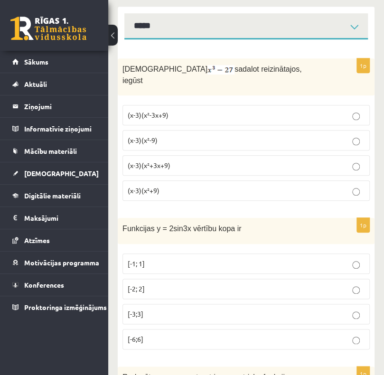
scroll to position [275, 0]
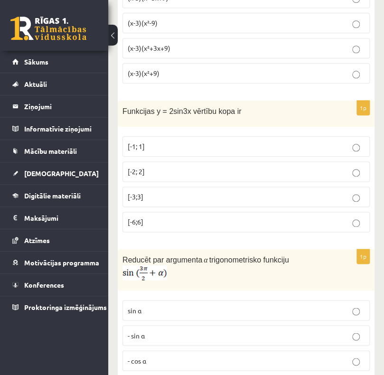
click at [173, 167] on p "[-2; 2]" at bounding box center [246, 172] width 237 height 10
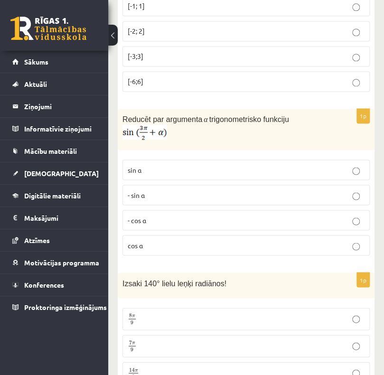
scroll to position [418, 0]
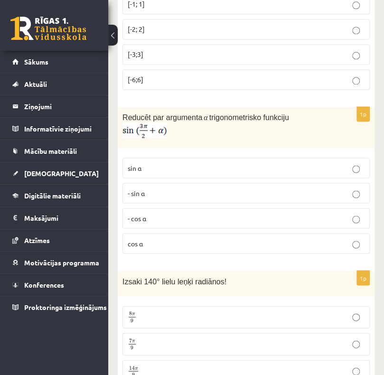
click at [195, 163] on p "sin⁡ α" at bounding box center [246, 168] width 237 height 10
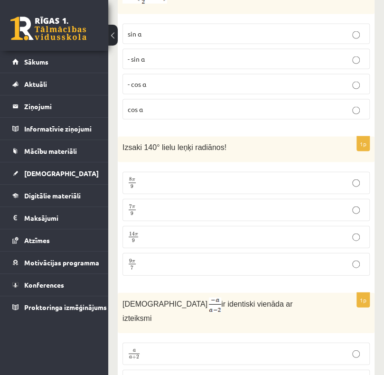
scroll to position [560, 0]
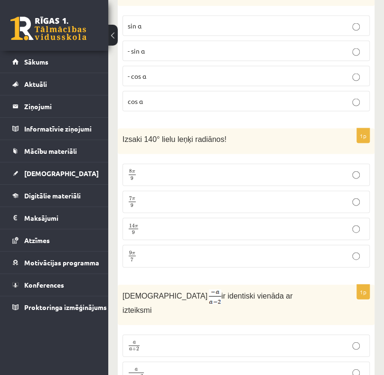
drag, startPoint x: 171, startPoint y: 188, endPoint x: 182, endPoint y: 187, distance: 11.9
click at [171, 196] on p "7 π 9 7 π 9" at bounding box center [246, 202] width 237 height 12
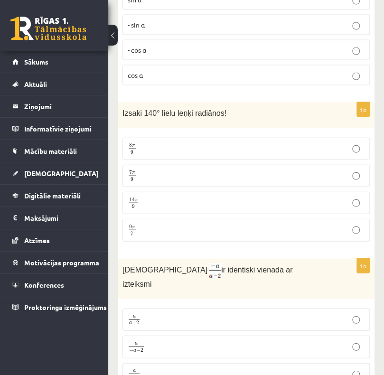
scroll to position [703, 0]
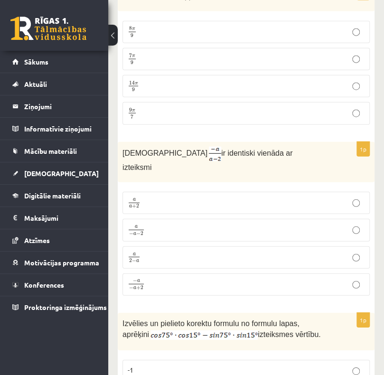
click at [157, 252] on p "a 2 − a a 2 − a" at bounding box center [246, 258] width 237 height 12
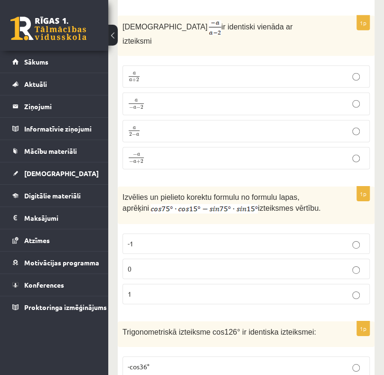
scroll to position [893, 0]
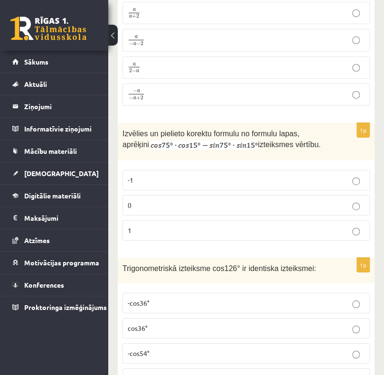
click at [167, 226] on p "1" at bounding box center [246, 231] width 237 height 10
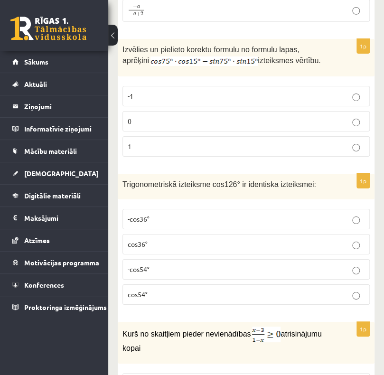
scroll to position [988, 0]
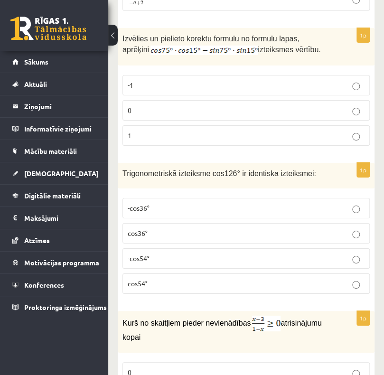
click at [184, 254] on p "-cos54°" at bounding box center [246, 259] width 237 height 10
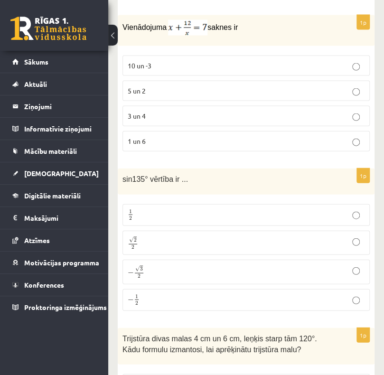
scroll to position [1758, 0]
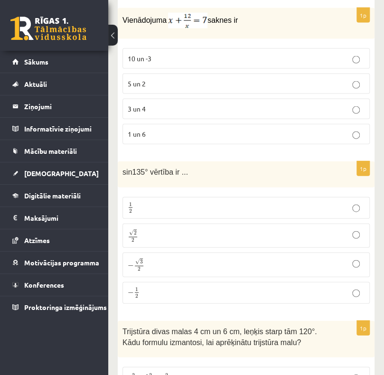
click at [174, 229] on p "√ 2 2 2 2" at bounding box center [246, 236] width 237 height 14
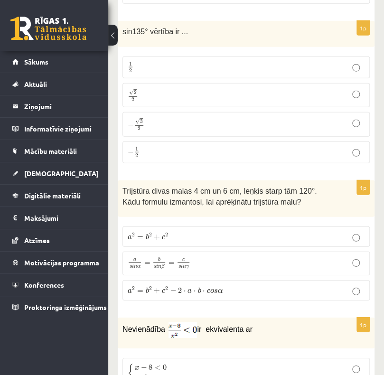
scroll to position [1900, 0]
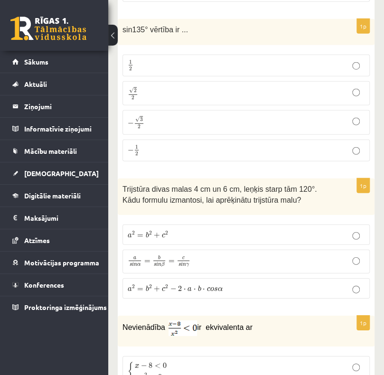
click at [175, 286] on span "−" at bounding box center [173, 289] width 6 height 6
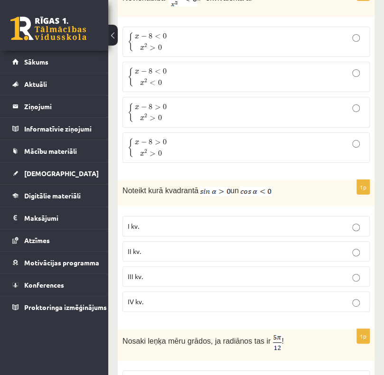
scroll to position [2233, 0]
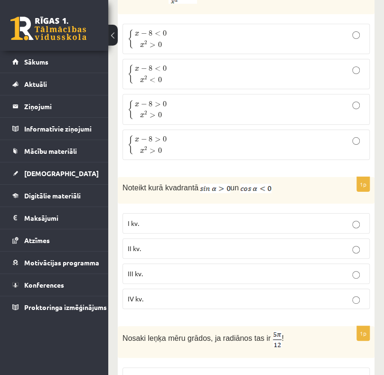
click at [154, 244] on p "II kv." at bounding box center [246, 249] width 237 height 10
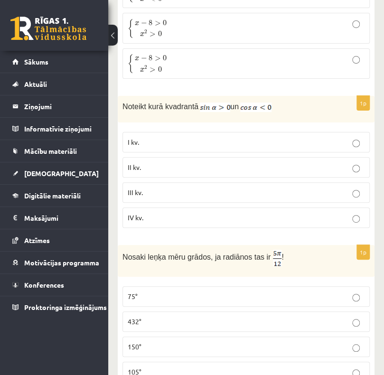
scroll to position [2423, 0]
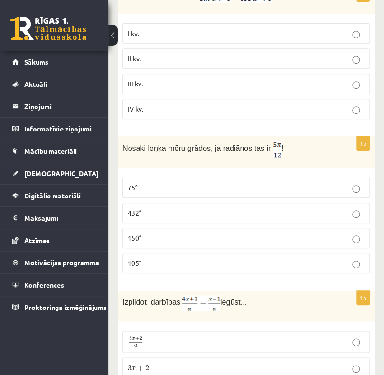
click at [203, 233] on p "150°" at bounding box center [246, 238] width 237 height 10
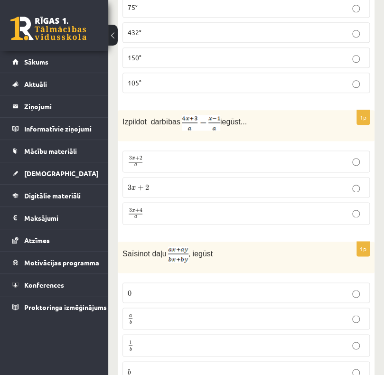
scroll to position [2660, 0]
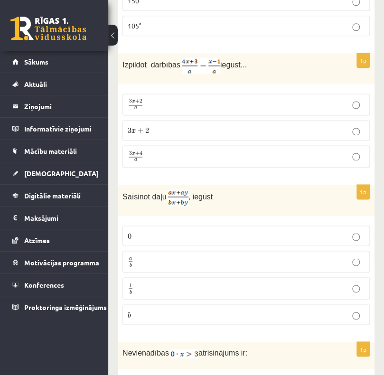
drag, startPoint x: 181, startPoint y: 245, endPoint x: 191, endPoint y: 244, distance: 10.0
click at [181, 283] on p "1 b 1 b" at bounding box center [246, 289] width 237 height 12
click at [234, 256] on p "a b a b" at bounding box center [246, 262] width 237 height 12
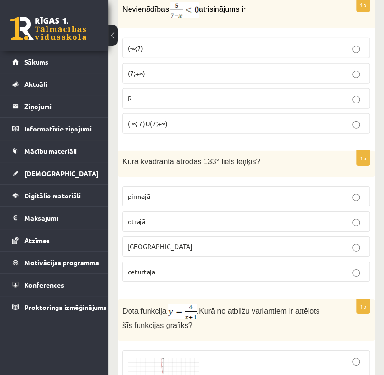
scroll to position [3183, 0]
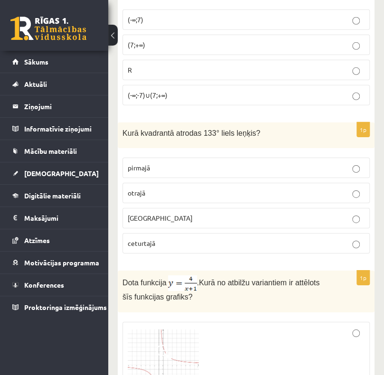
click at [175, 188] on p "otrajā" at bounding box center [246, 193] width 237 height 10
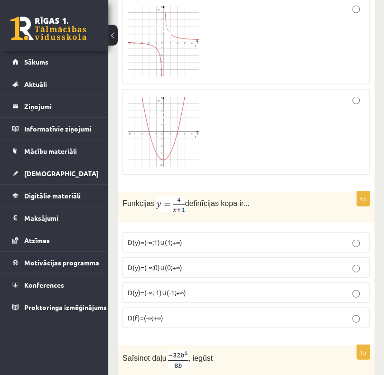
scroll to position [4038, 0]
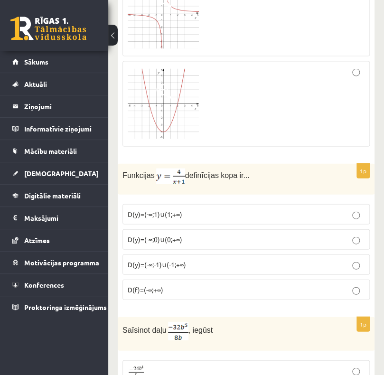
click at [141, 286] on span "D(f)=(-∞;+∞)" at bounding box center [146, 290] width 36 height 9
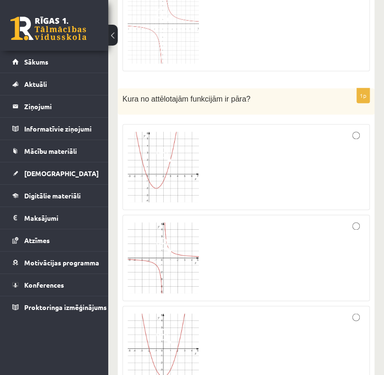
scroll to position [3791, 0]
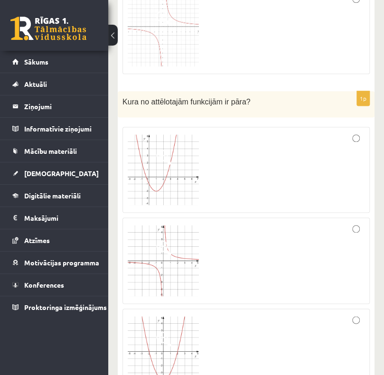
click at [310, 223] on div at bounding box center [246, 261] width 237 height 76
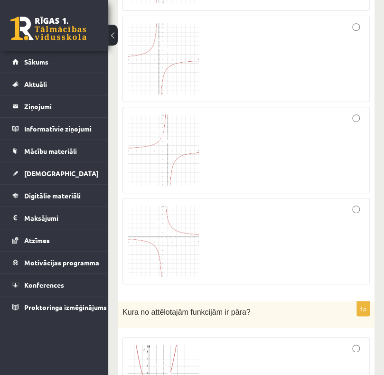
scroll to position [3553, 0]
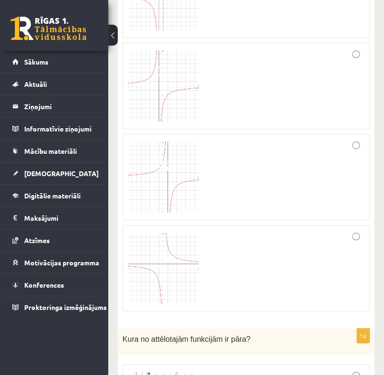
click at [323, 230] on div at bounding box center [246, 268] width 237 height 76
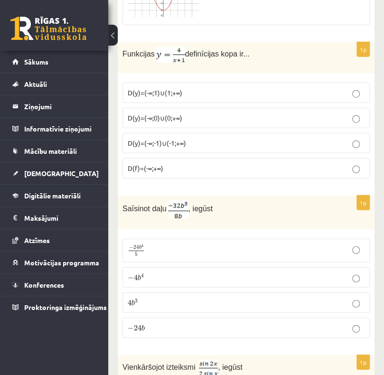
scroll to position [4218, 0]
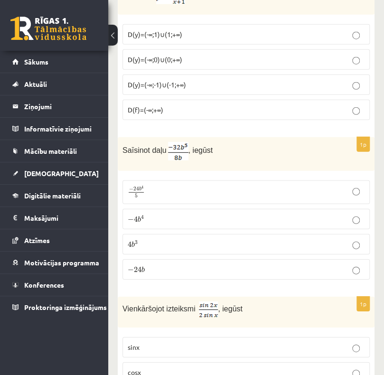
click at [219, 214] on p "− 4 b 4 − 4 b 4" at bounding box center [246, 219] width 237 height 10
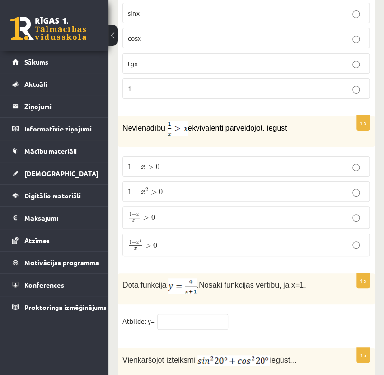
scroll to position [4551, 0]
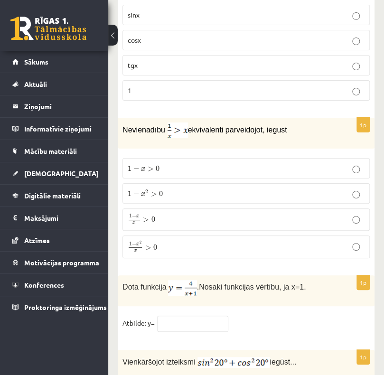
click at [191, 241] on p "1 − x 2 x > 0 1 − x 2 x > 0" at bounding box center [246, 247] width 237 height 12
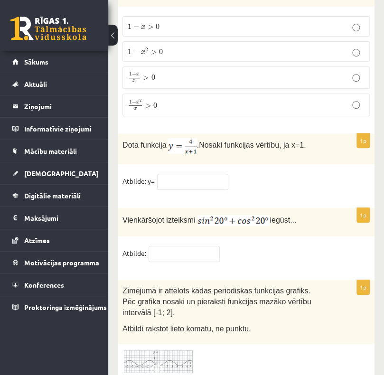
scroll to position [4693, 0]
click at [202, 173] on fieldset "Atbilde: y=" at bounding box center [247, 183] width 248 height 20
click at [200, 173] on input "text" at bounding box center [192, 181] width 71 height 16
type input "*"
click at [174, 246] on input "text" at bounding box center [184, 254] width 71 height 16
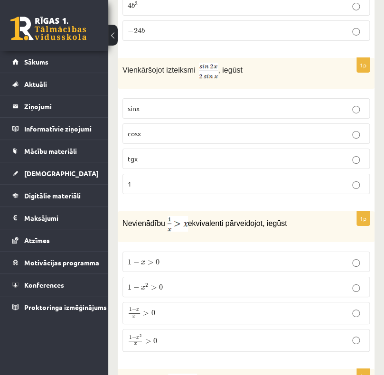
scroll to position [4266, 0]
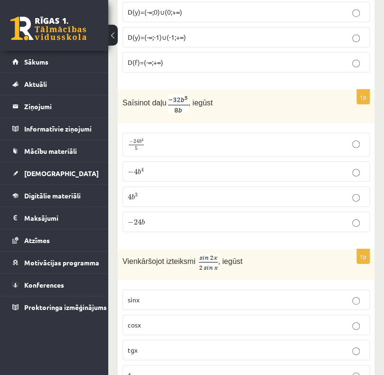
type input "*"
click at [206, 320] on p "cosx" at bounding box center [246, 325] width 237 height 10
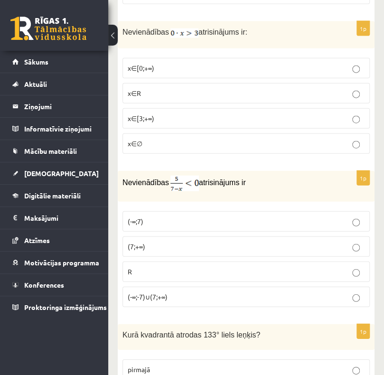
scroll to position [2983, 0]
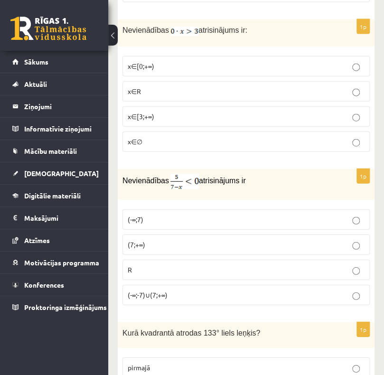
click at [171, 290] on p "(-∞;-7)∪(7;+∞)" at bounding box center [246, 295] width 237 height 10
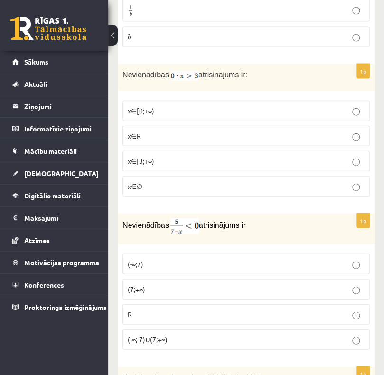
scroll to position [2841, 0]
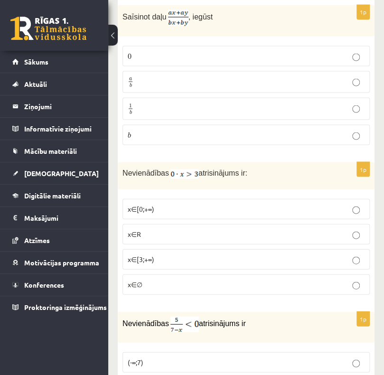
click at [174, 279] on p "x∈∅" at bounding box center [246, 284] width 237 height 10
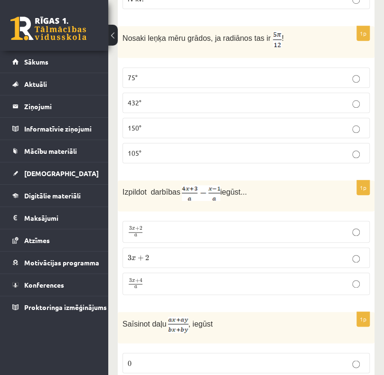
scroll to position [2508, 0]
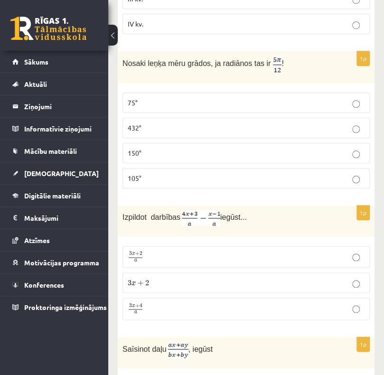
click at [177, 303] on p "3 x + 4 a 3 x + 4 a" at bounding box center [246, 309] width 237 height 12
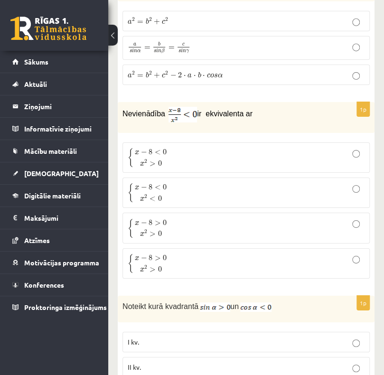
scroll to position [2033, 0]
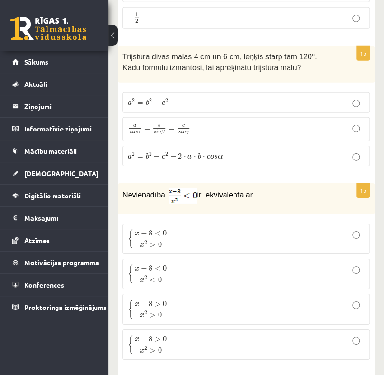
click at [181, 264] on p "{ x − 8 < 0 x 2 < 0 { x − 8 < 0 x 2 < 0" at bounding box center [246, 274] width 237 height 20
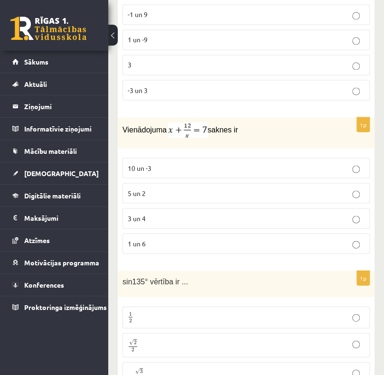
scroll to position [1653, 0]
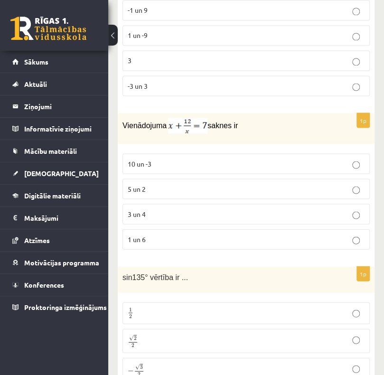
click at [214, 204] on label "3 un 4" at bounding box center [247, 214] width 248 height 20
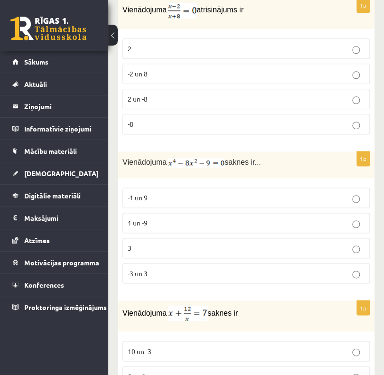
scroll to position [1463, 0]
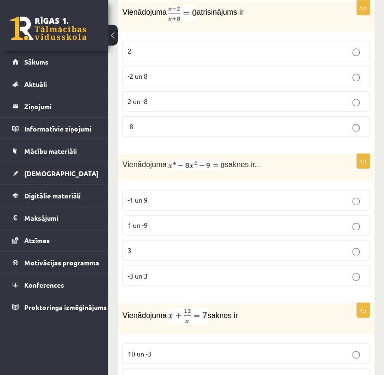
click at [195, 271] on p "-3 un 3" at bounding box center [246, 276] width 237 height 10
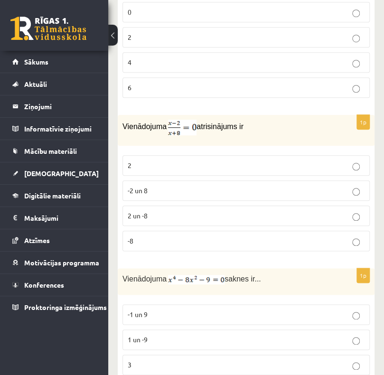
scroll to position [1320, 0]
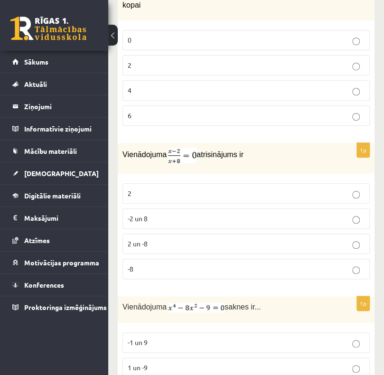
click at [194, 183] on label "2" at bounding box center [247, 193] width 248 height 20
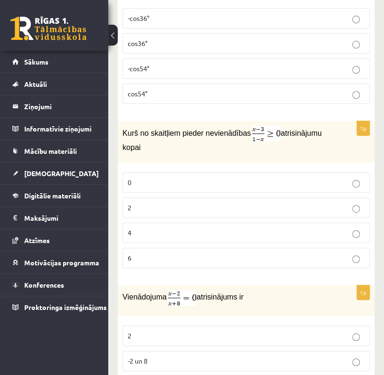
click at [171, 178] on p "0" at bounding box center [246, 183] width 237 height 10
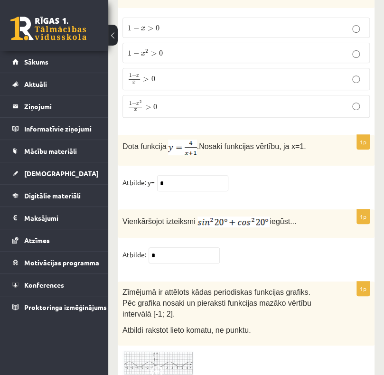
scroll to position [4693, 0]
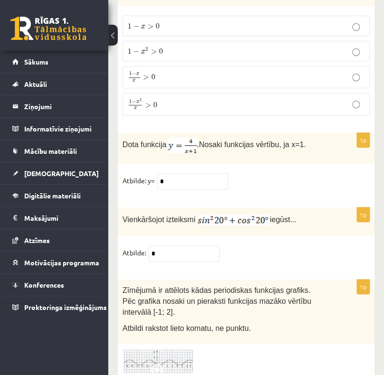
type input "**"
click at [373, 340] on div "1p Zīmējumā ir attēlots kādas periodiskas funkcijas grafiks. Pēc grafika nosaki…" at bounding box center [246, 344] width 257 height 129
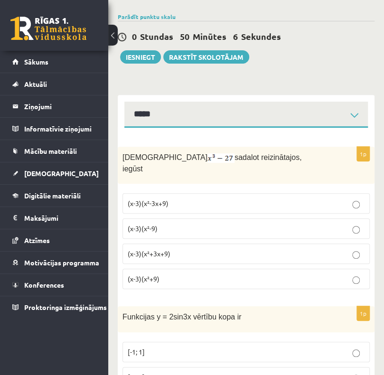
scroll to position [0, 0]
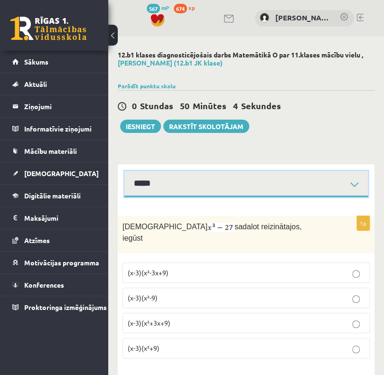
click at [320, 191] on select "**********" at bounding box center [246, 184] width 244 height 26
click at [124, 171] on select "**********" at bounding box center [246, 184] width 244 height 26
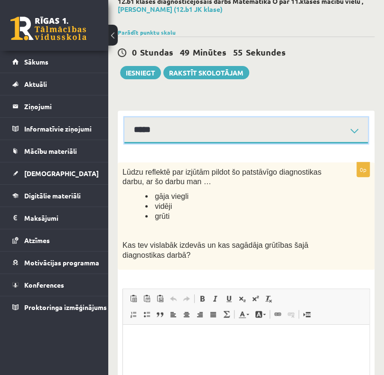
scroll to position [46, 0]
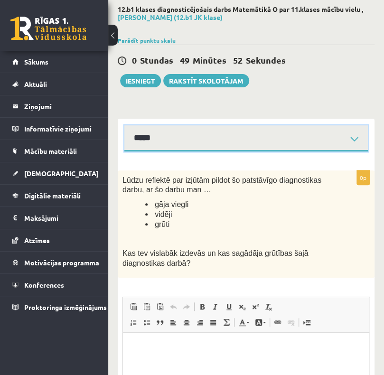
click at [205, 134] on select "**********" at bounding box center [246, 138] width 244 height 26
select select "**********"
click at [124, 125] on select "**********" at bounding box center [246, 138] width 244 height 26
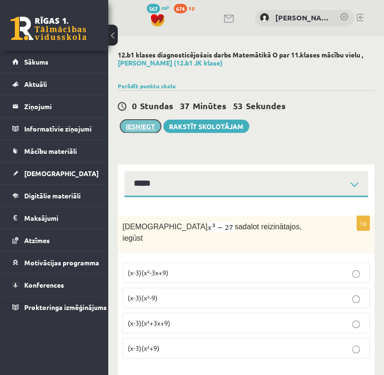
click at [150, 130] on button "Iesniegt" at bounding box center [140, 126] width 41 height 13
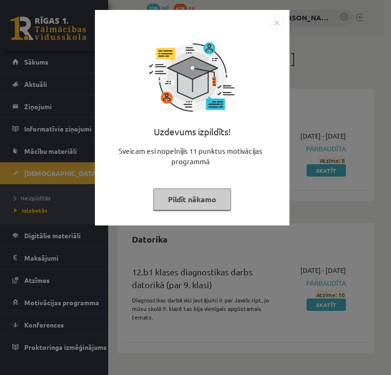
click at [204, 197] on button "Pildīt nākamo" at bounding box center [192, 200] width 78 height 22
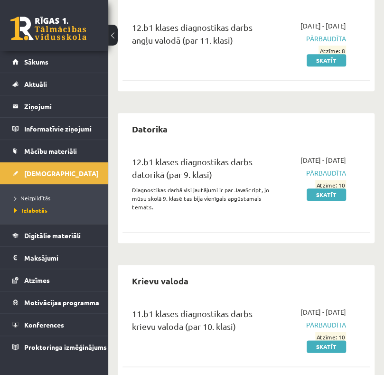
scroll to position [48, 0]
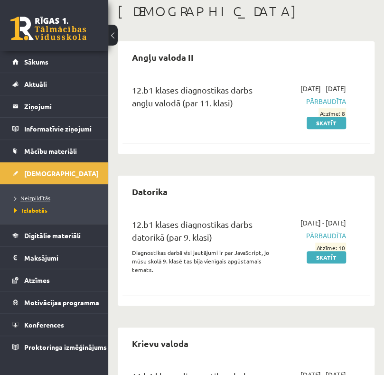
click at [40, 201] on link "Neizpildītās" at bounding box center [56, 198] width 85 height 9
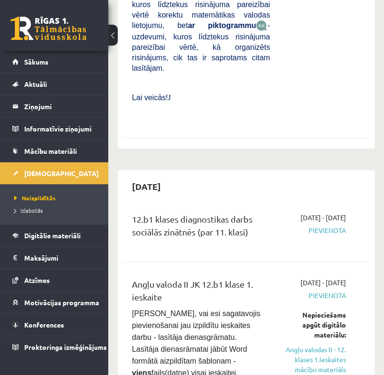
scroll to position [665, 0]
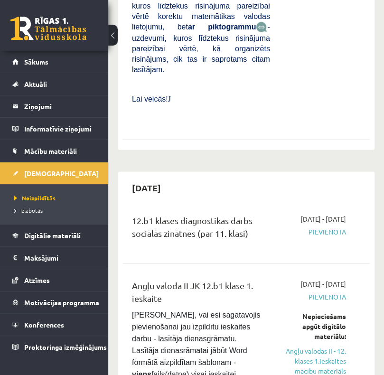
drag, startPoint x: 183, startPoint y: 94, endPoint x: 110, endPoint y: 103, distance: 73.3
click at [214, 177] on div "[DATE]" at bounding box center [247, 188] width 248 height 22
drag, startPoint x: 181, startPoint y: 95, endPoint x: 132, endPoint y: 102, distance: 49.0
click at [132, 177] on div "[DATE]" at bounding box center [247, 188] width 248 height 22
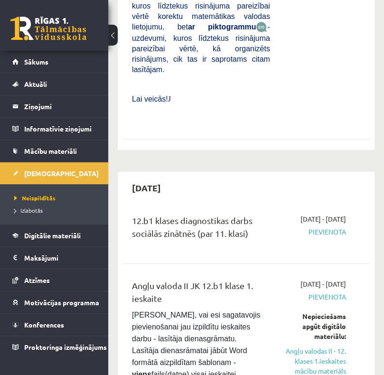
click at [210, 177] on div "[DATE]" at bounding box center [247, 188] width 248 height 22
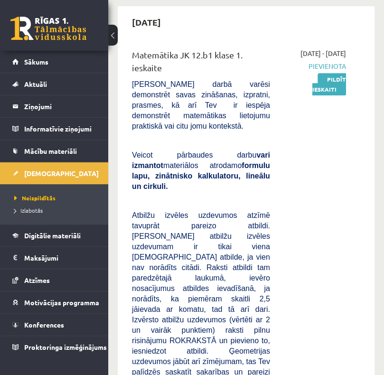
scroll to position [48, 0]
